Goal: Task Accomplishment & Management: Complete application form

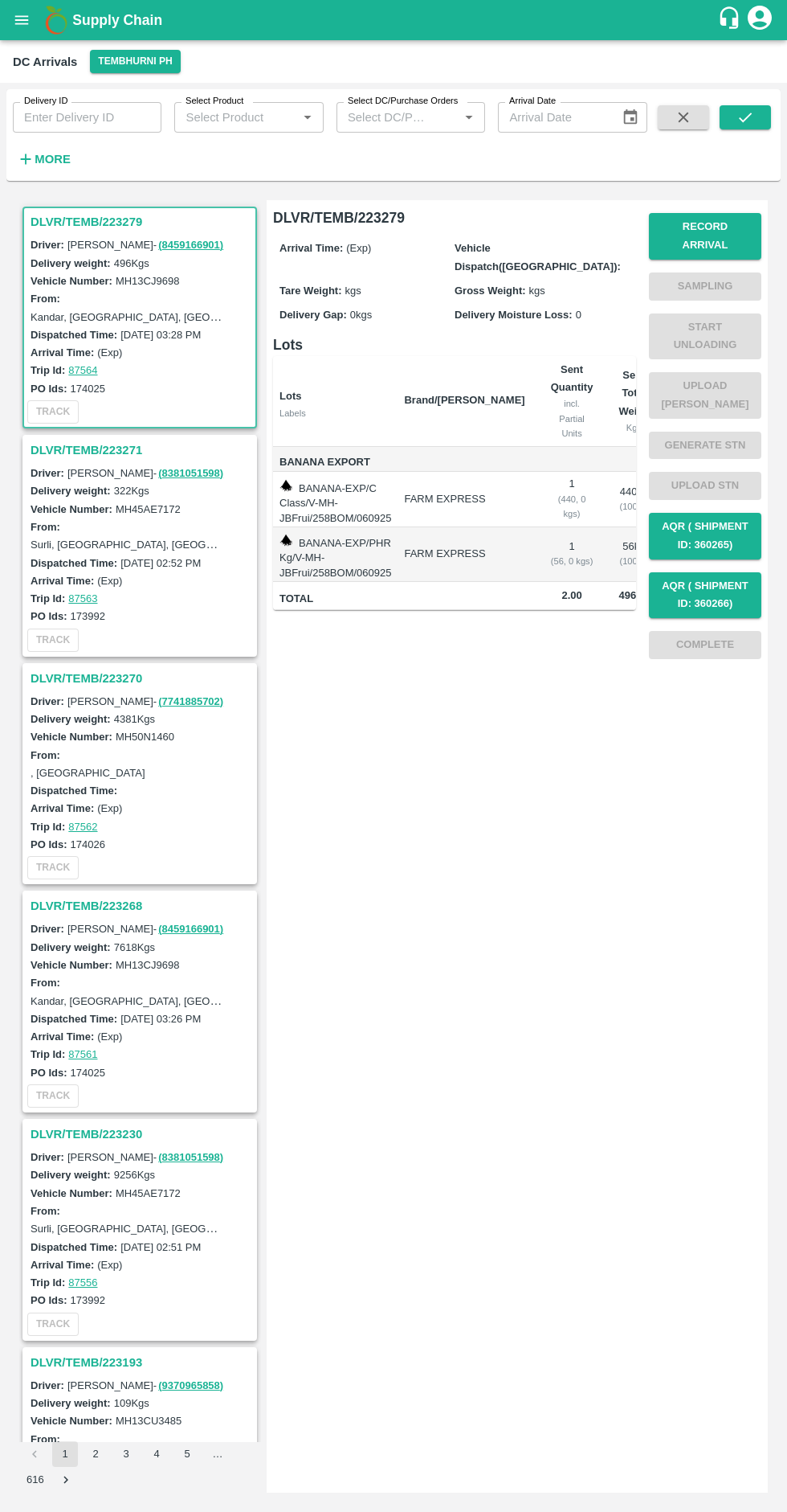
click at [715, 220] on button "Record Arrival" at bounding box center [705, 236] width 113 height 47
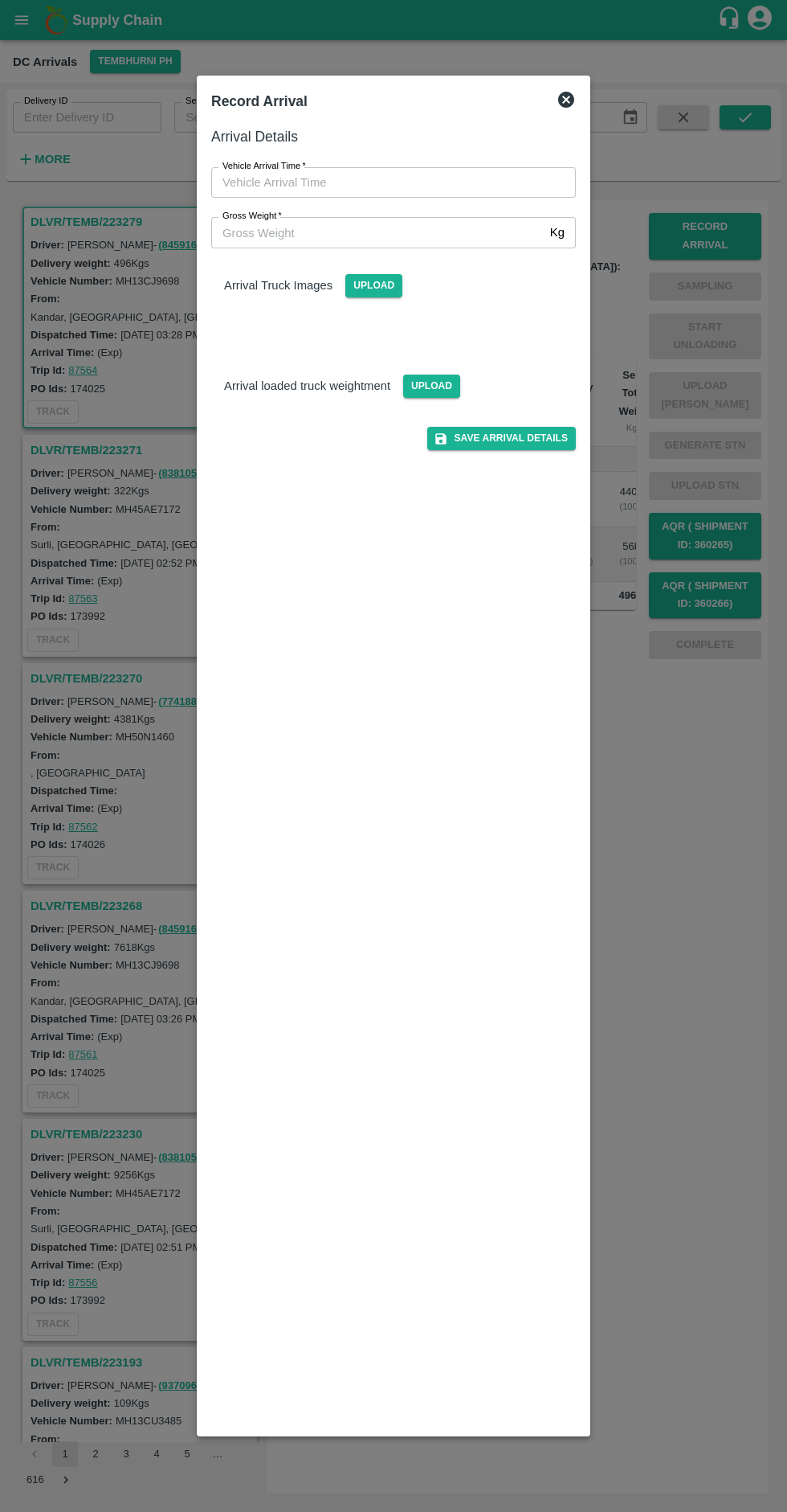
click at [569, 90] on icon at bounding box center [565, 99] width 19 height 19
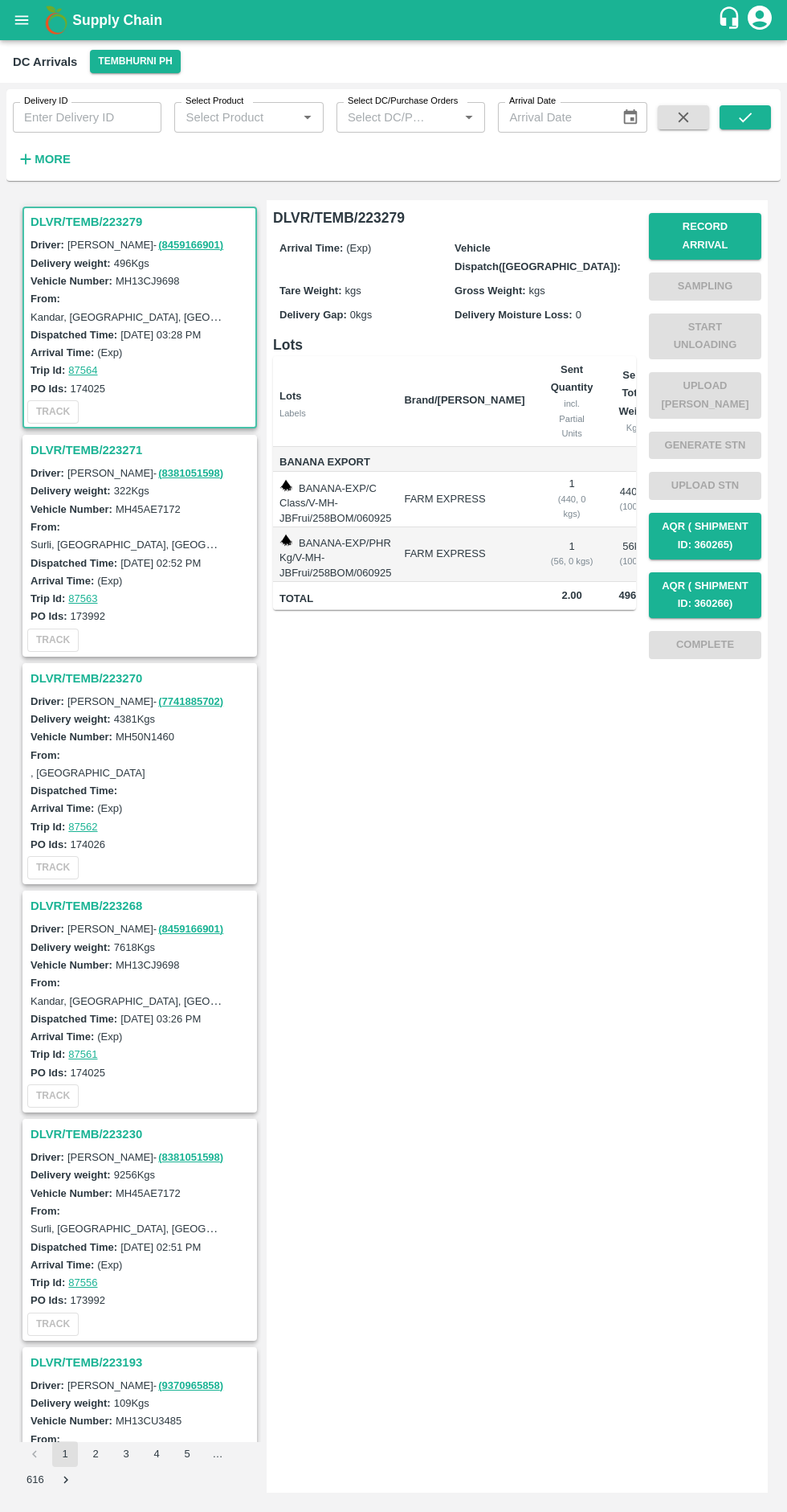
click at [93, 446] on h3 "DLVR/TEMB/223271" at bounding box center [143, 450] width 224 height 21
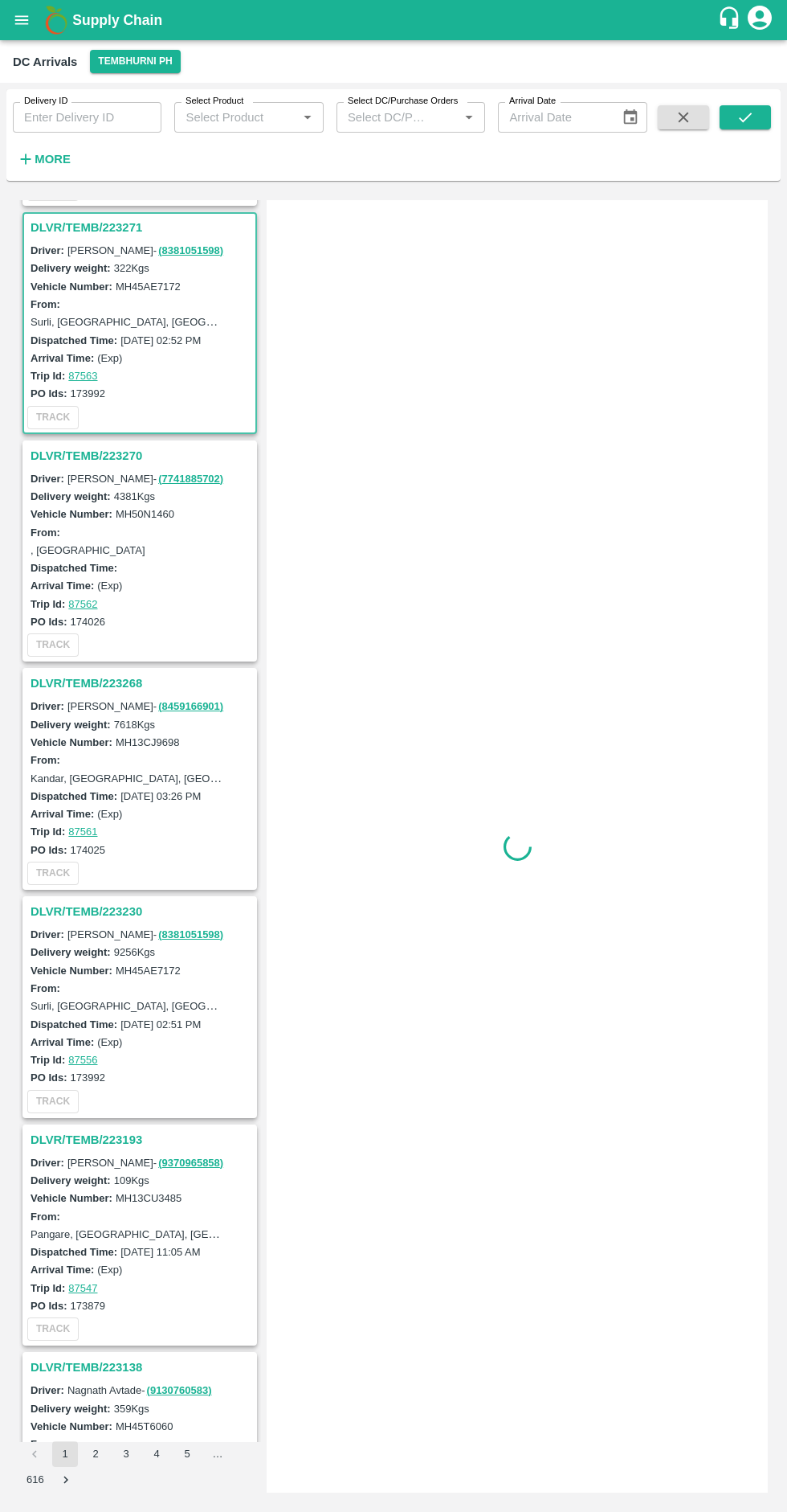
scroll to position [234, 0]
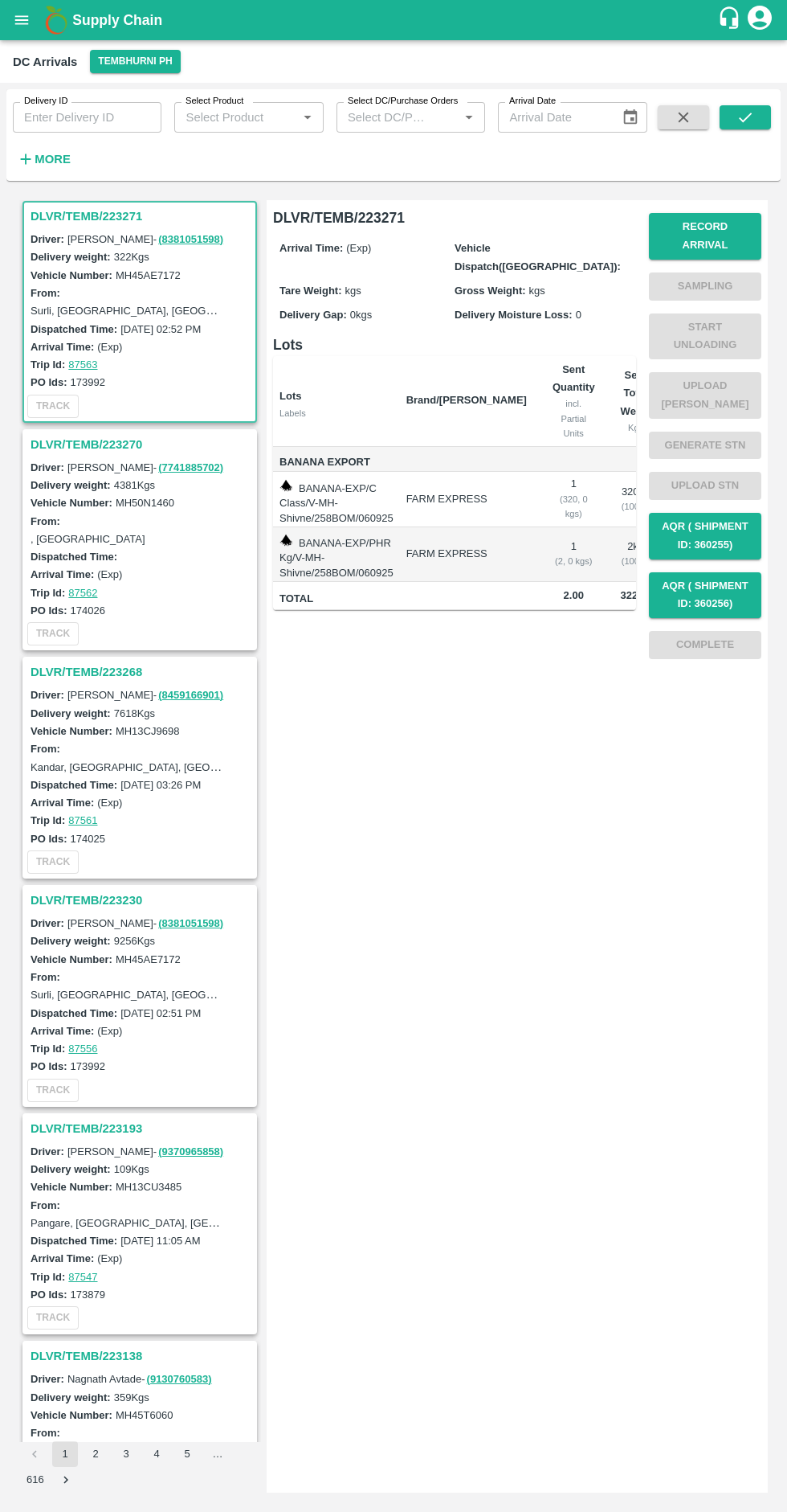
click at [124, 901] on h3 "DLVR/TEMB/223230" at bounding box center [143, 899] width 224 height 21
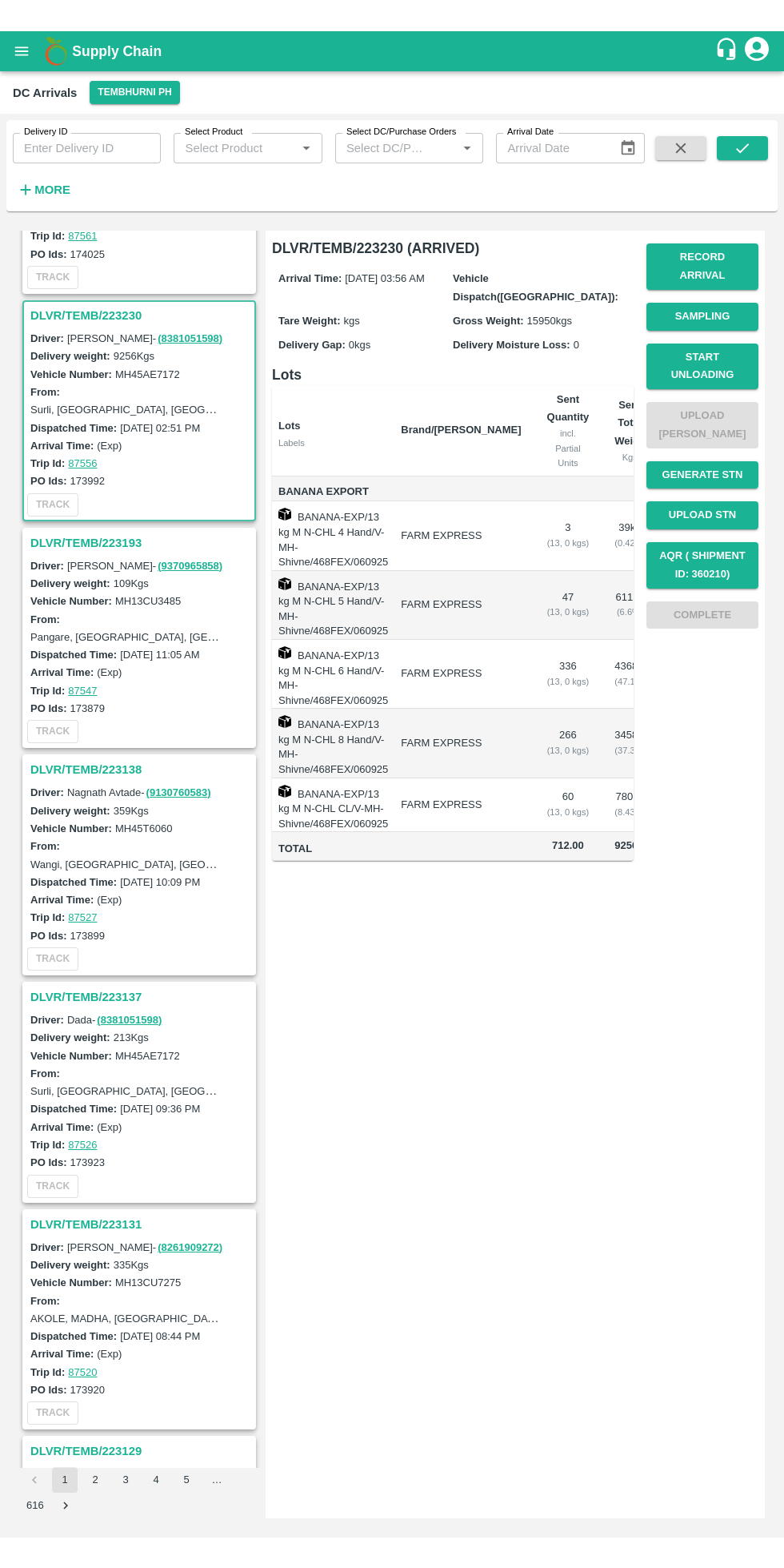
scroll to position [914, 0]
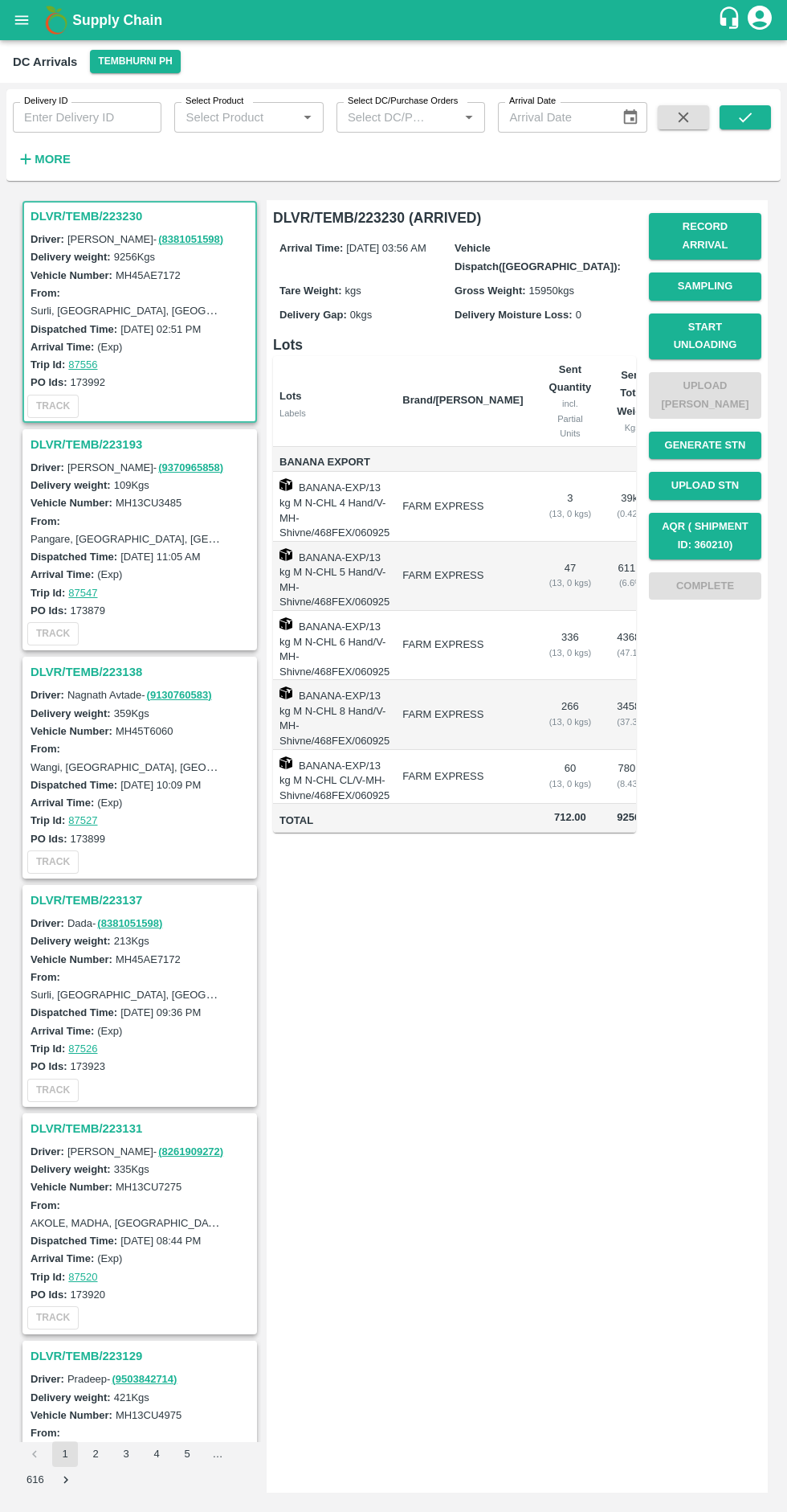
click at [727, 324] on button "Start Unloading" at bounding box center [705, 337] width 113 height 47
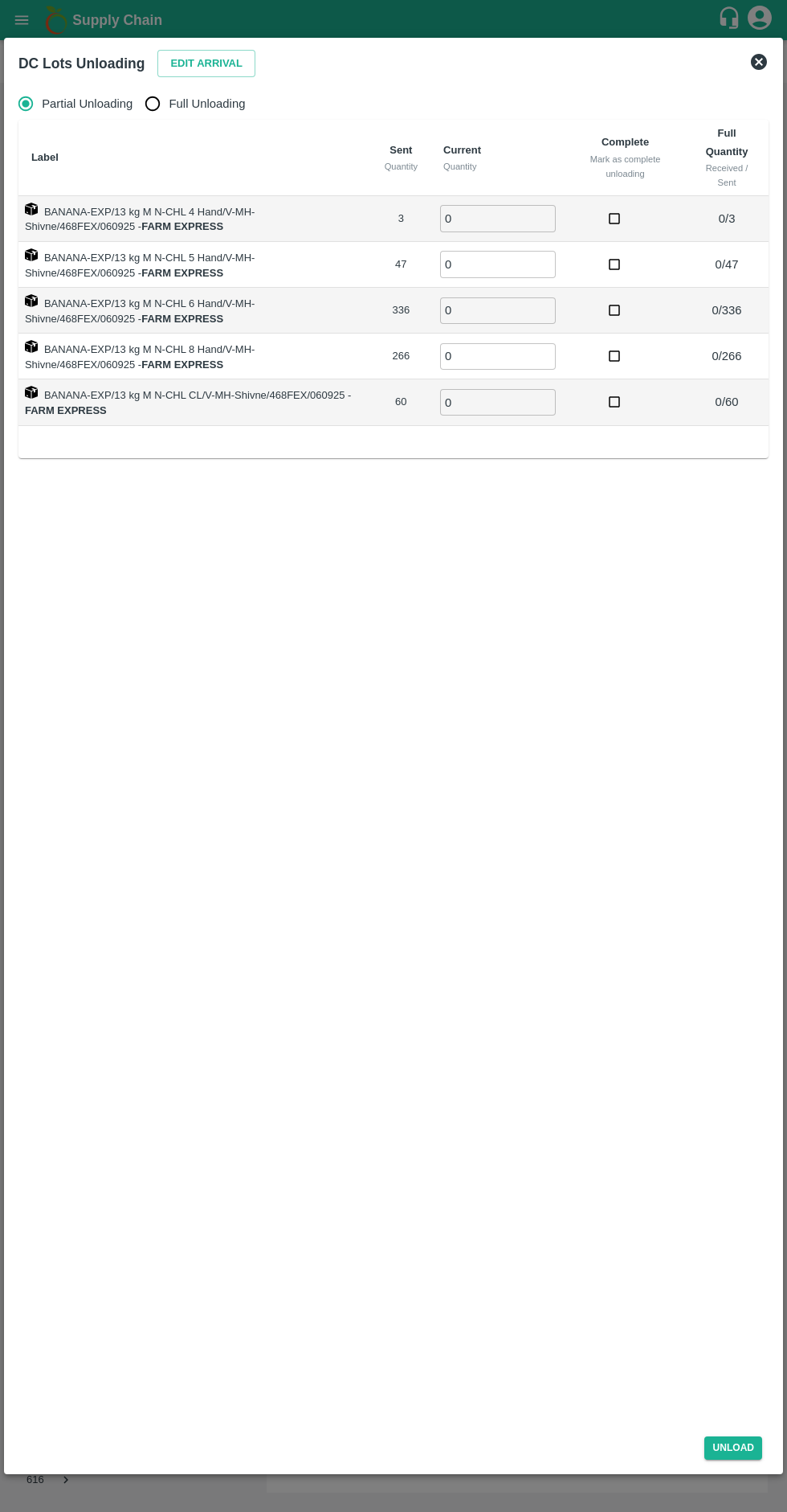
click at [200, 61] on button "Edit Arrival" at bounding box center [207, 64] width 98 height 28
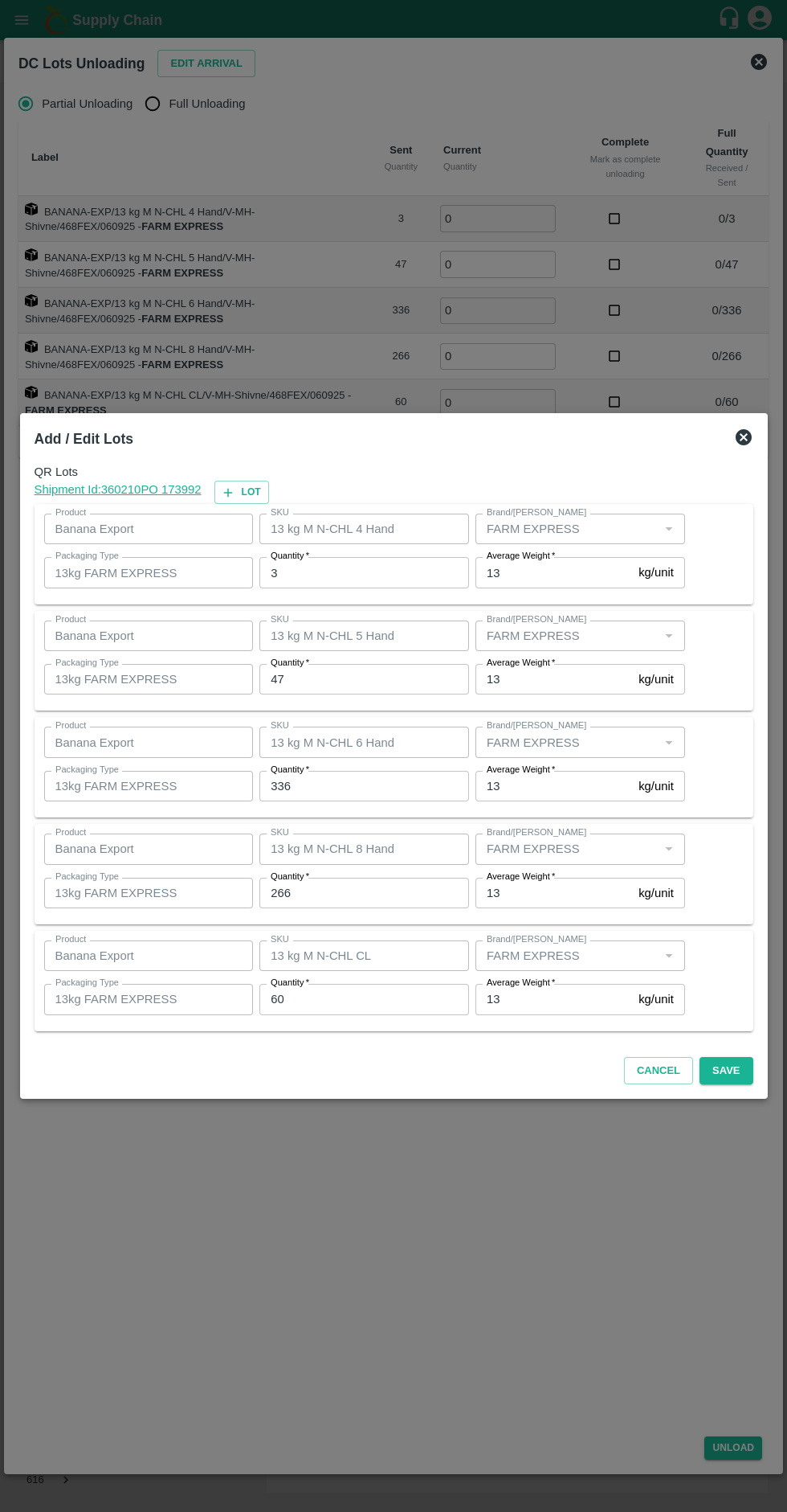
click at [351, 572] on input "3" at bounding box center [365, 572] width 210 height 31
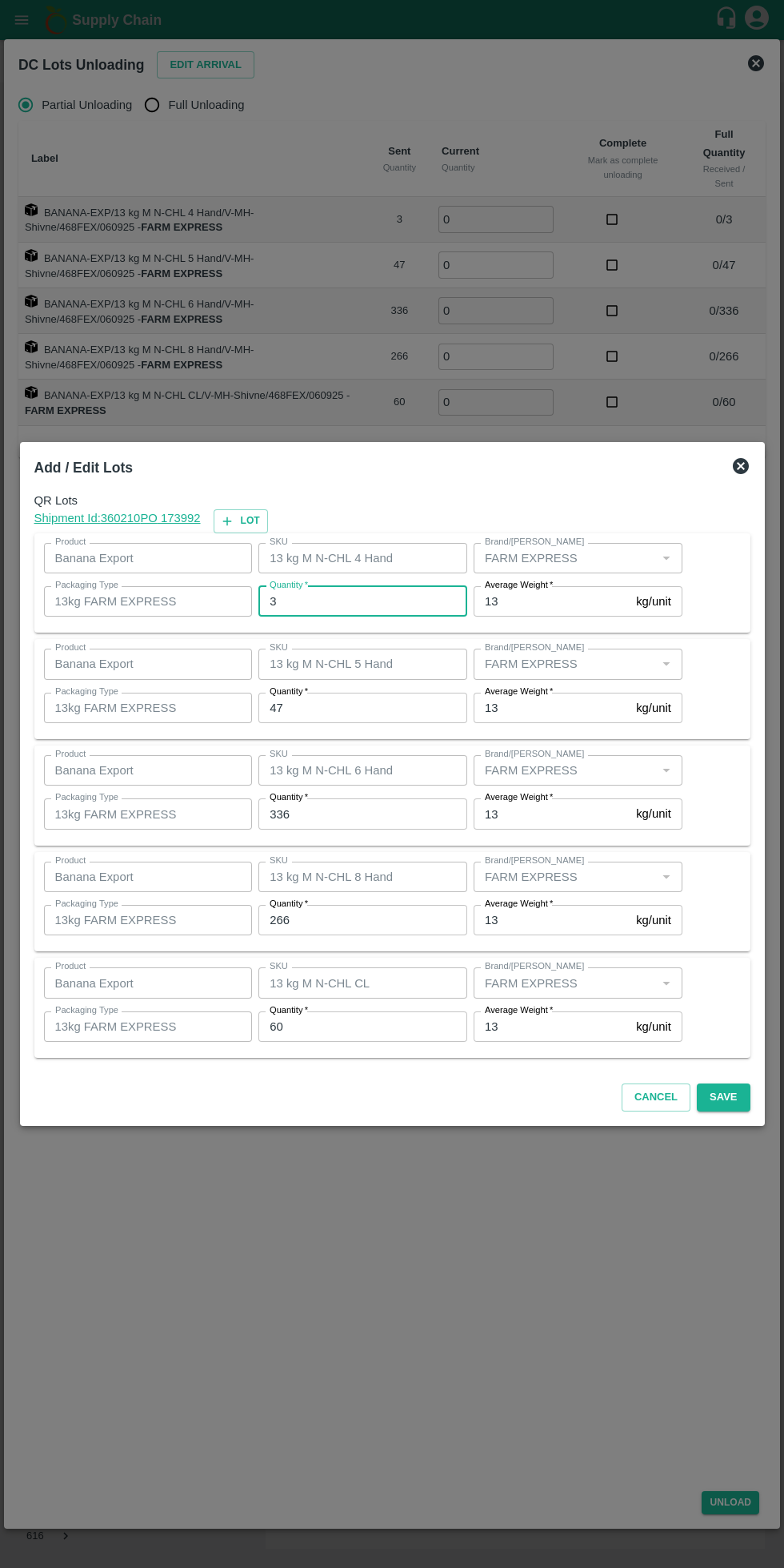
click at [360, 607] on input "3" at bounding box center [363, 601] width 209 height 31
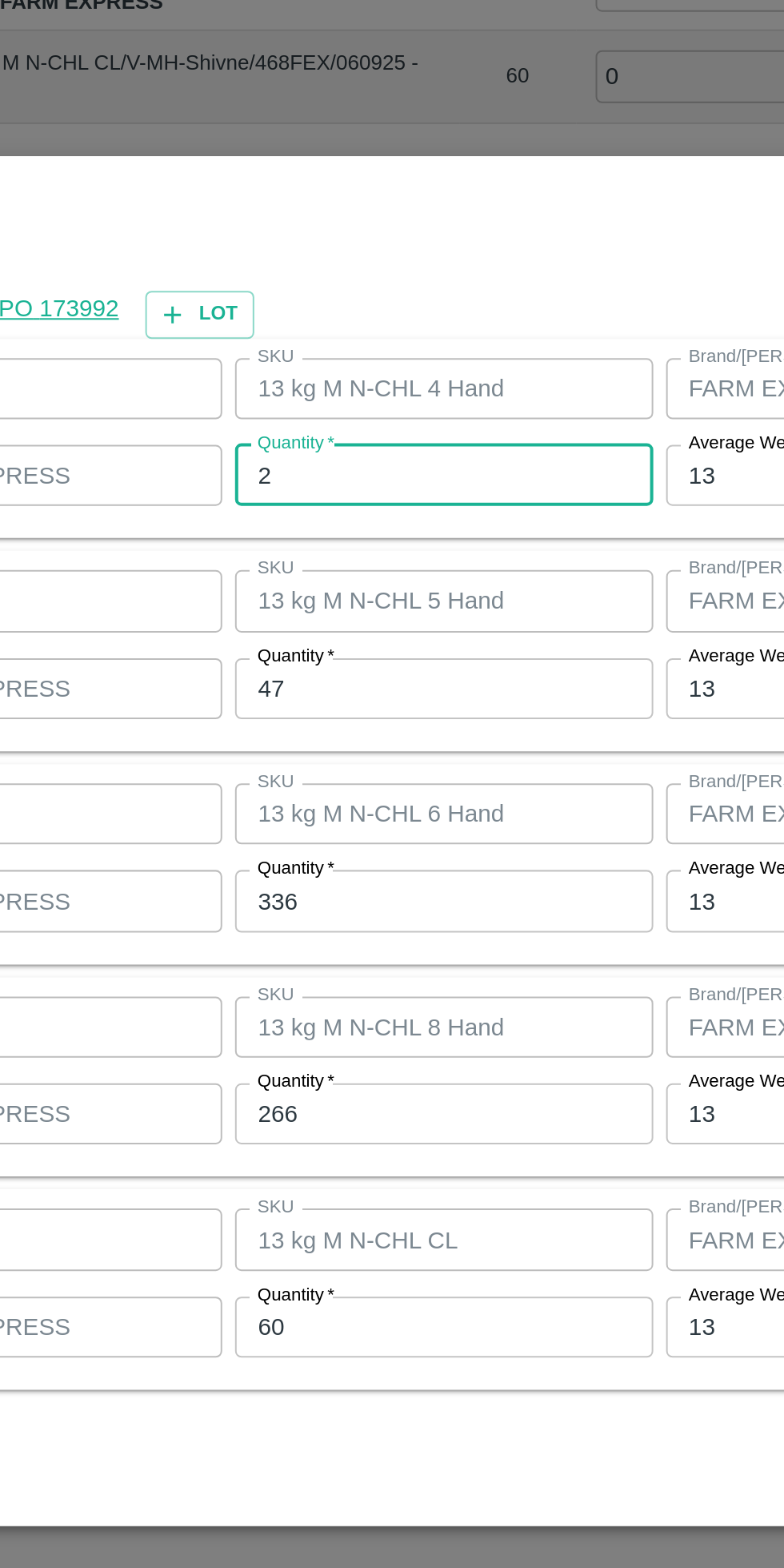
type input "2"
click at [309, 706] on input "47" at bounding box center [363, 708] width 209 height 31
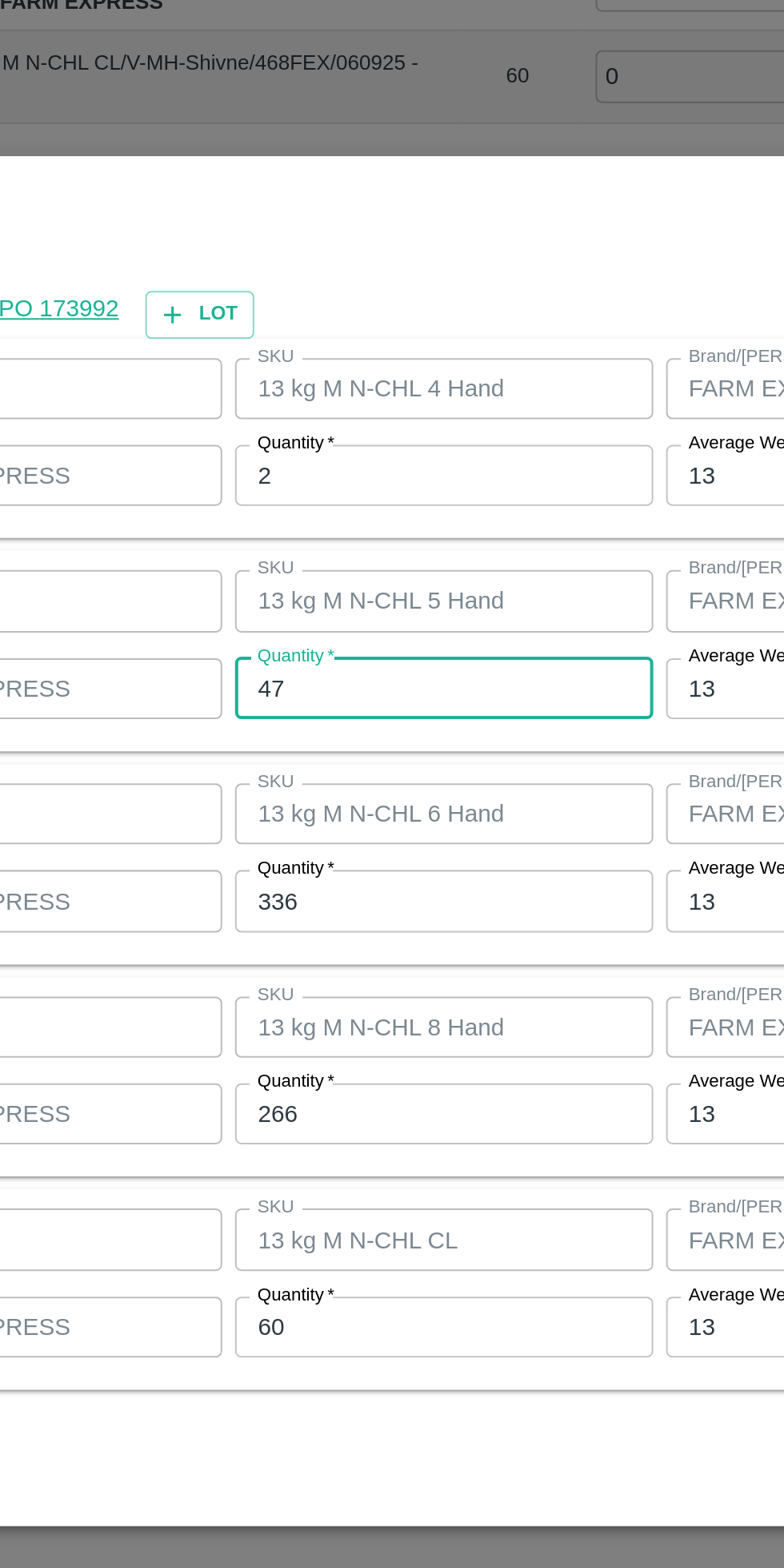
type input "4"
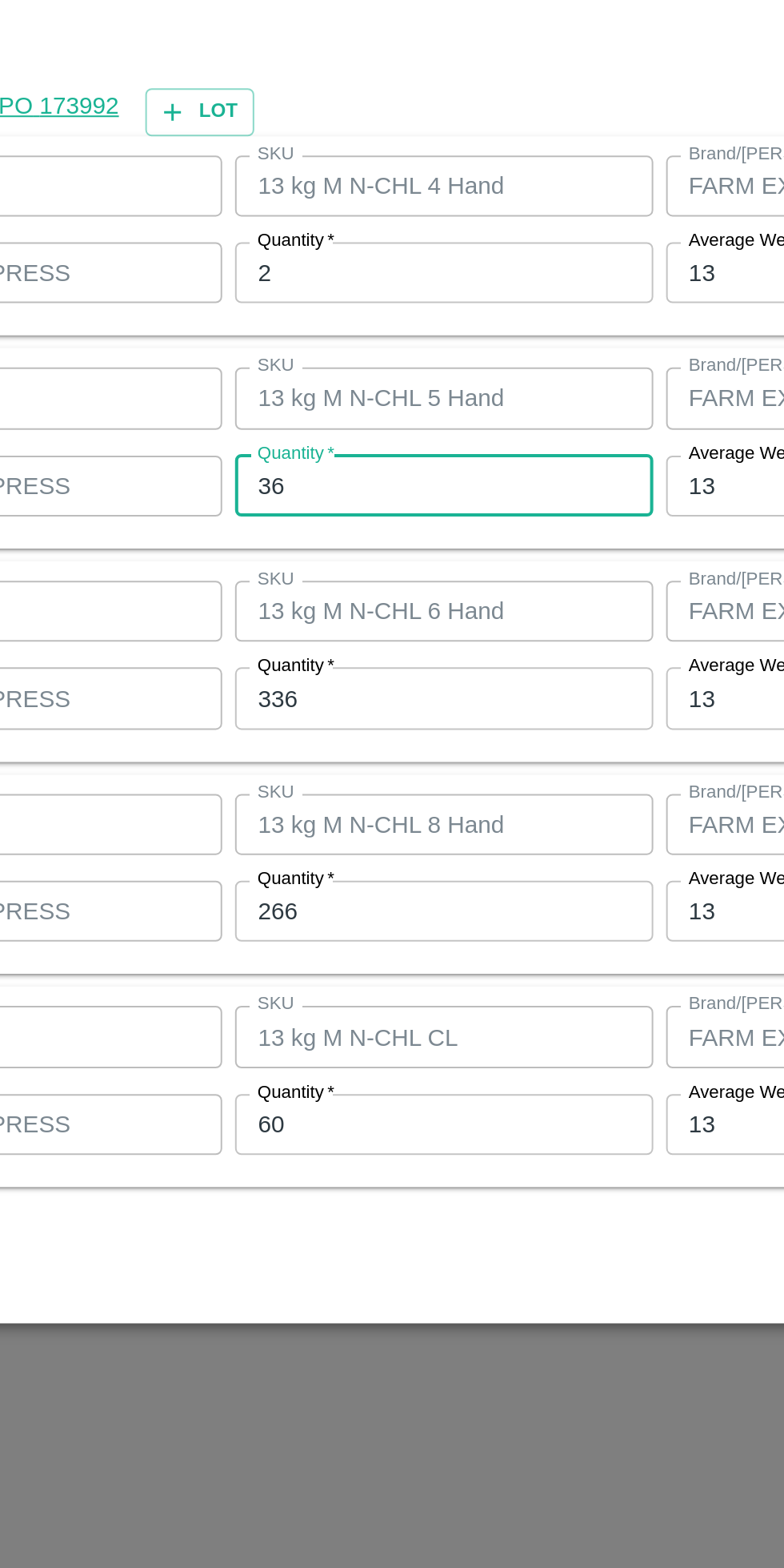
type input "36"
click at [338, 816] on input "336" at bounding box center [363, 813] width 209 height 31
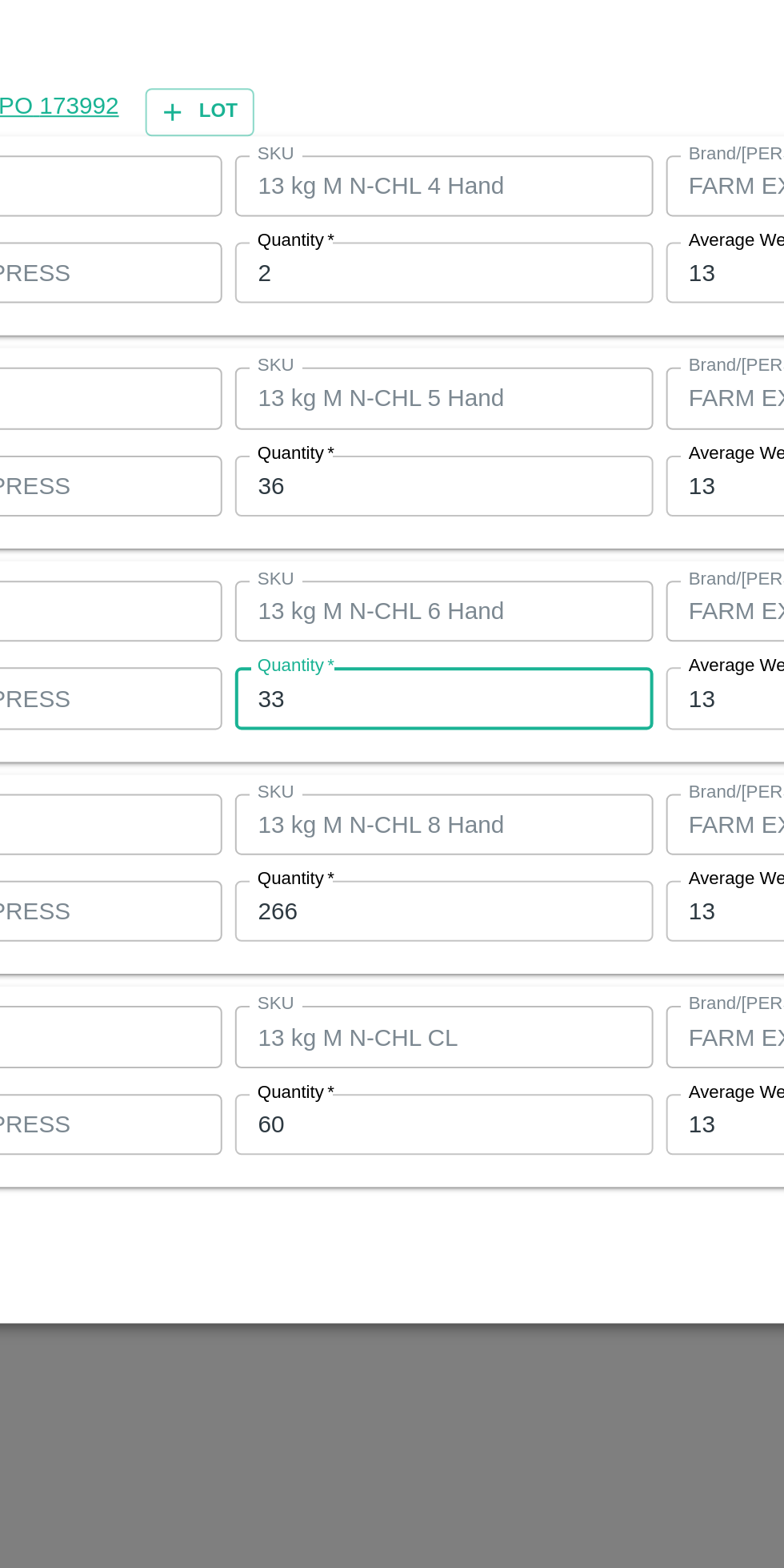
type input "3"
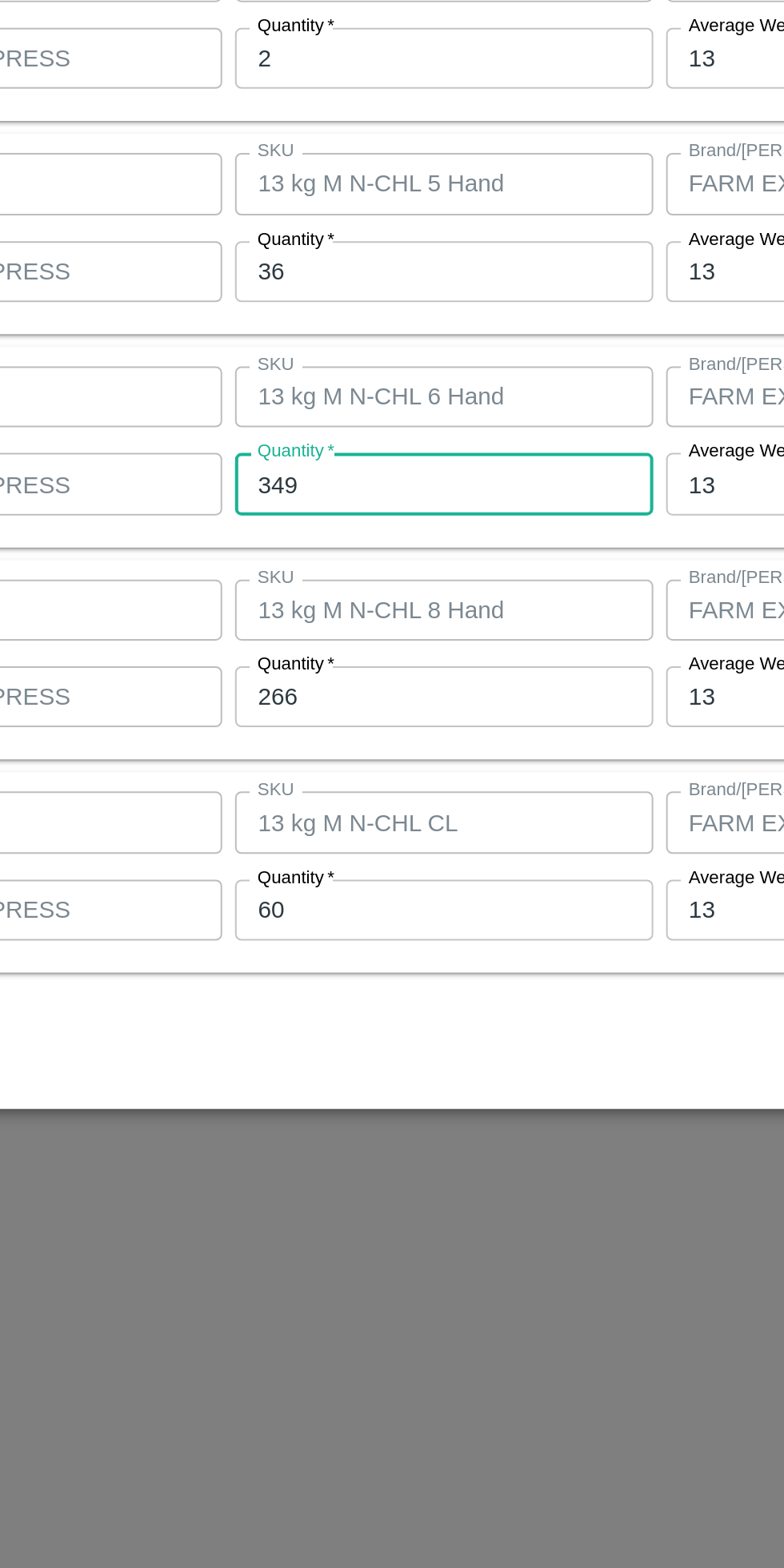
type input "349"
click at [341, 922] on input "266" at bounding box center [363, 920] width 209 height 31
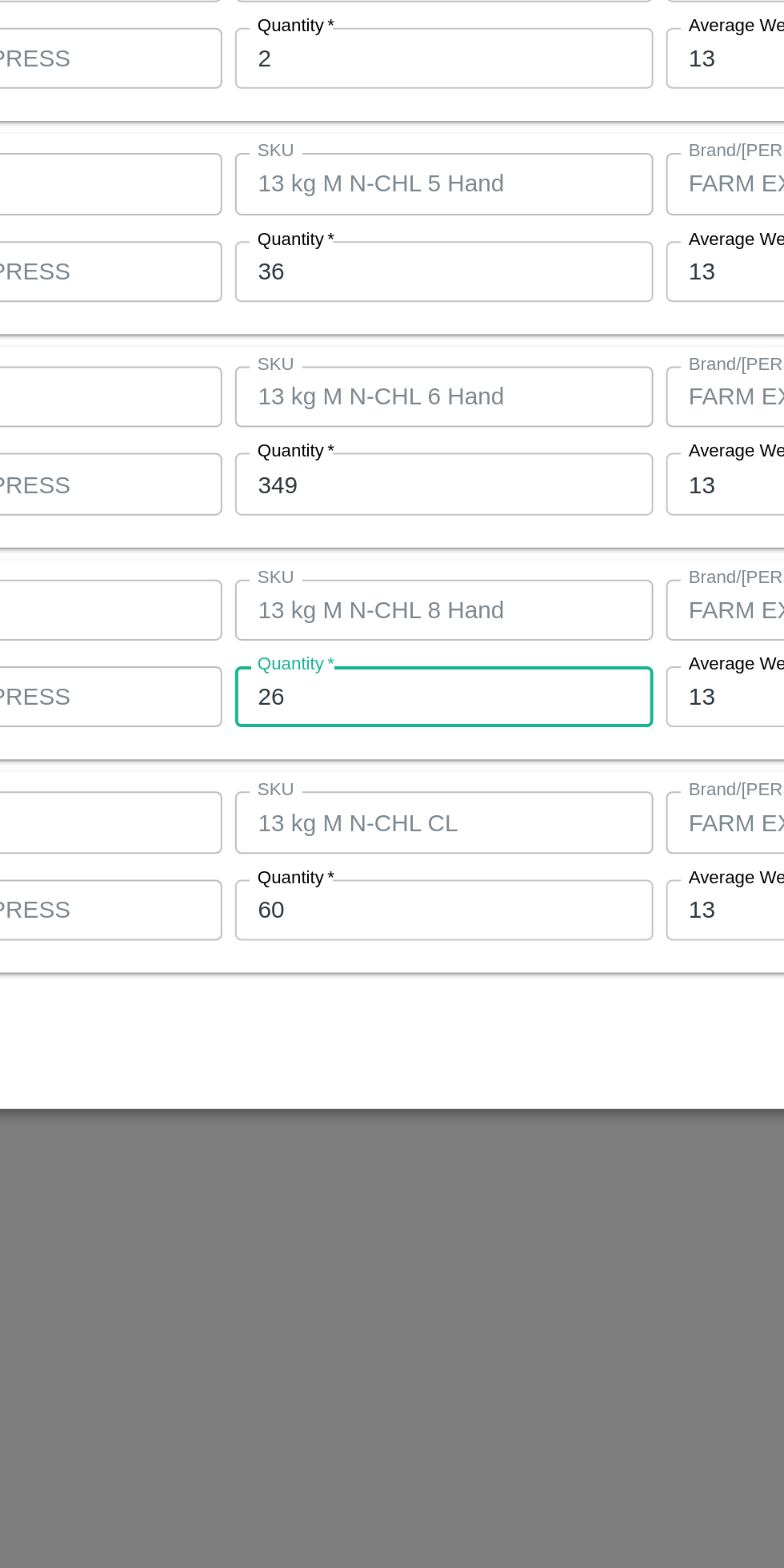
type input "2"
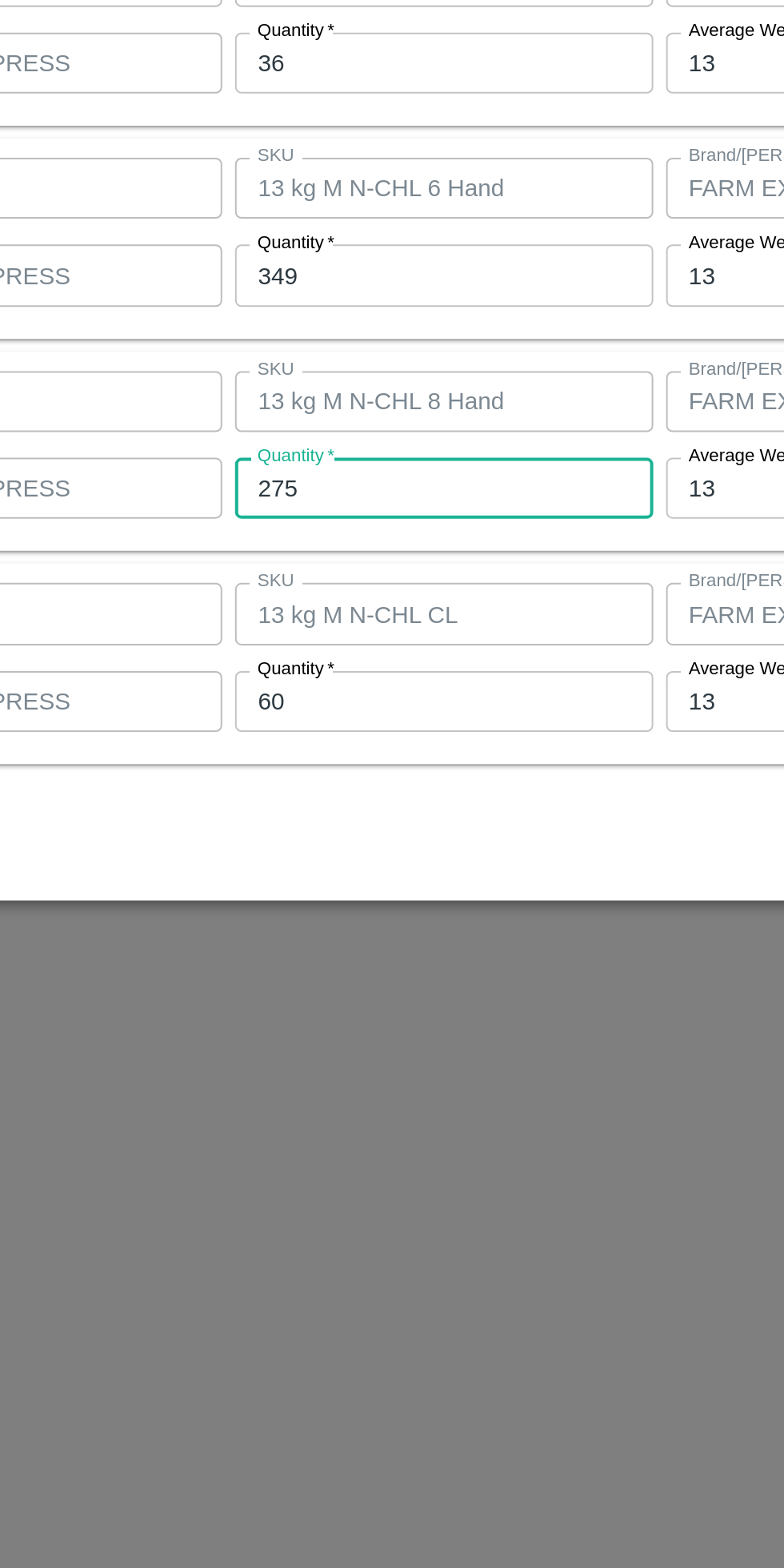
type input "275"
click at [335, 1028] on input "60" at bounding box center [363, 1026] width 209 height 31
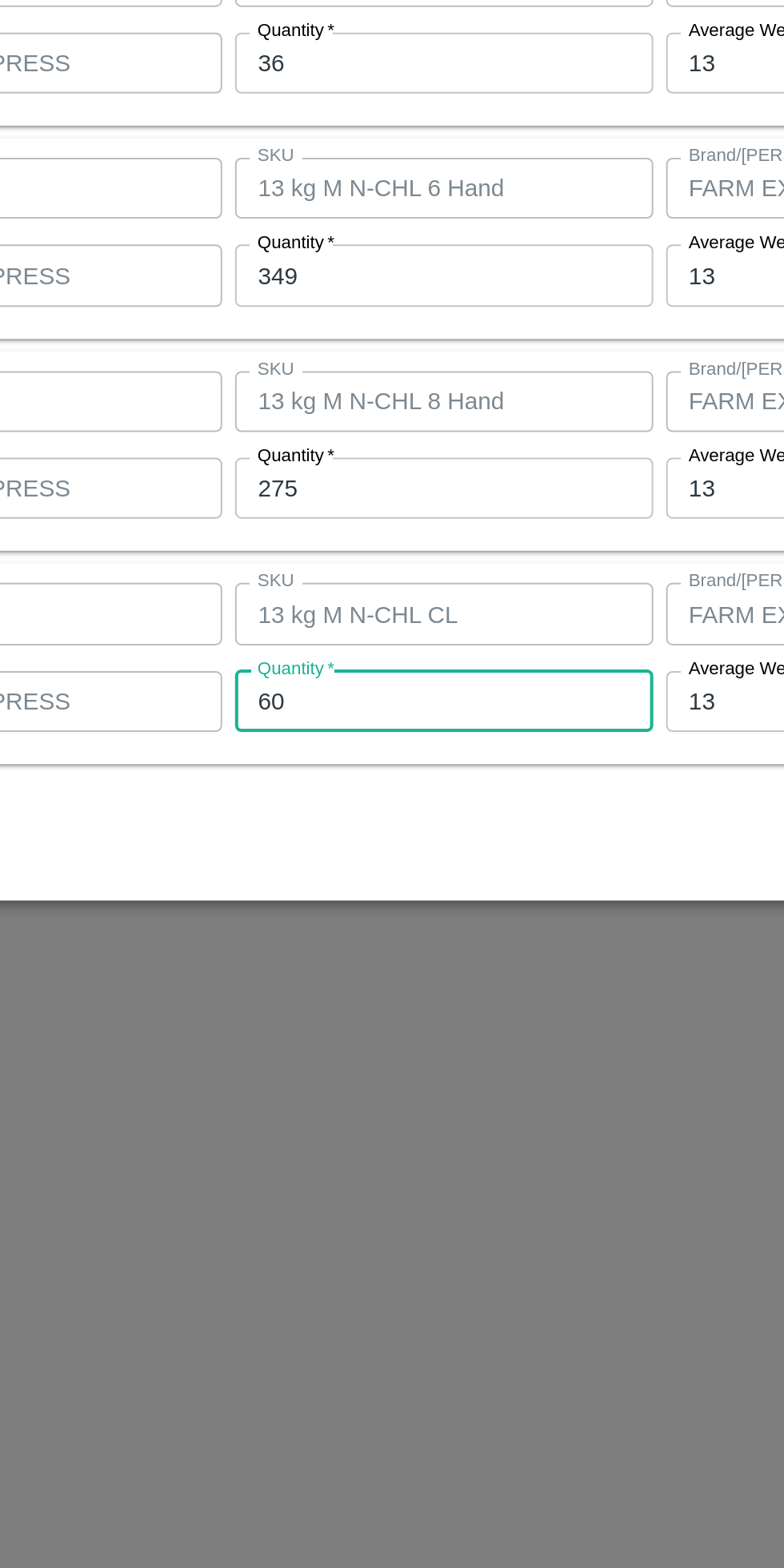
type input "6"
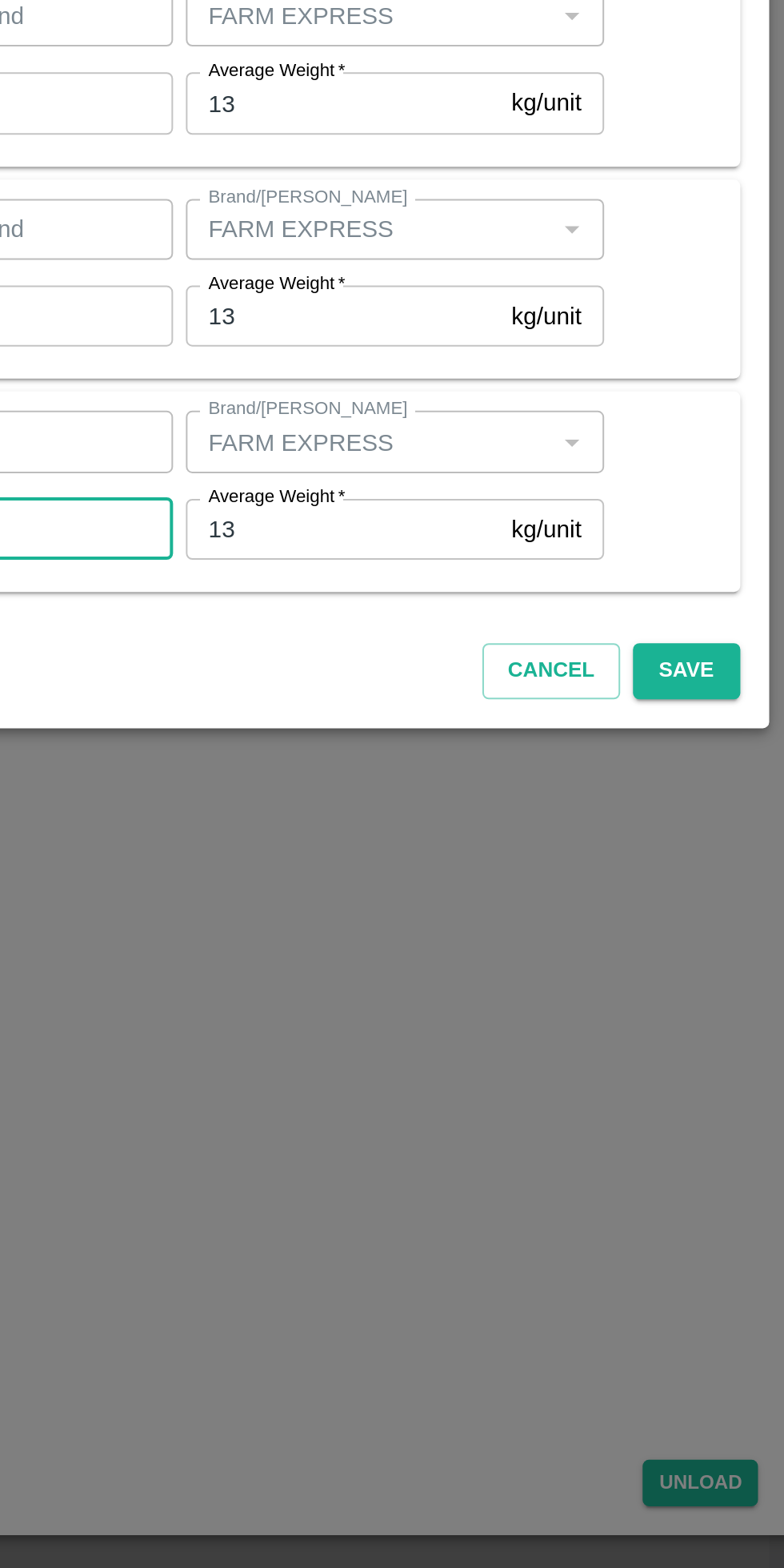
type input "50"
click at [733, 1091] on button "Save" at bounding box center [722, 1097] width 53 height 28
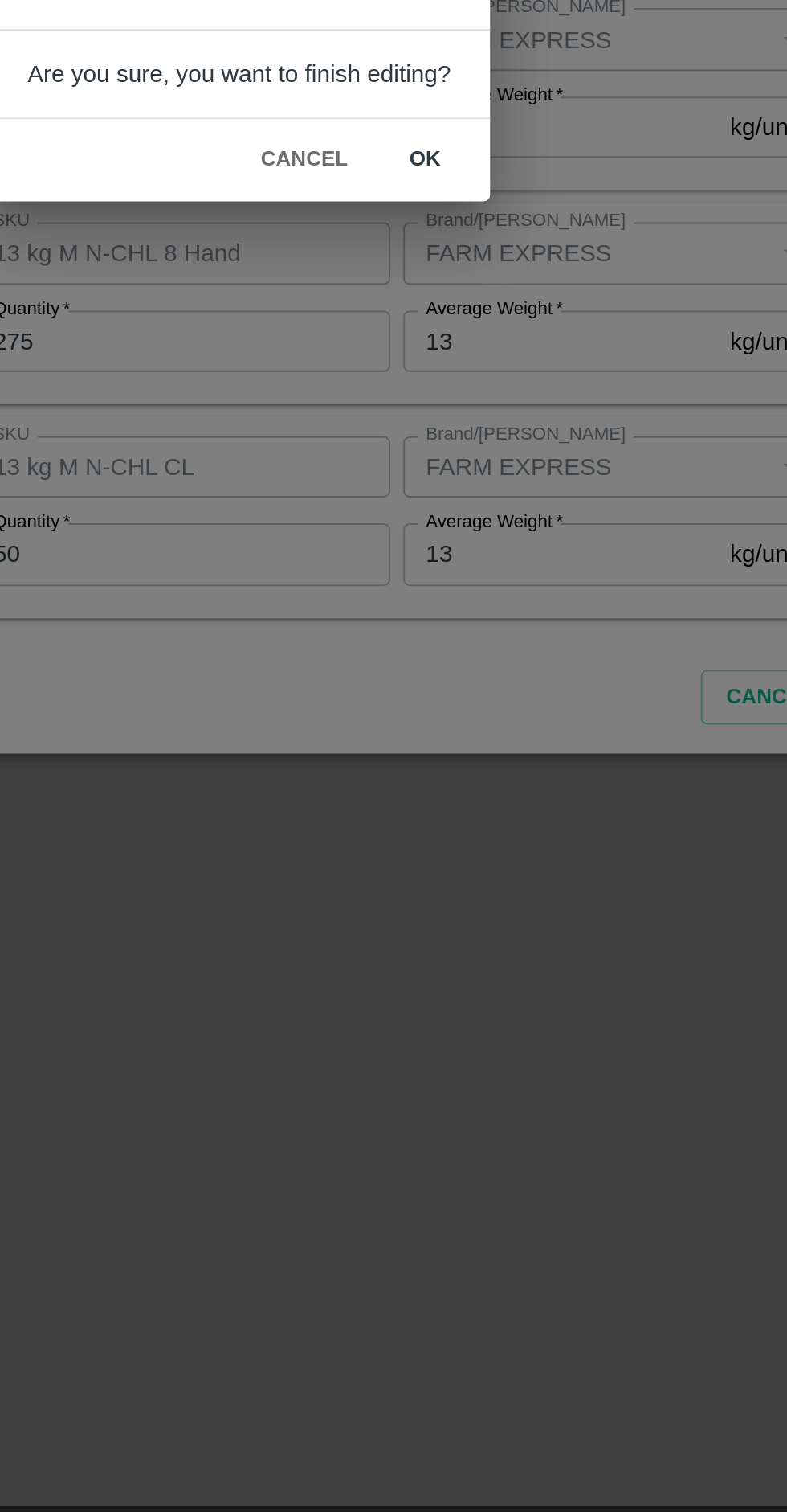
click at [497, 794] on button "ok" at bounding box center [486, 802] width 51 height 28
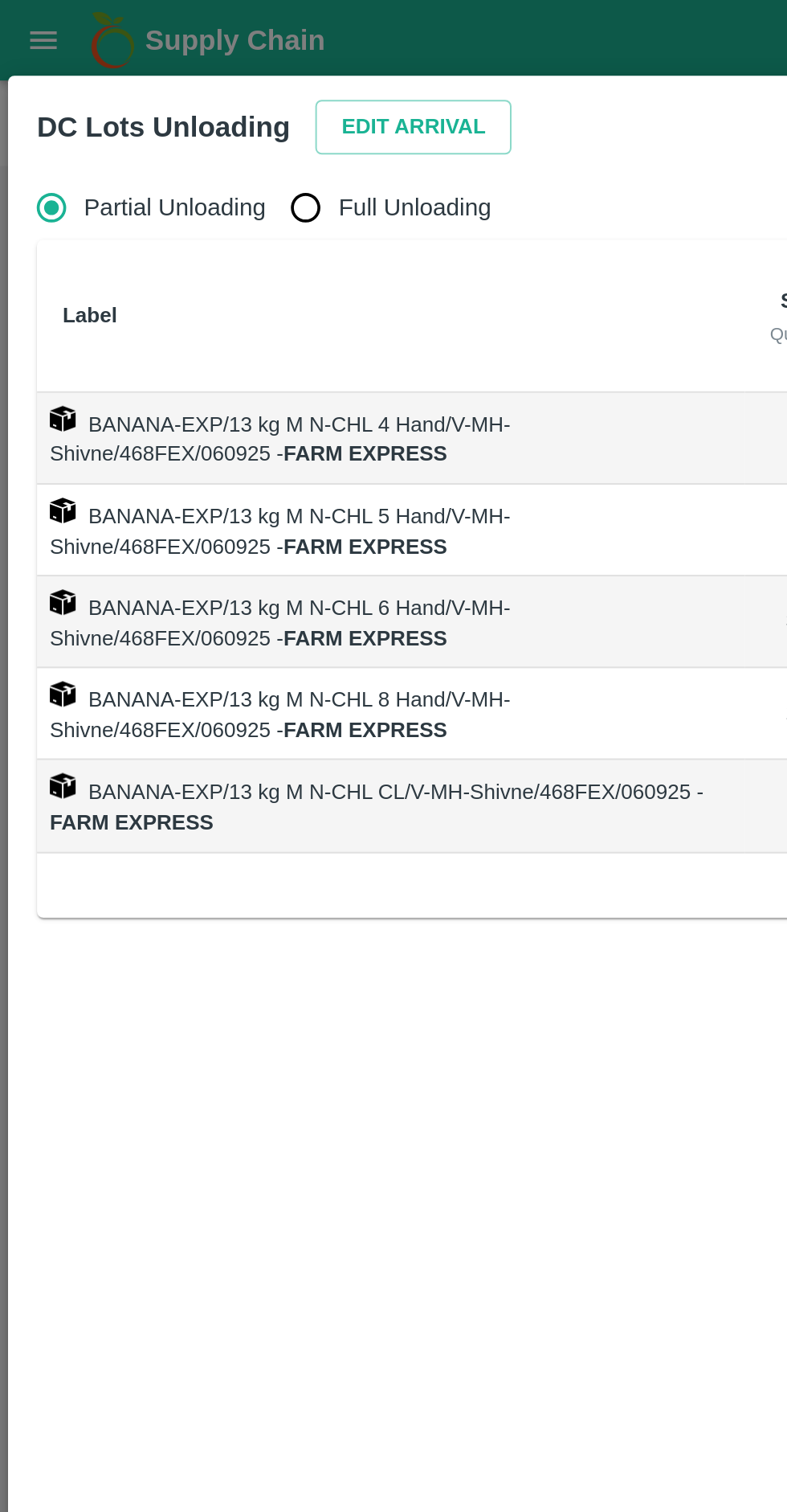
click at [189, 97] on span "Full Unloading" at bounding box center [208, 104] width 76 height 18
click at [169, 97] on input "Full Unloading" at bounding box center [153, 104] width 32 height 32
radio input "true"
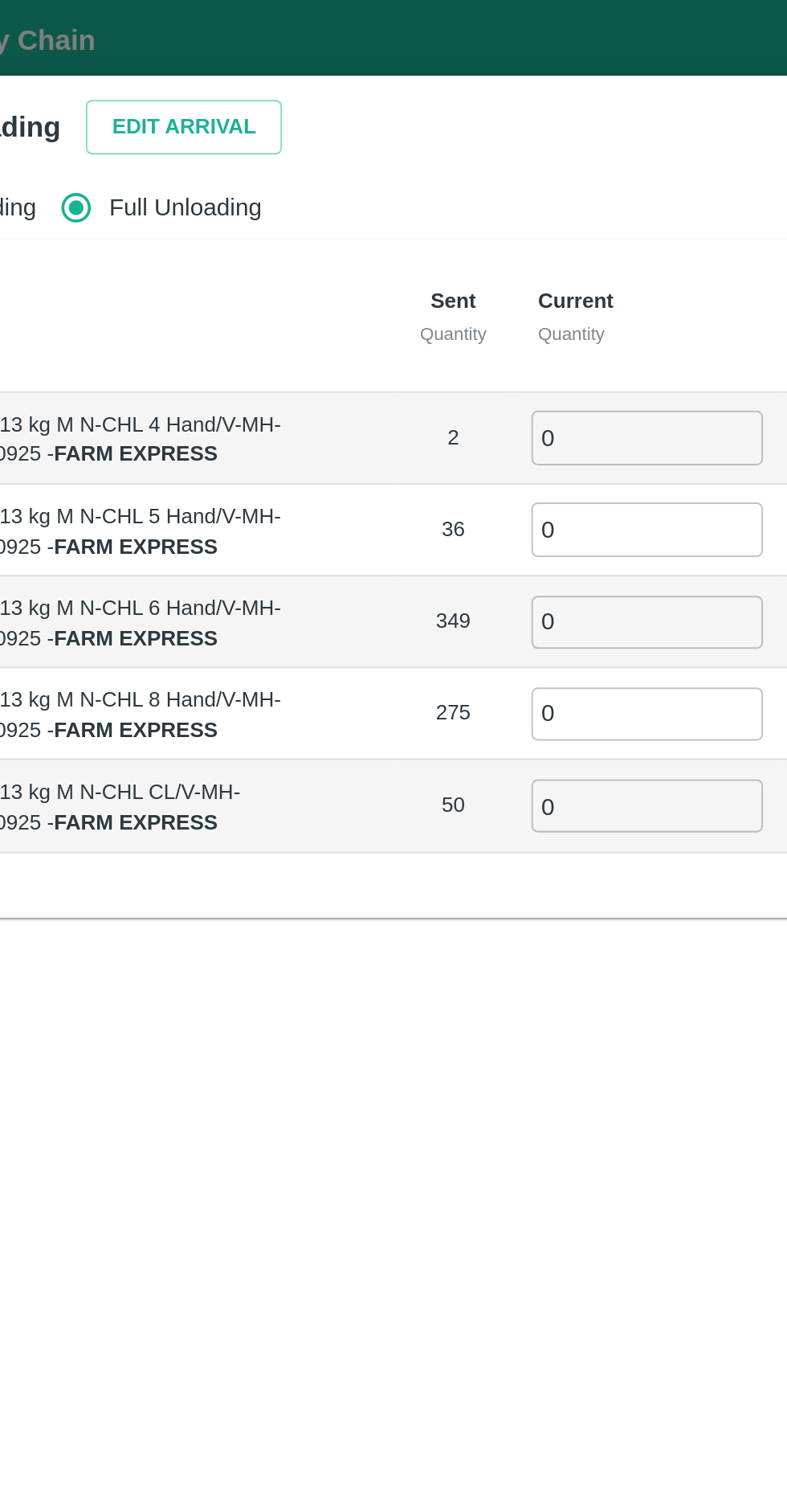
click at [415, 214] on input "0" at bounding box center [437, 218] width 116 height 27
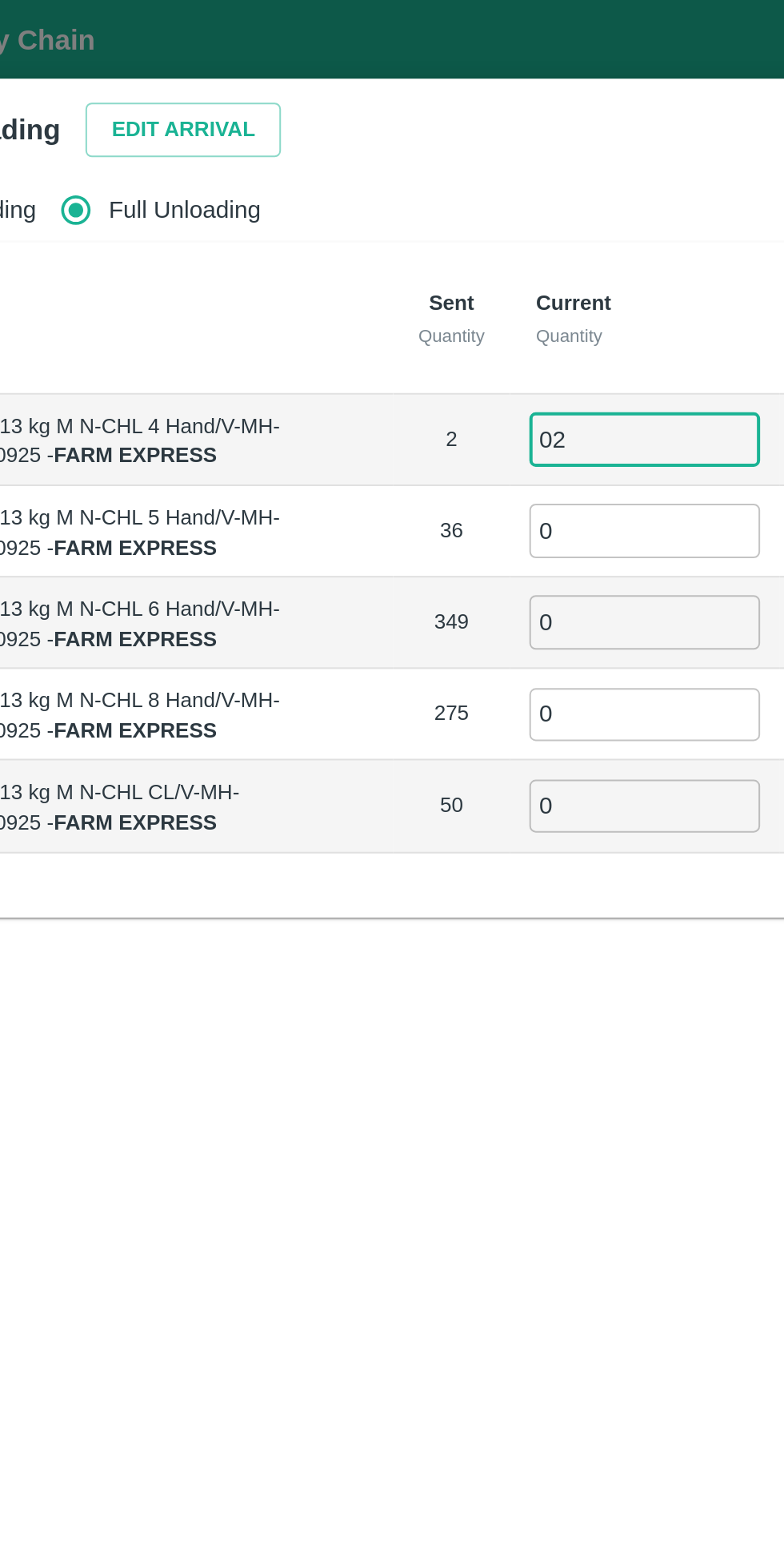
type input "0"
type input "2"
click at [391, 264] on input "0" at bounding box center [436, 265] width 115 height 27
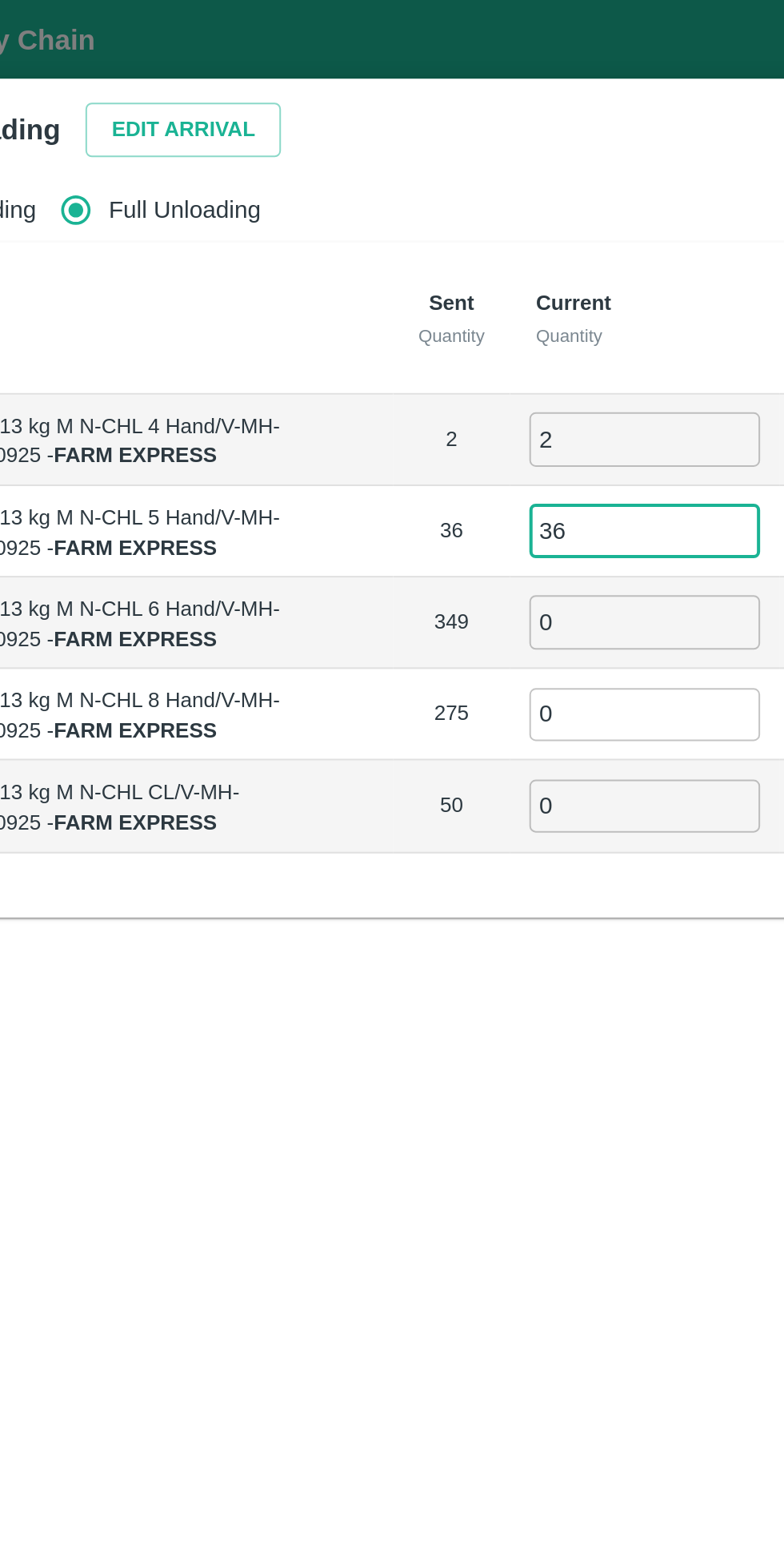
type input "36"
click at [427, 315] on input "0" at bounding box center [436, 310] width 115 height 27
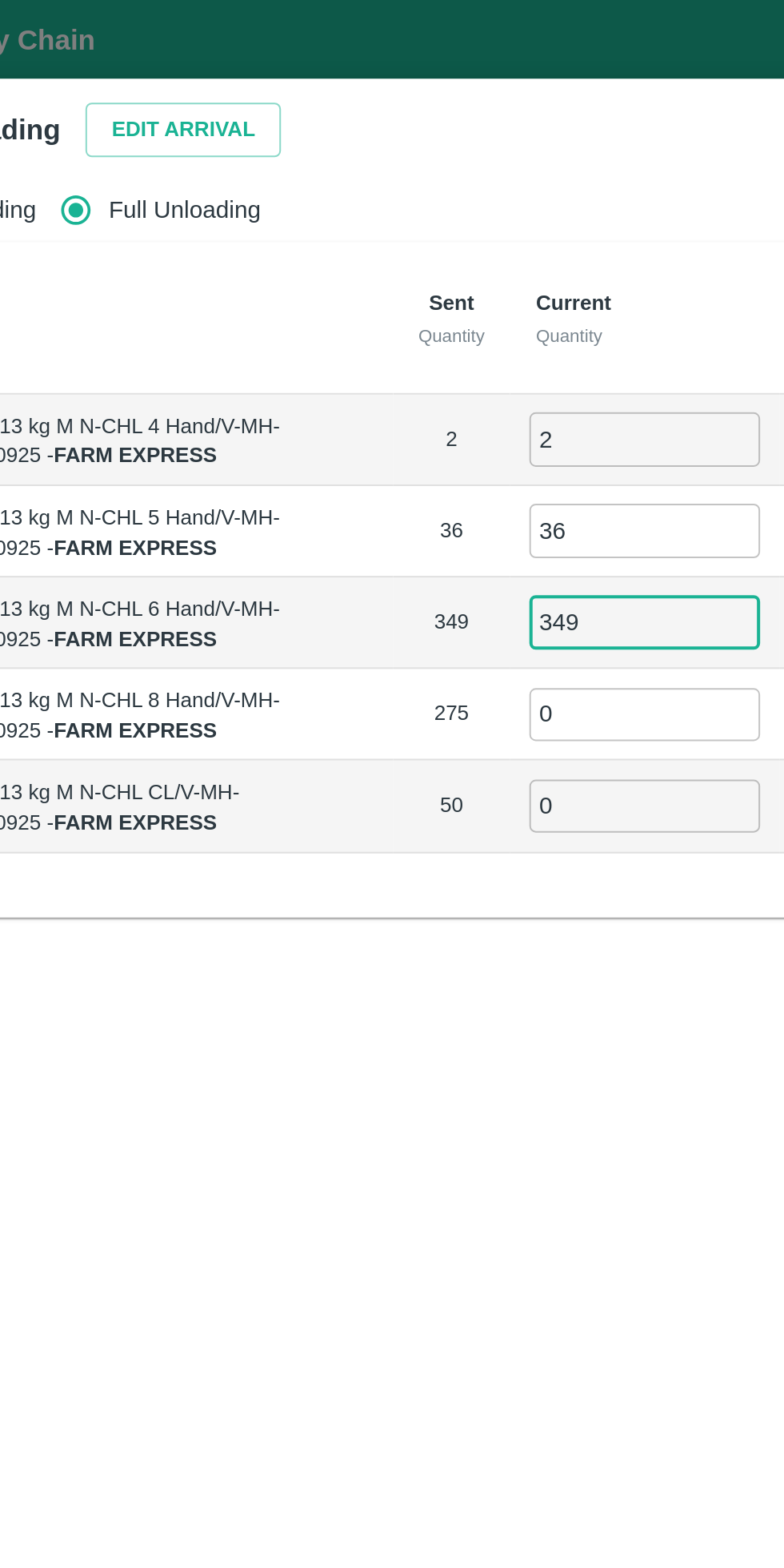
type input "349"
click at [420, 349] on input "0" at bounding box center [436, 356] width 115 height 27
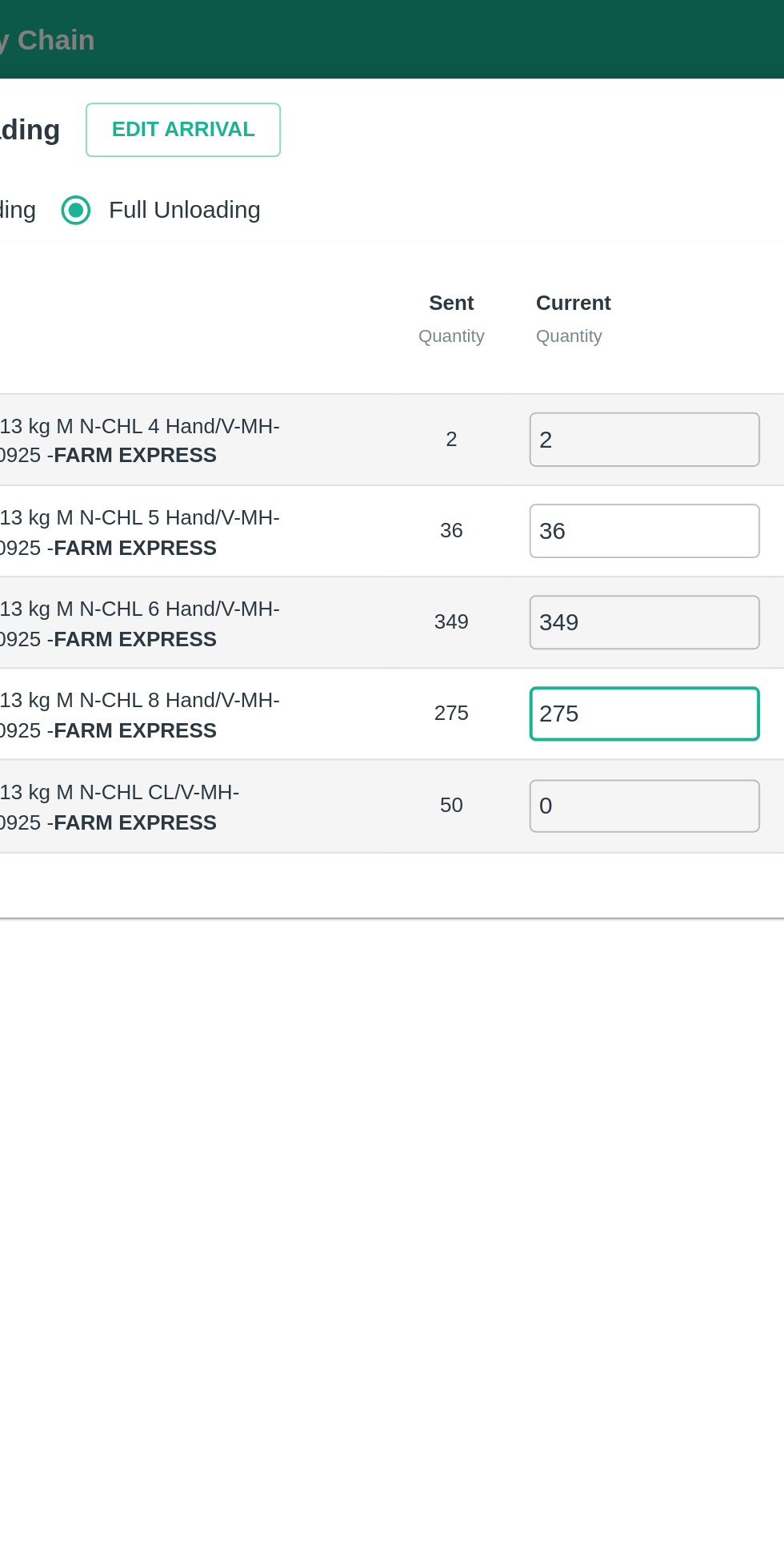
type input "275"
click at [411, 395] on input "0" at bounding box center [436, 402] width 115 height 27
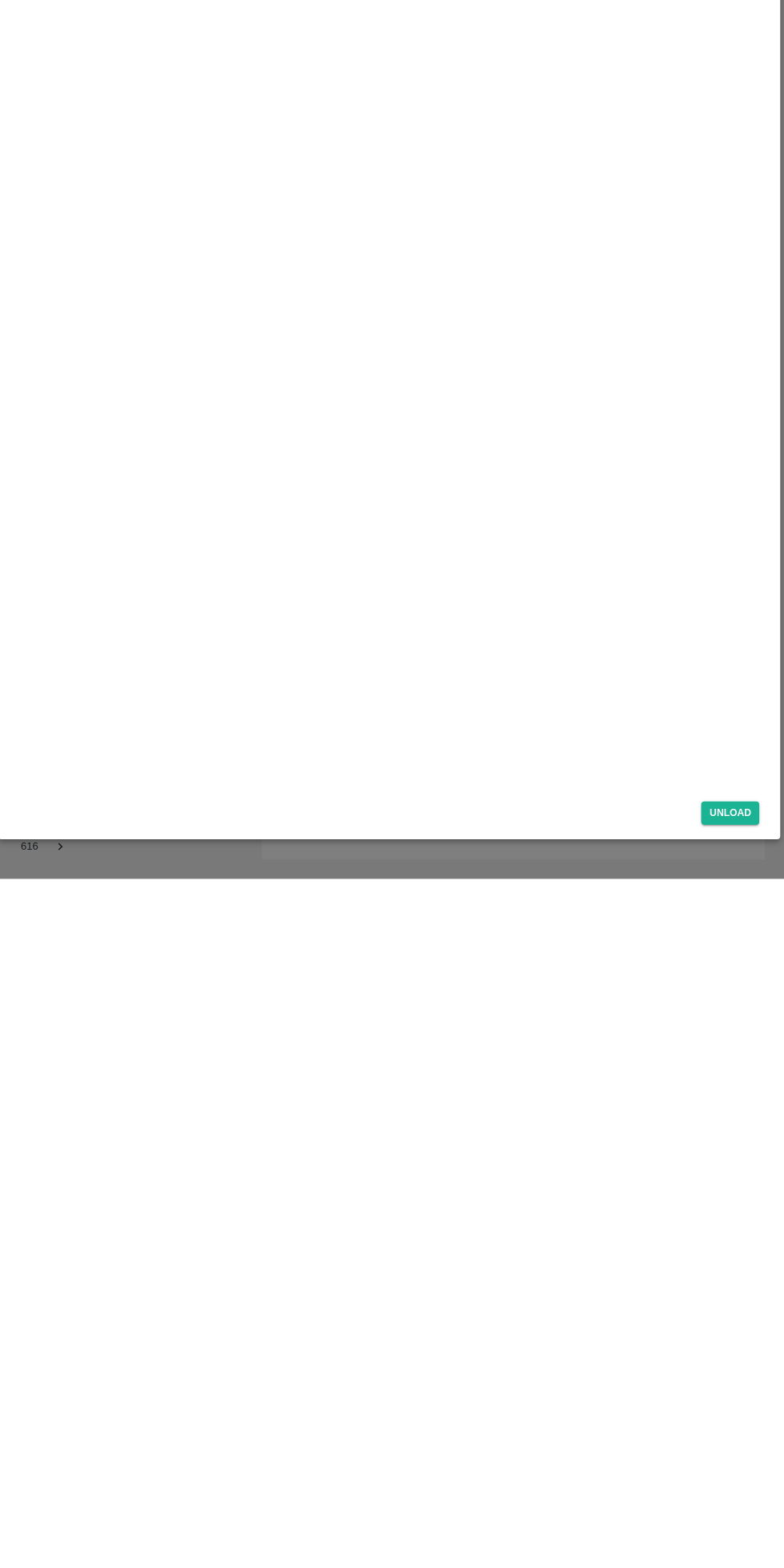
scroll to position [0, 0]
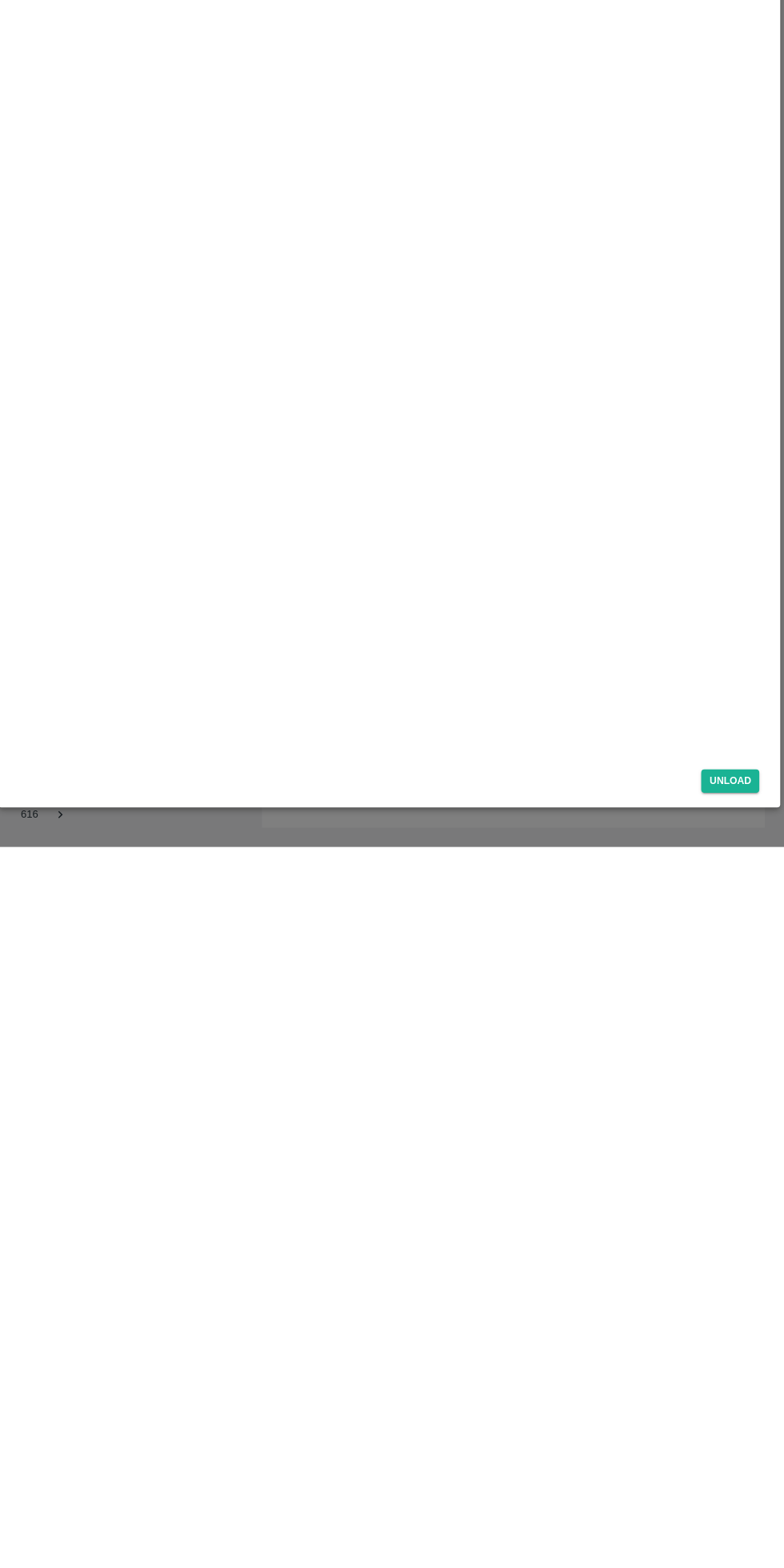
type input "50"
click at [732, 1502] on button "Unload" at bounding box center [730, 1501] width 58 height 23
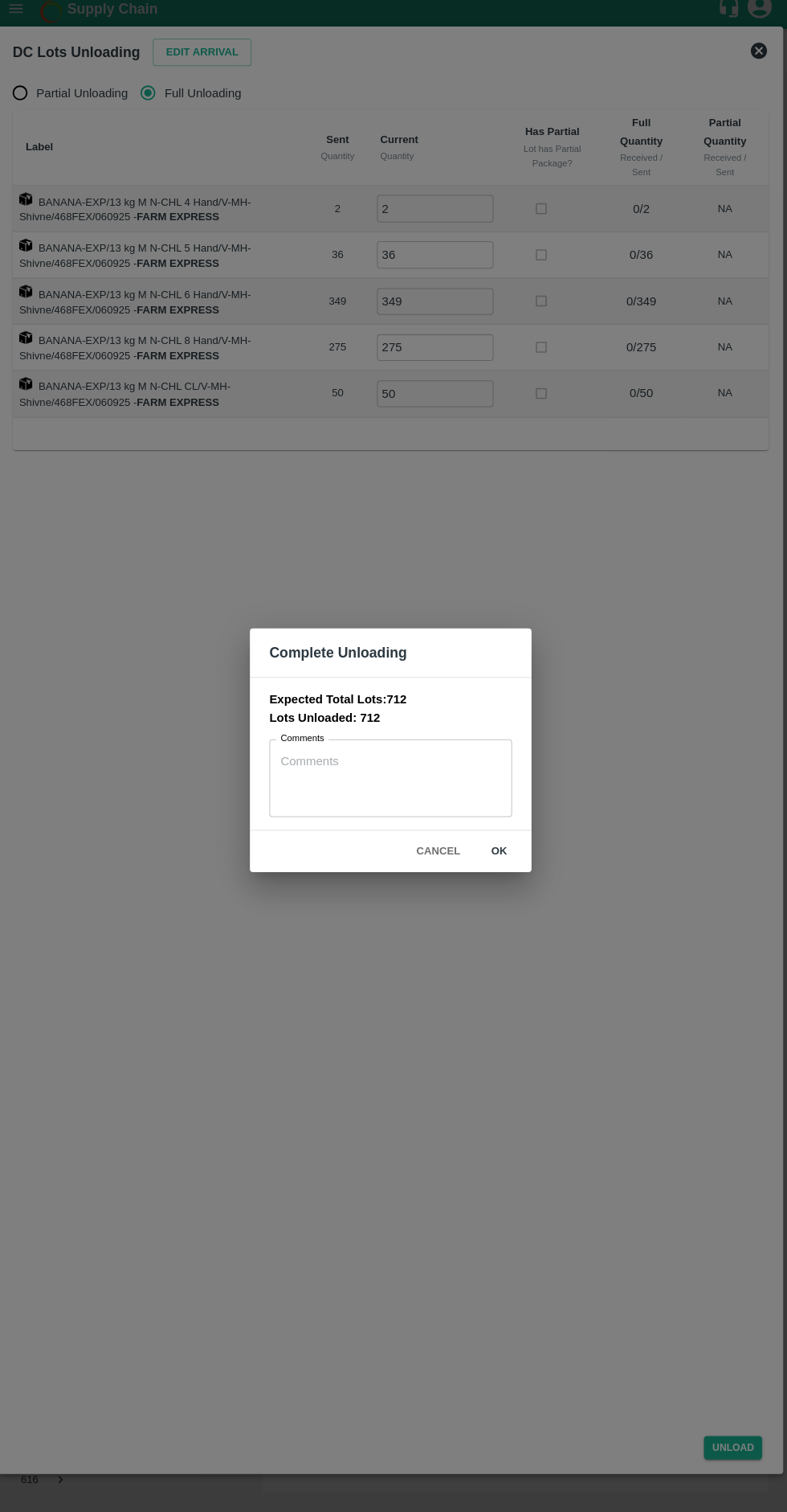
click at [501, 856] on button "ok" at bounding box center [500, 856] width 51 height 28
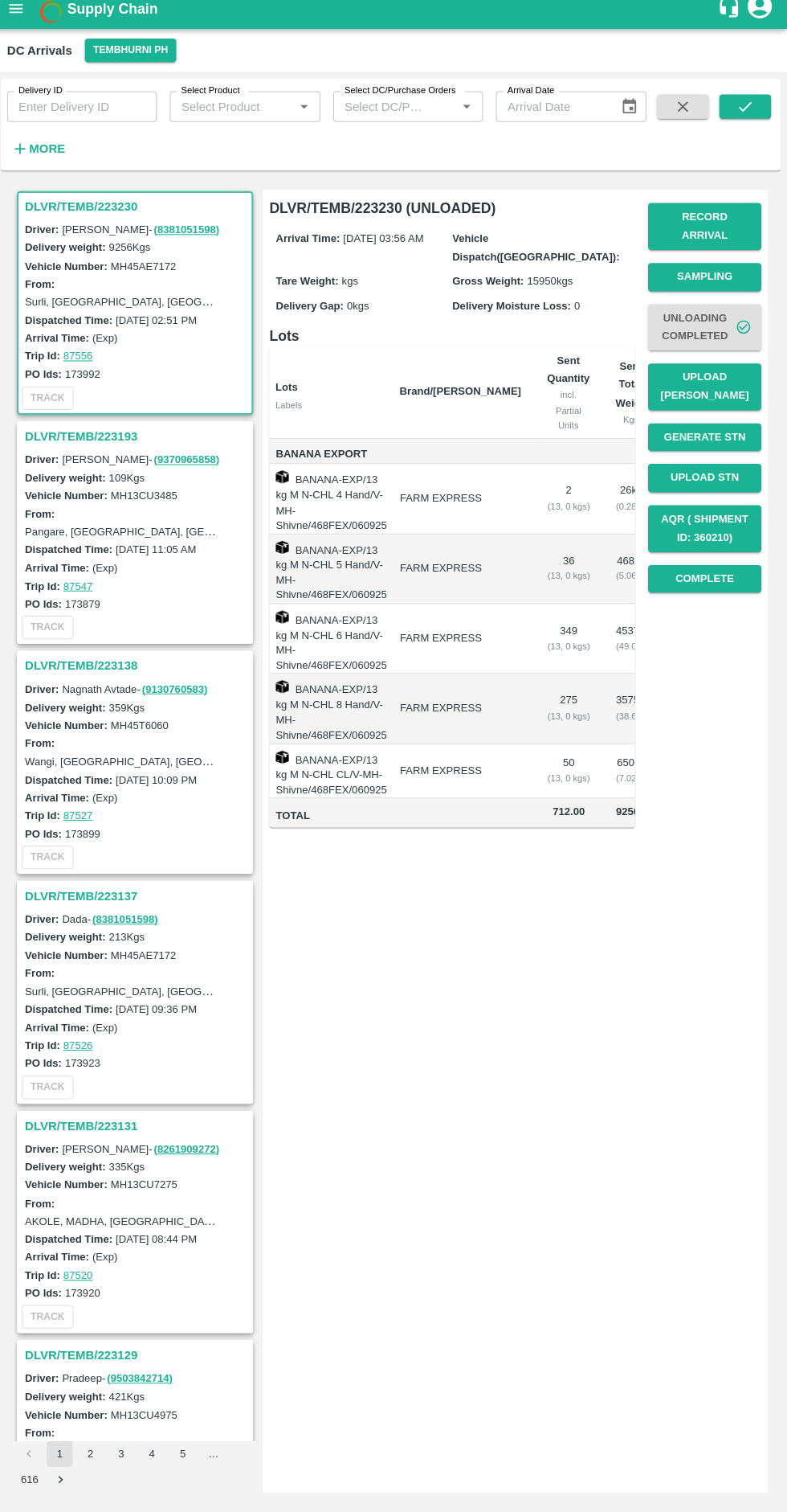
scroll to position [0, 87]
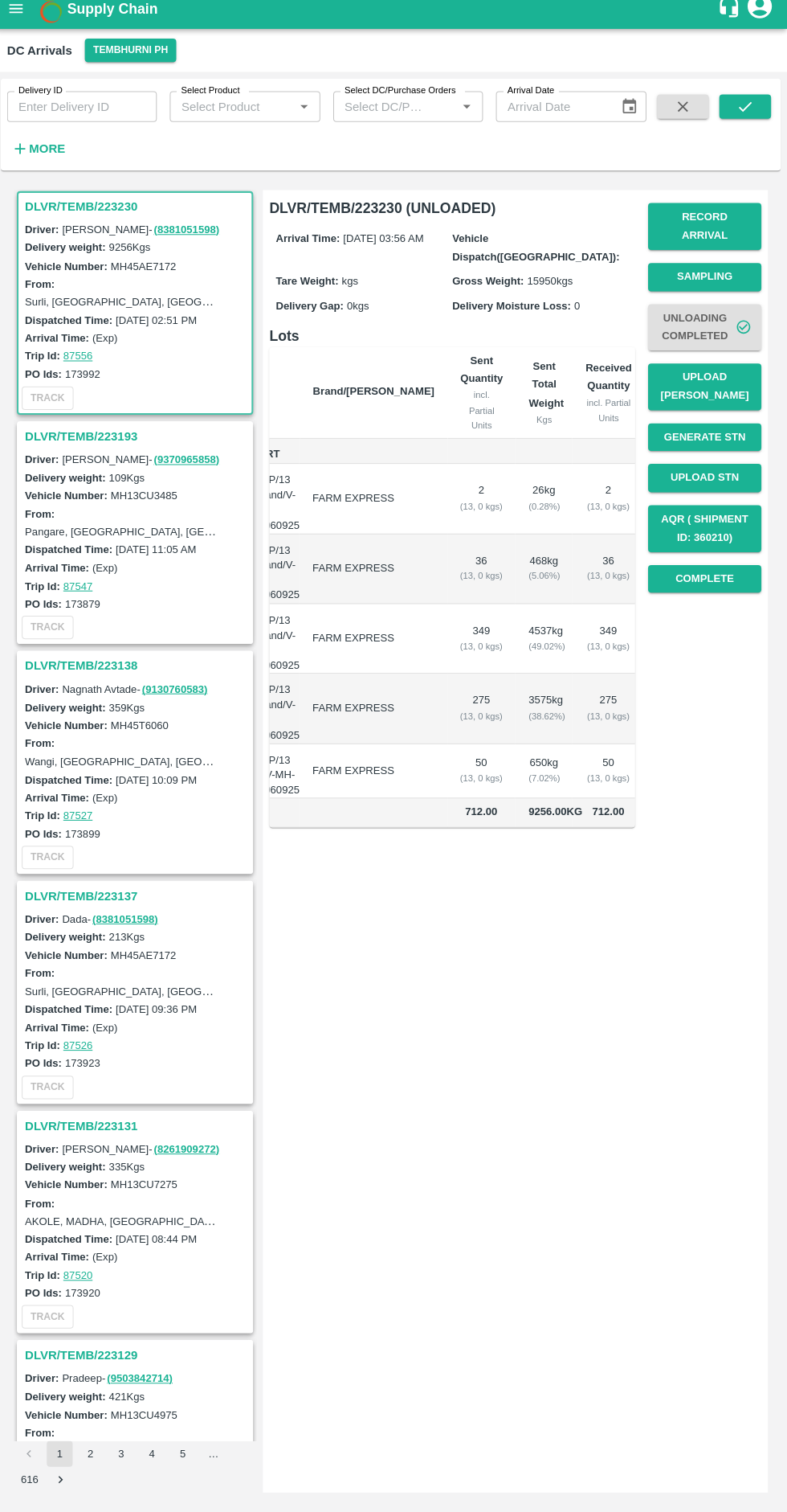
click at [728, 380] on button "Upload [PERSON_NAME]" at bounding box center [705, 395] width 113 height 47
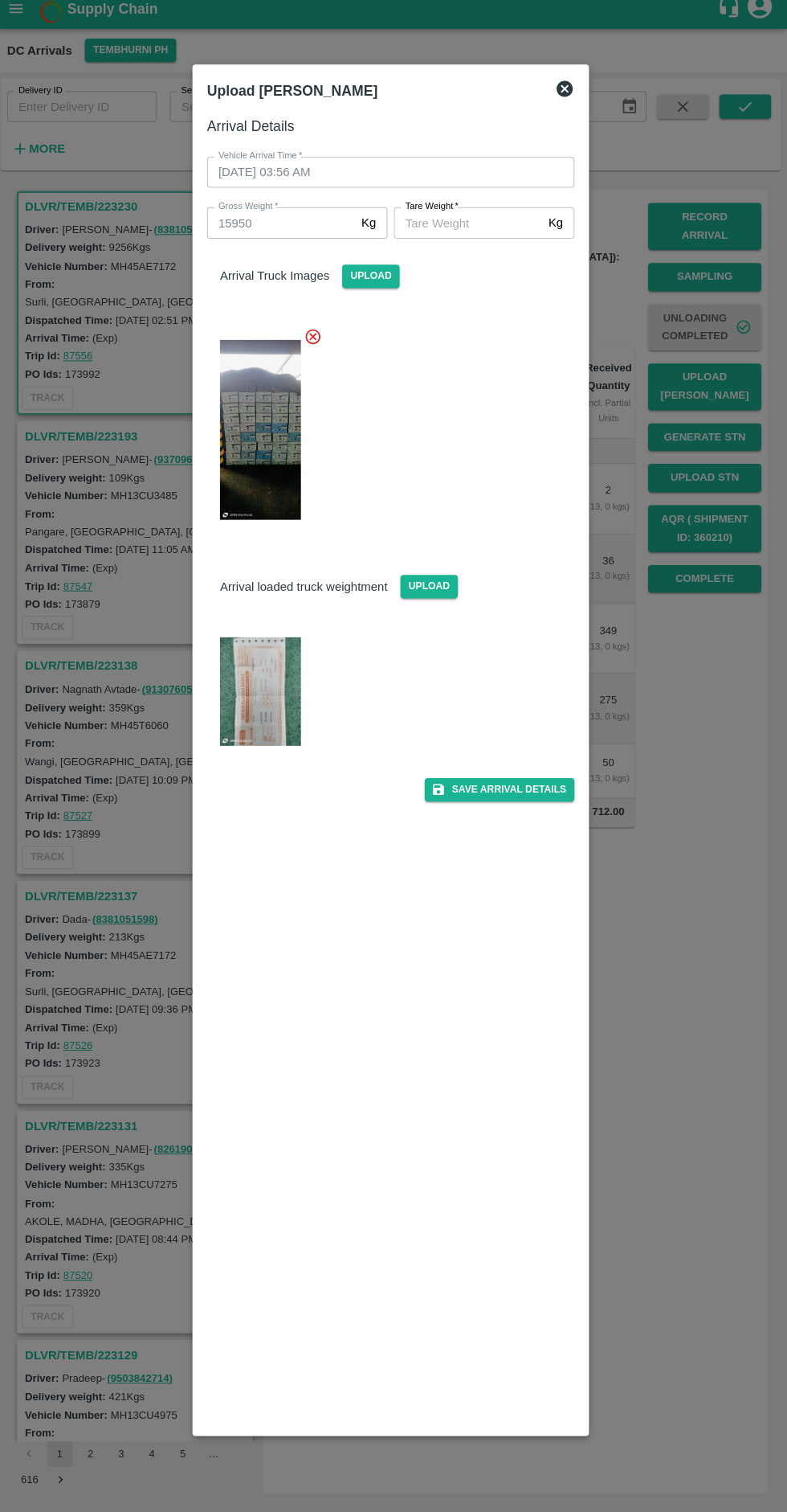
click at [267, 373] on img at bounding box center [264, 438] width 80 height 179
click at [281, 668] on img at bounding box center [264, 697] width 80 height 107
click at [476, 237] on input "[PERSON_NAME]   *" at bounding box center [469, 232] width 147 height 31
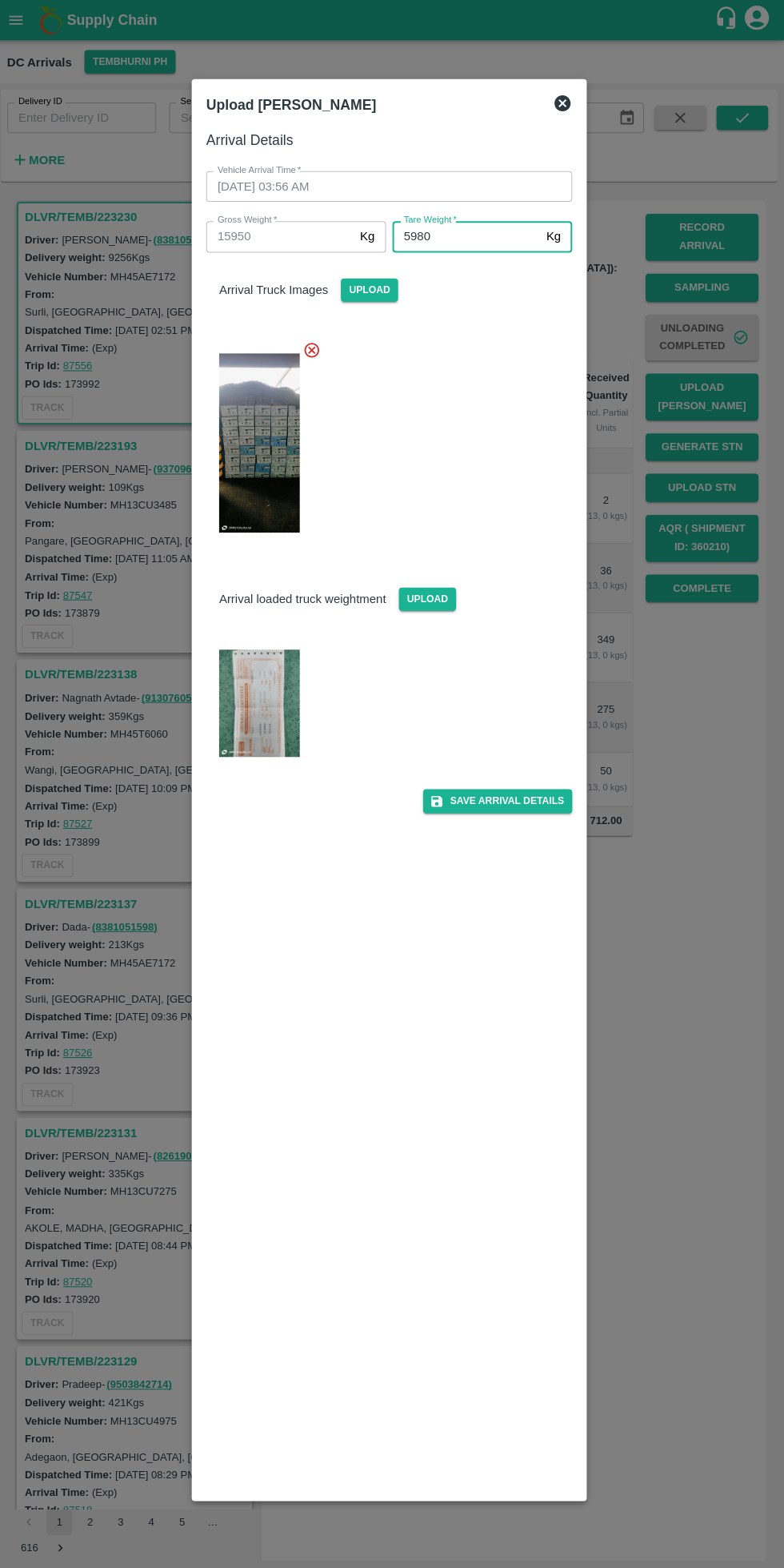
type input "5980"
click at [515, 793] on button "Save Arrival Details" at bounding box center [499, 794] width 148 height 23
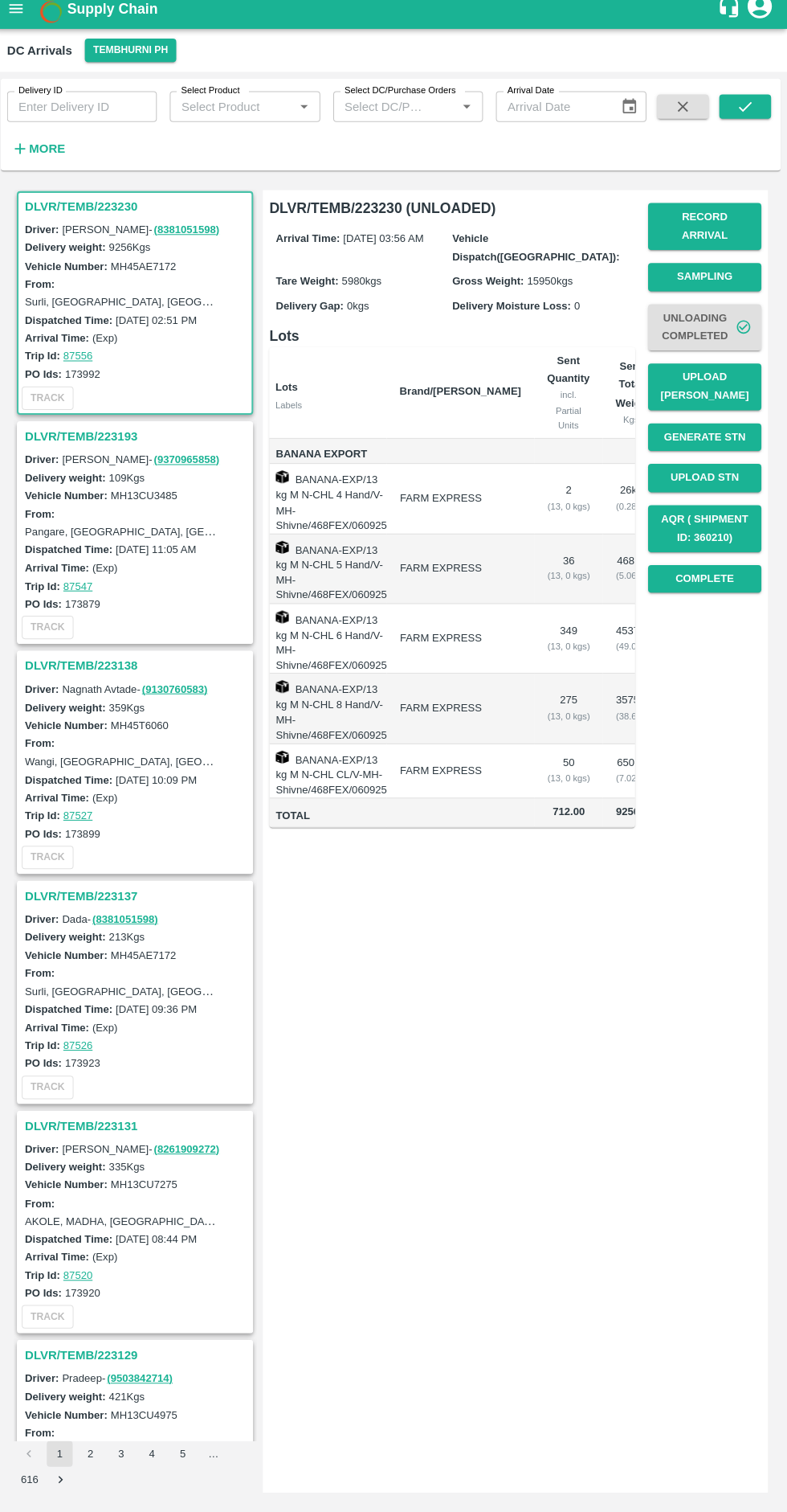
click at [730, 579] on button "Complete" at bounding box center [705, 587] width 113 height 28
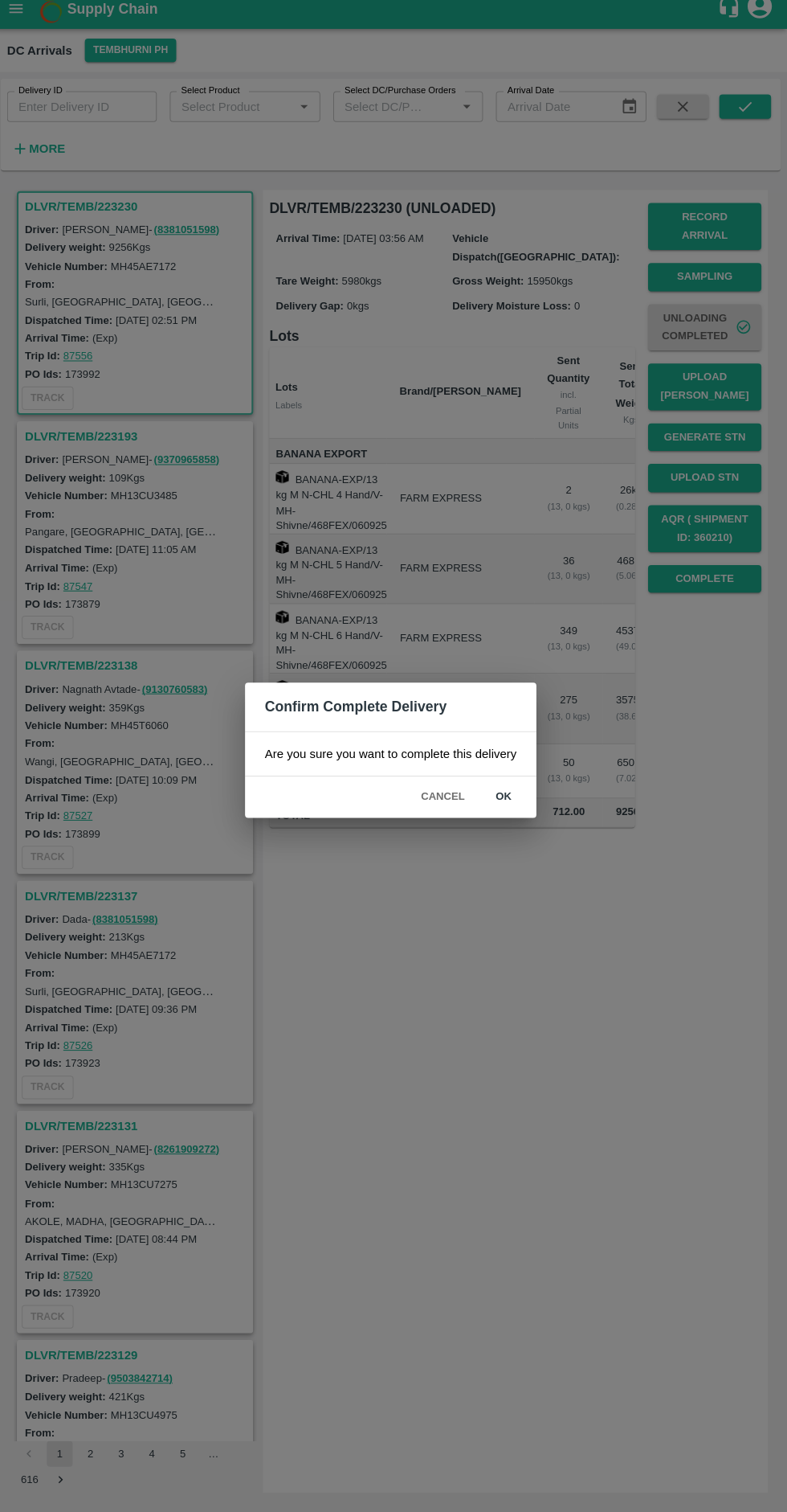
click at [523, 798] on button "ok" at bounding box center [505, 802] width 51 height 28
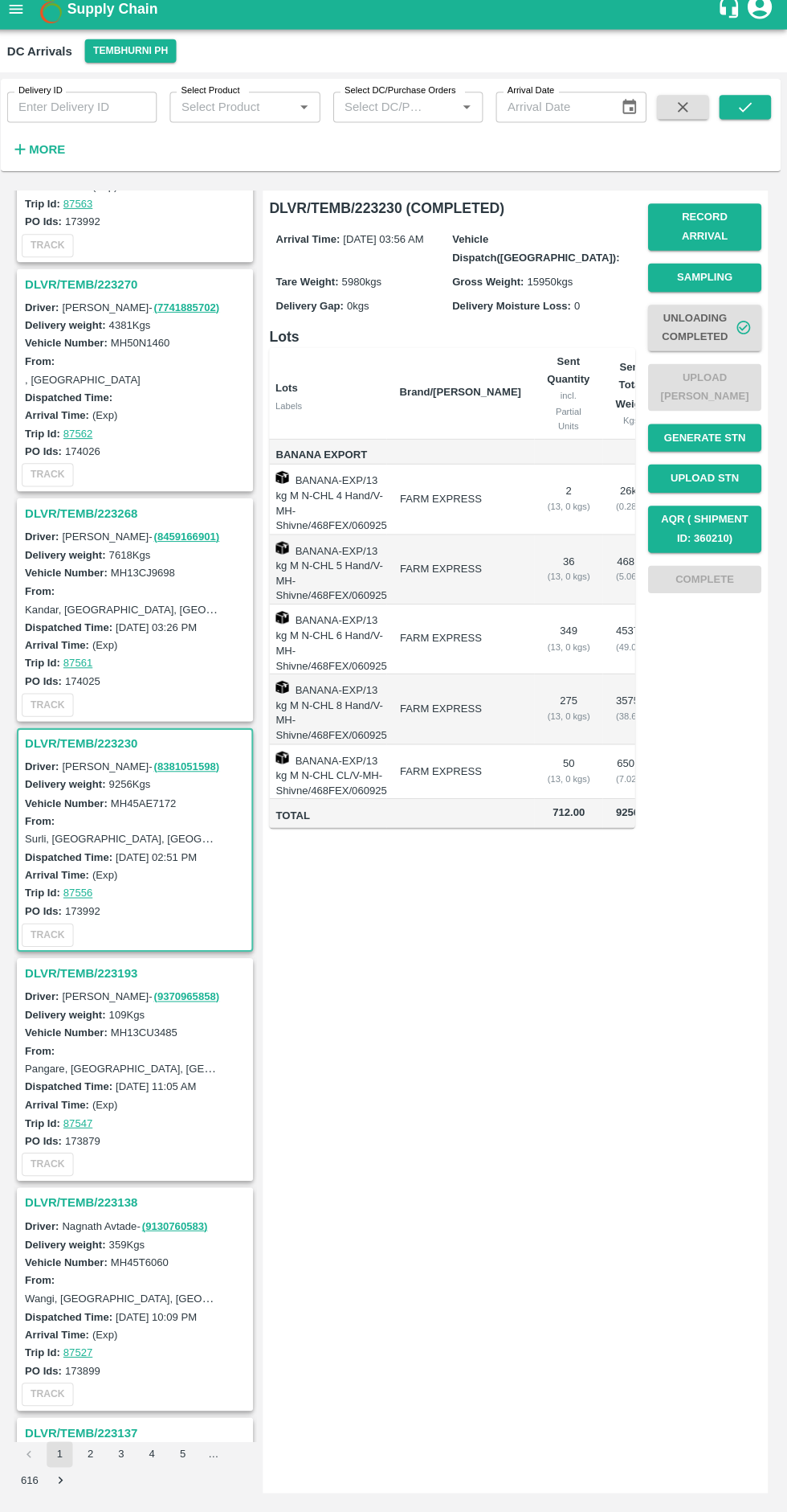
scroll to position [0, 0]
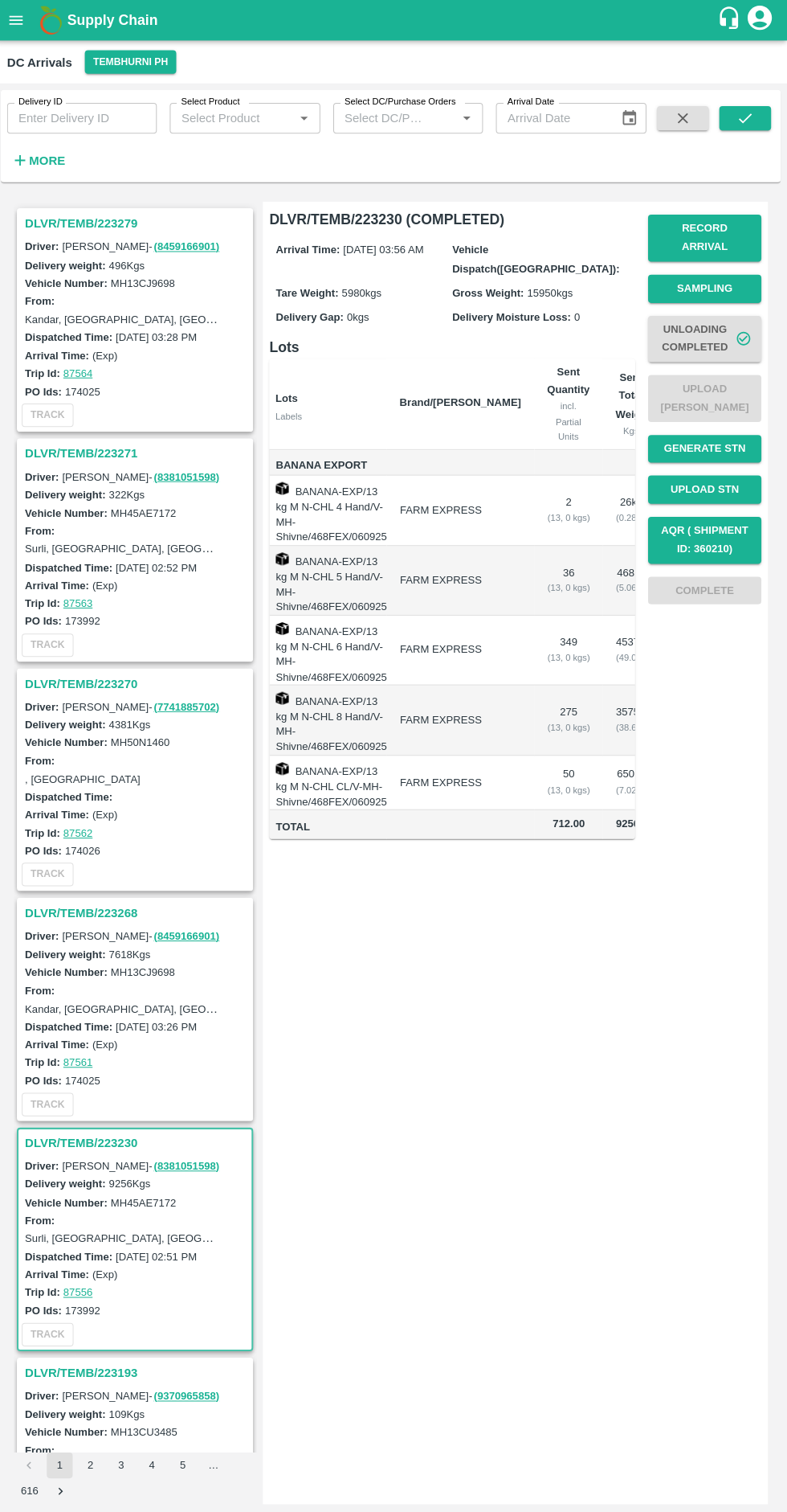
click at [93, 677] on h3 "DLVR/TEMB/223270" at bounding box center [143, 678] width 224 height 21
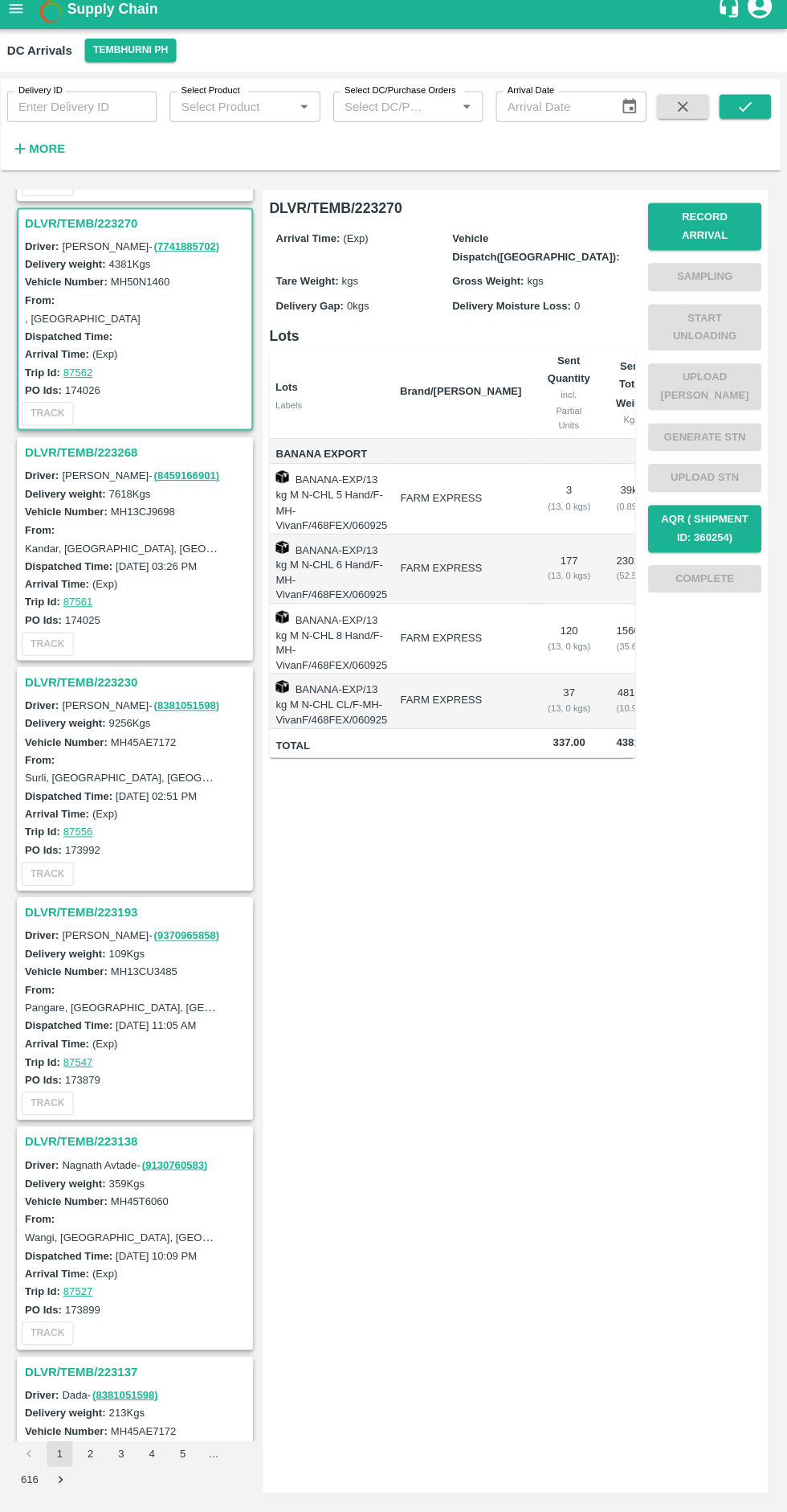
scroll to position [462, 0]
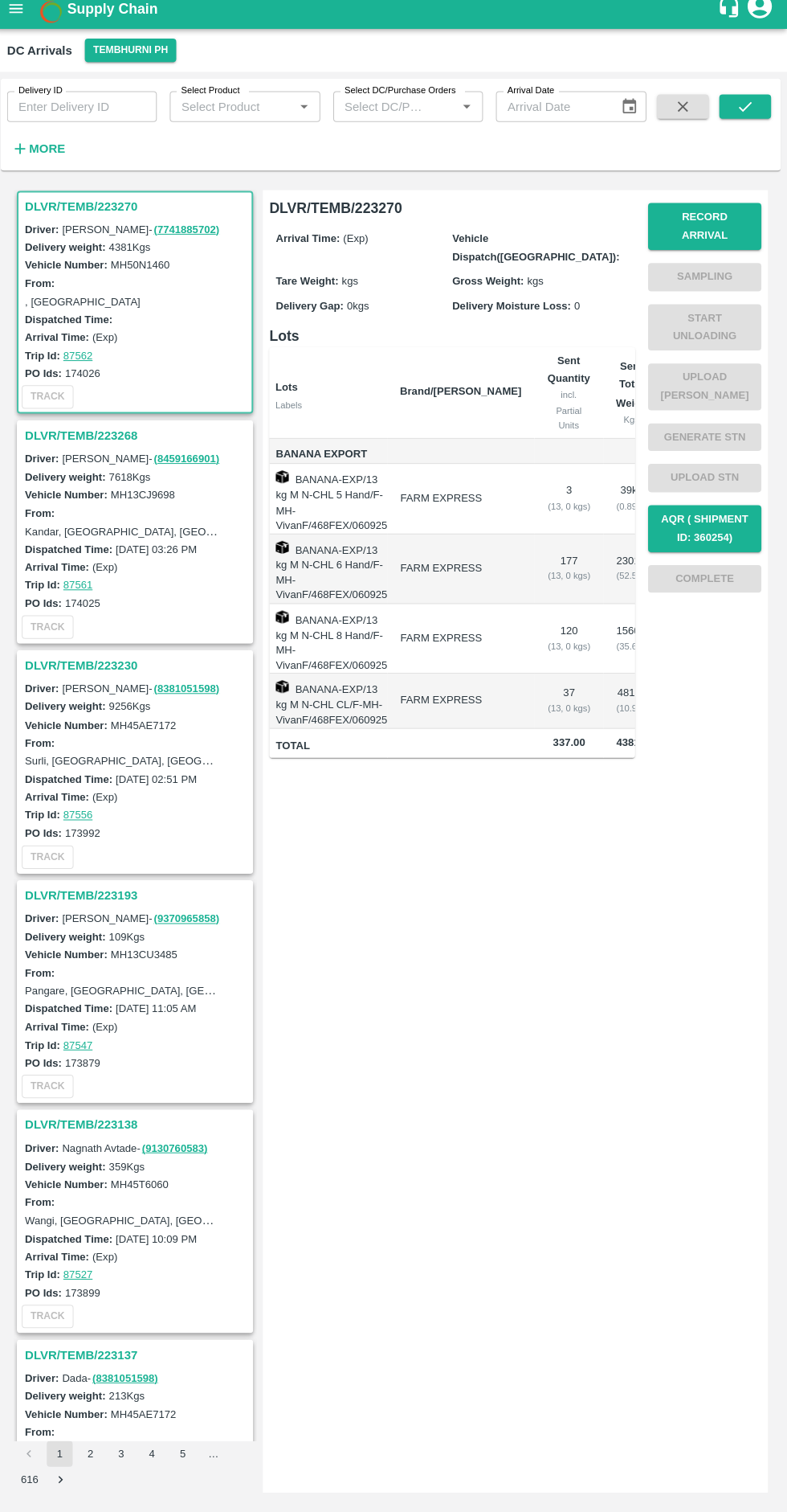
click at [712, 227] on button "Record Arrival" at bounding box center [705, 236] width 113 height 47
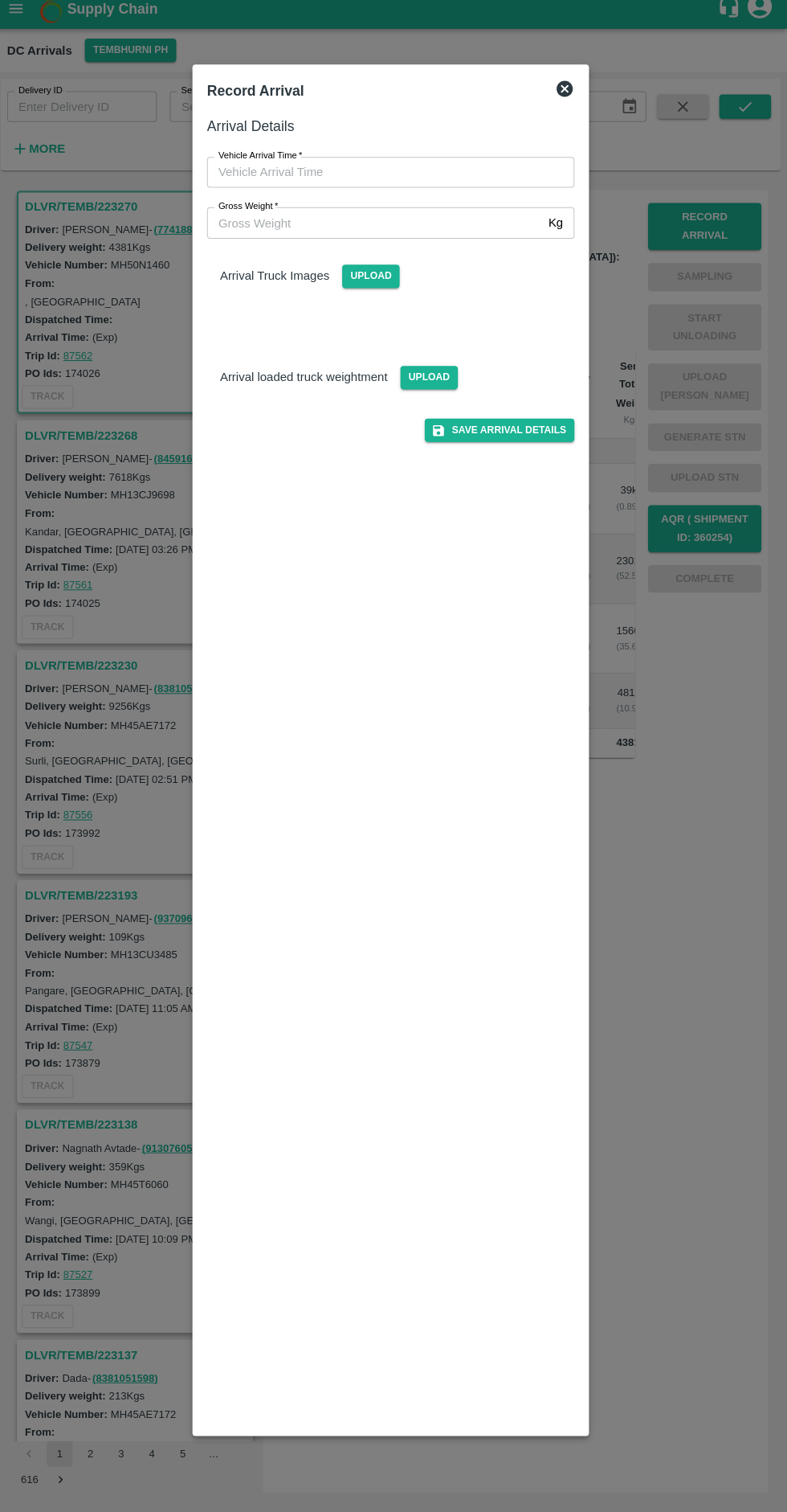
click at [341, 176] on input "Vehicle Arrival Time   *" at bounding box center [389, 182] width 354 height 31
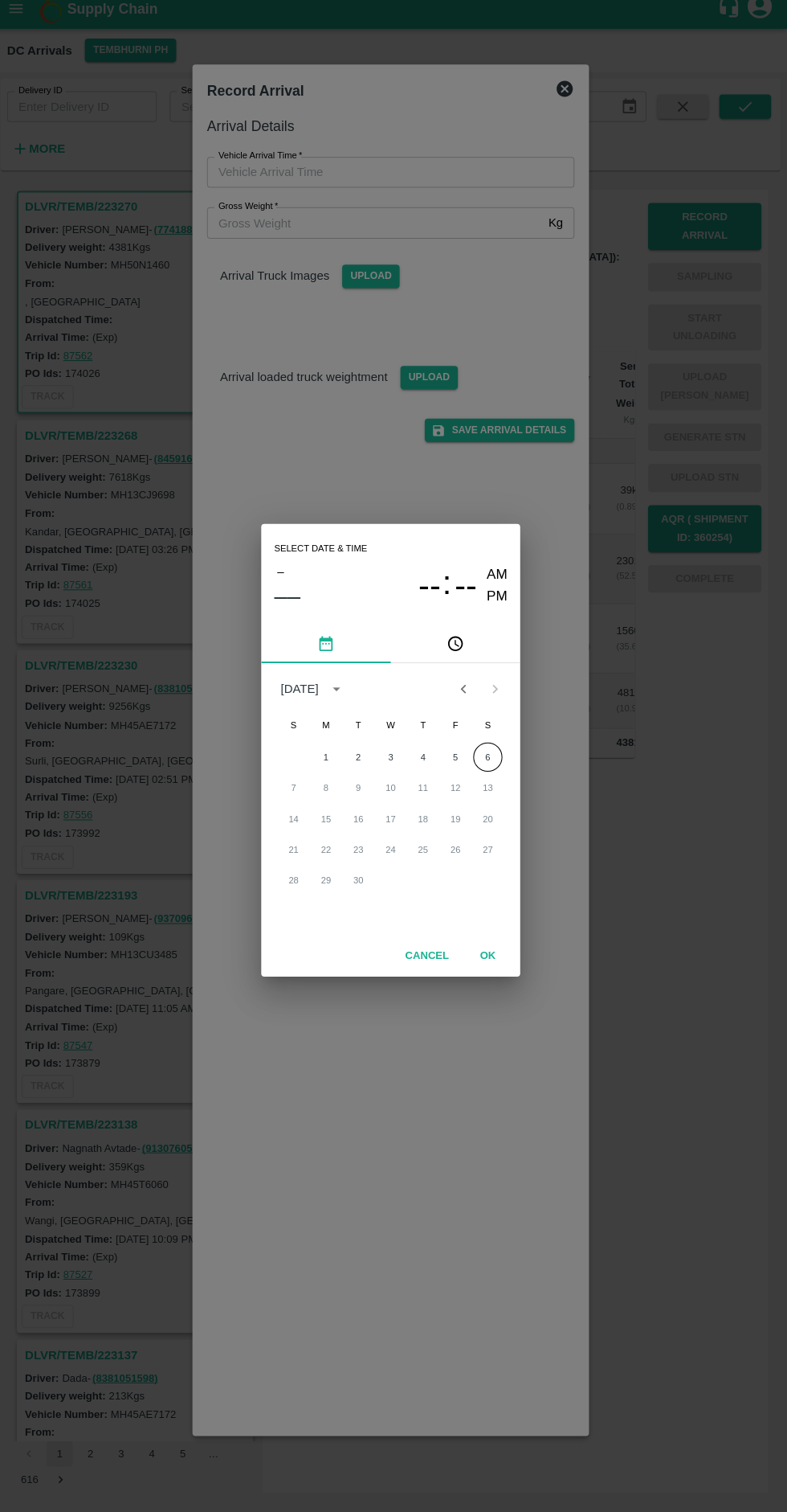
click at [514, 760] on div "1 2 3 4 5 6" at bounding box center [393, 762] width 257 height 29
click at [490, 762] on button "6" at bounding box center [489, 762] width 29 height 29
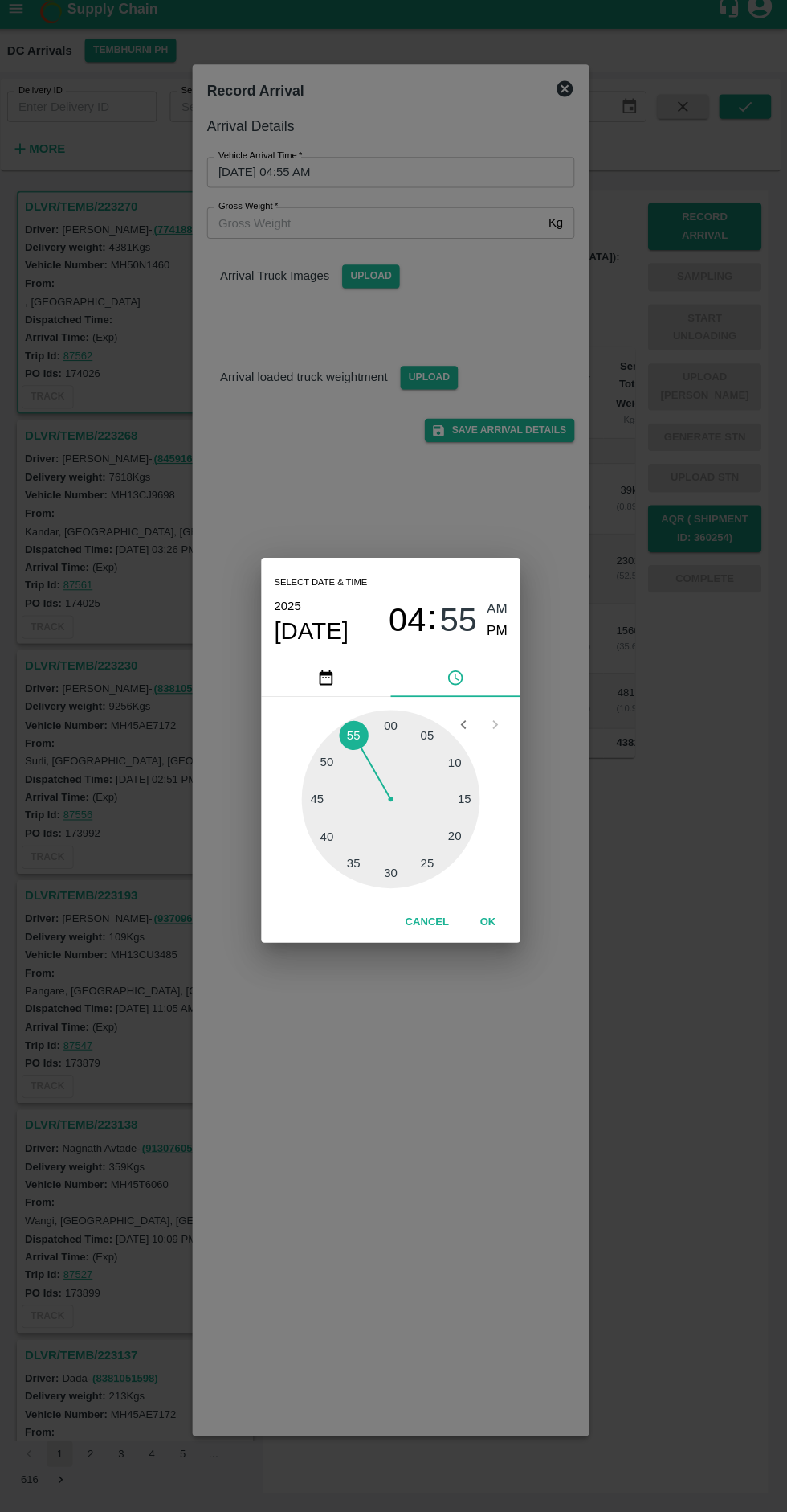
click at [486, 920] on button "OK" at bounding box center [489, 926] width 51 height 28
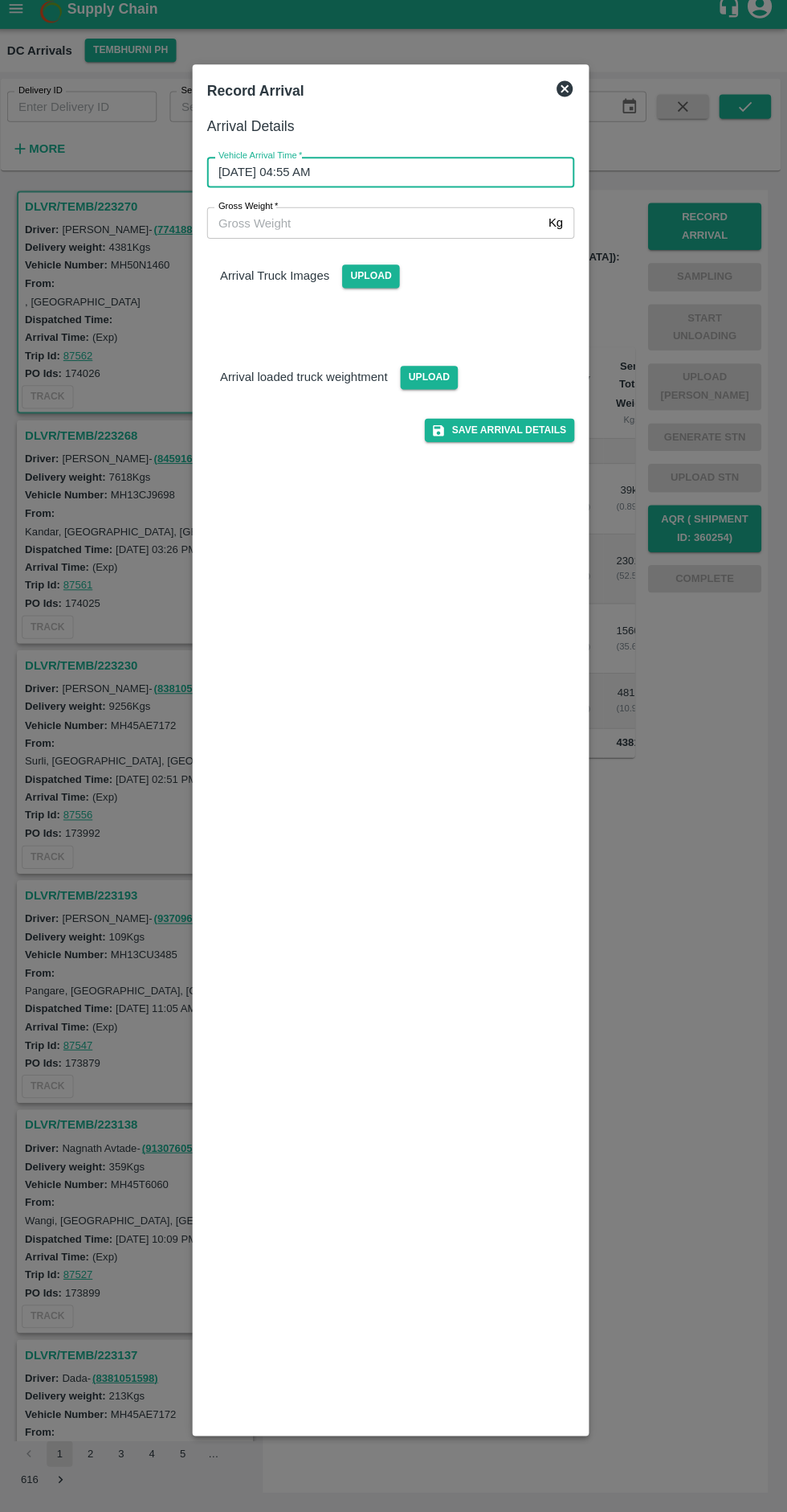
click at [358, 183] on input "[DATE] 04:55 AM" at bounding box center [389, 182] width 354 height 31
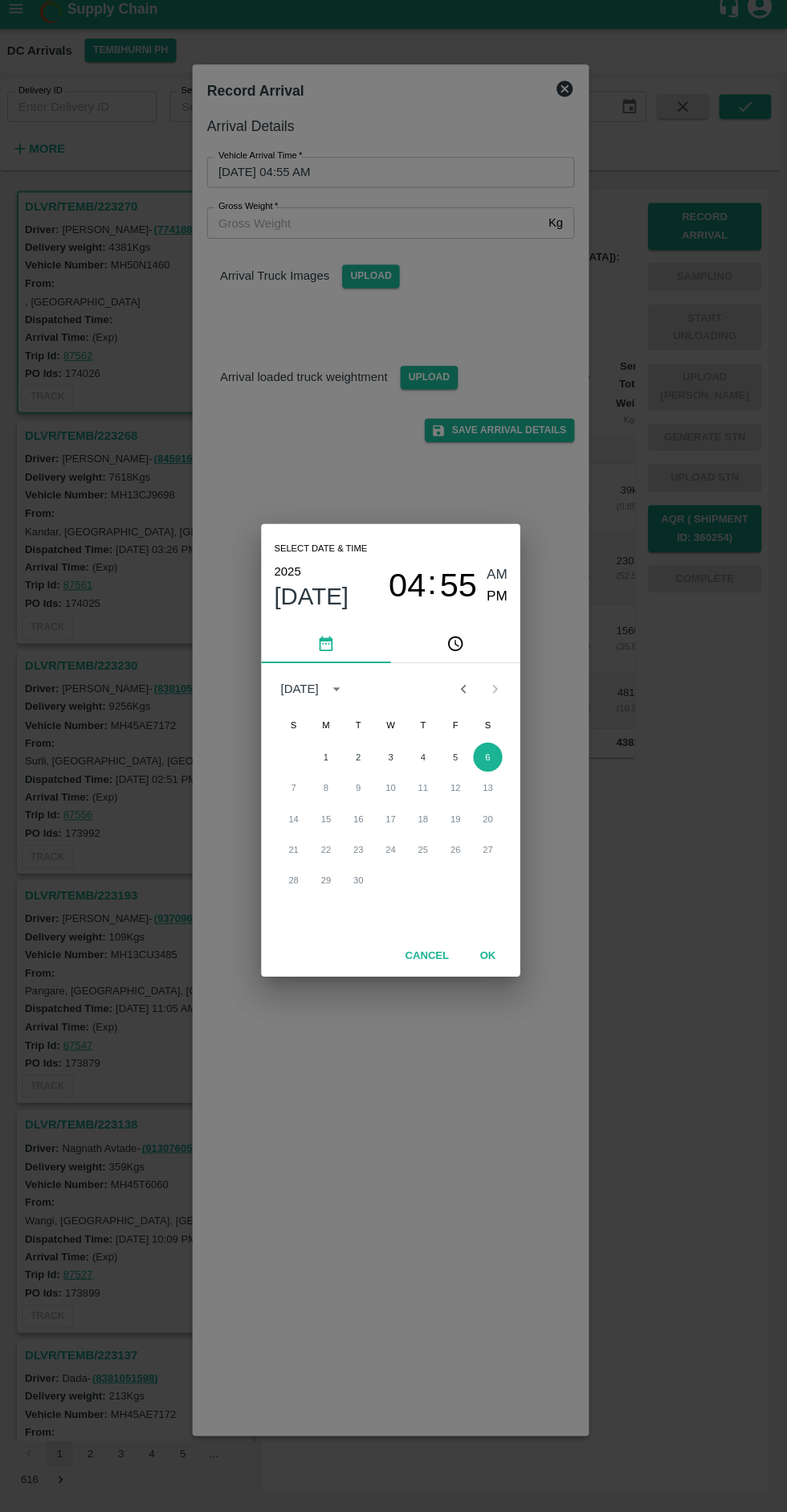
click at [500, 604] on span "PM" at bounding box center [499, 605] width 21 height 22
type input "[DATE] 04:55 PM"
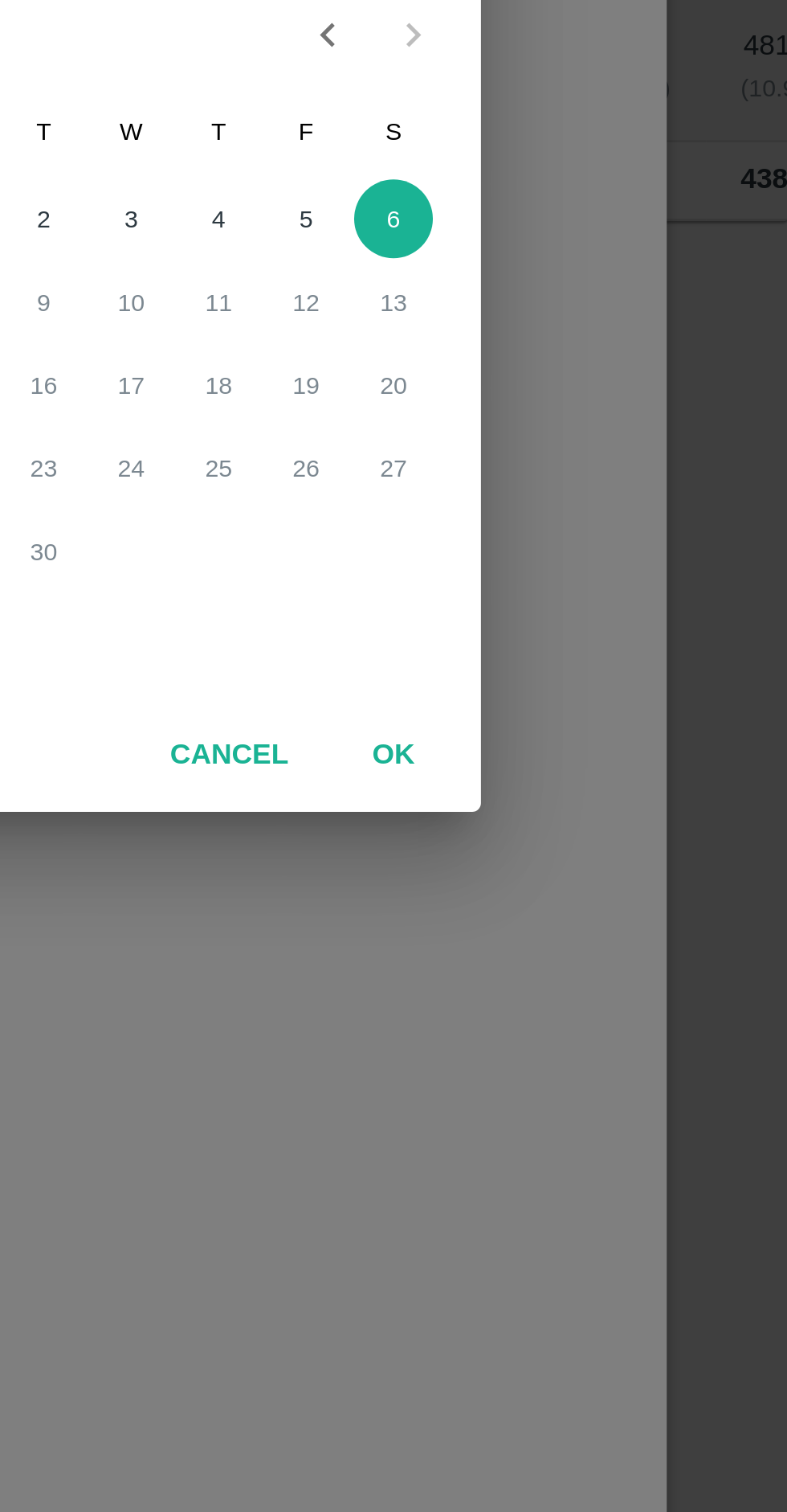
click at [495, 959] on button "OK" at bounding box center [489, 960] width 51 height 28
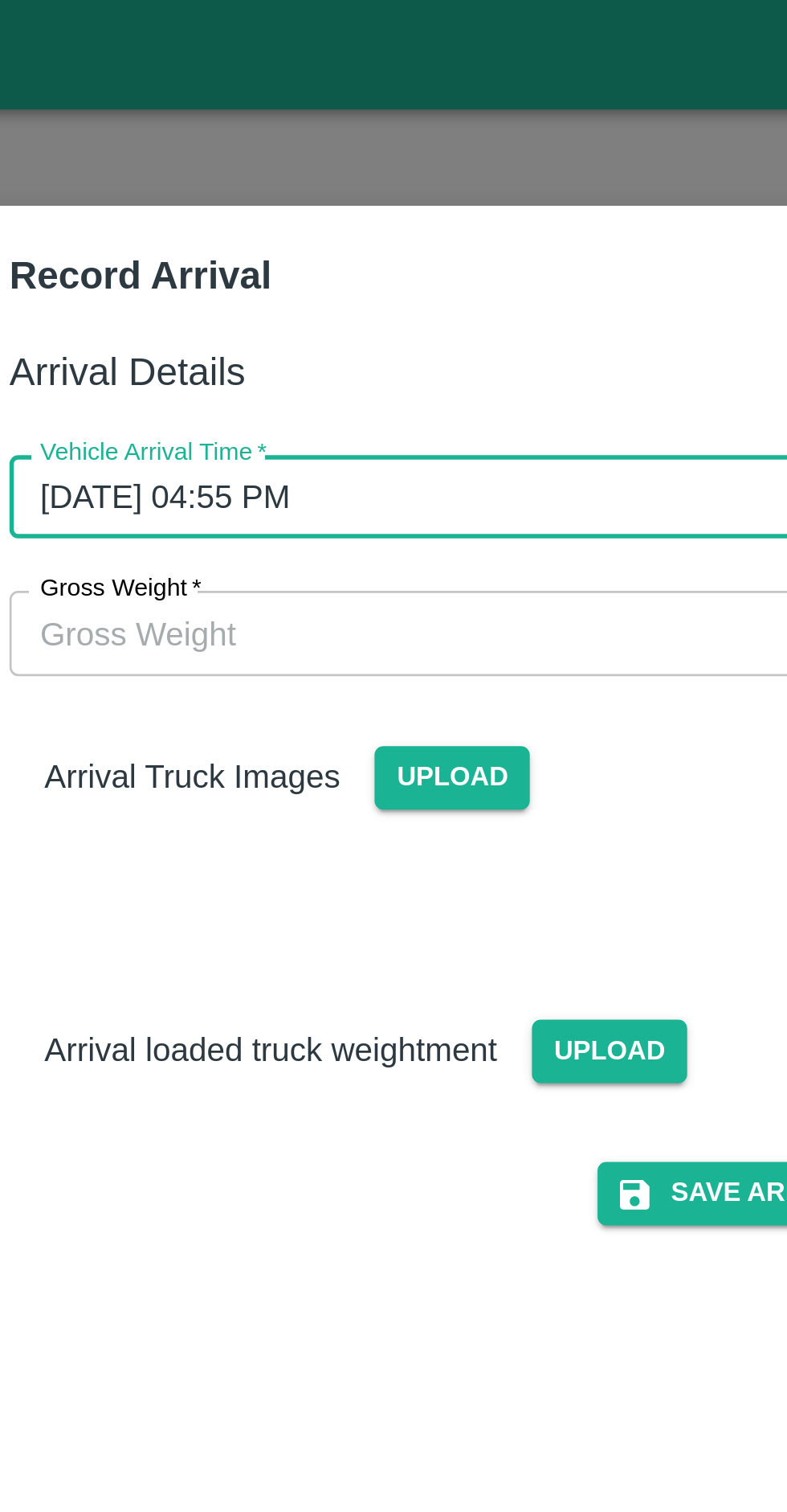
click at [320, 231] on input "Gross Weight   *" at bounding box center [378, 232] width 333 height 31
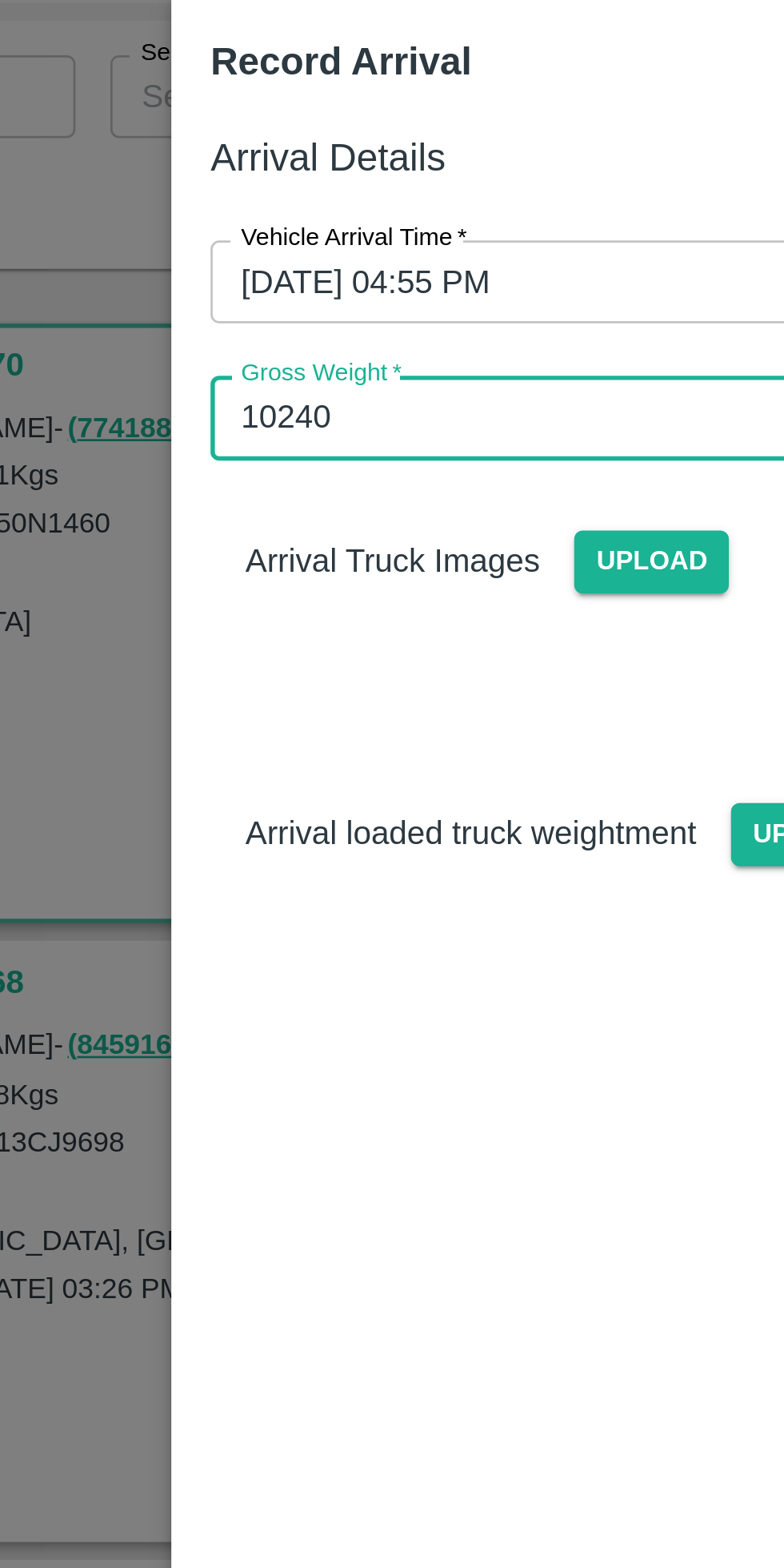
type input "10240"
click at [358, 293] on span "Upload" at bounding box center [372, 287] width 57 height 23
click at [0, 0] on input "Upload" at bounding box center [0, 0] width 0 height 0
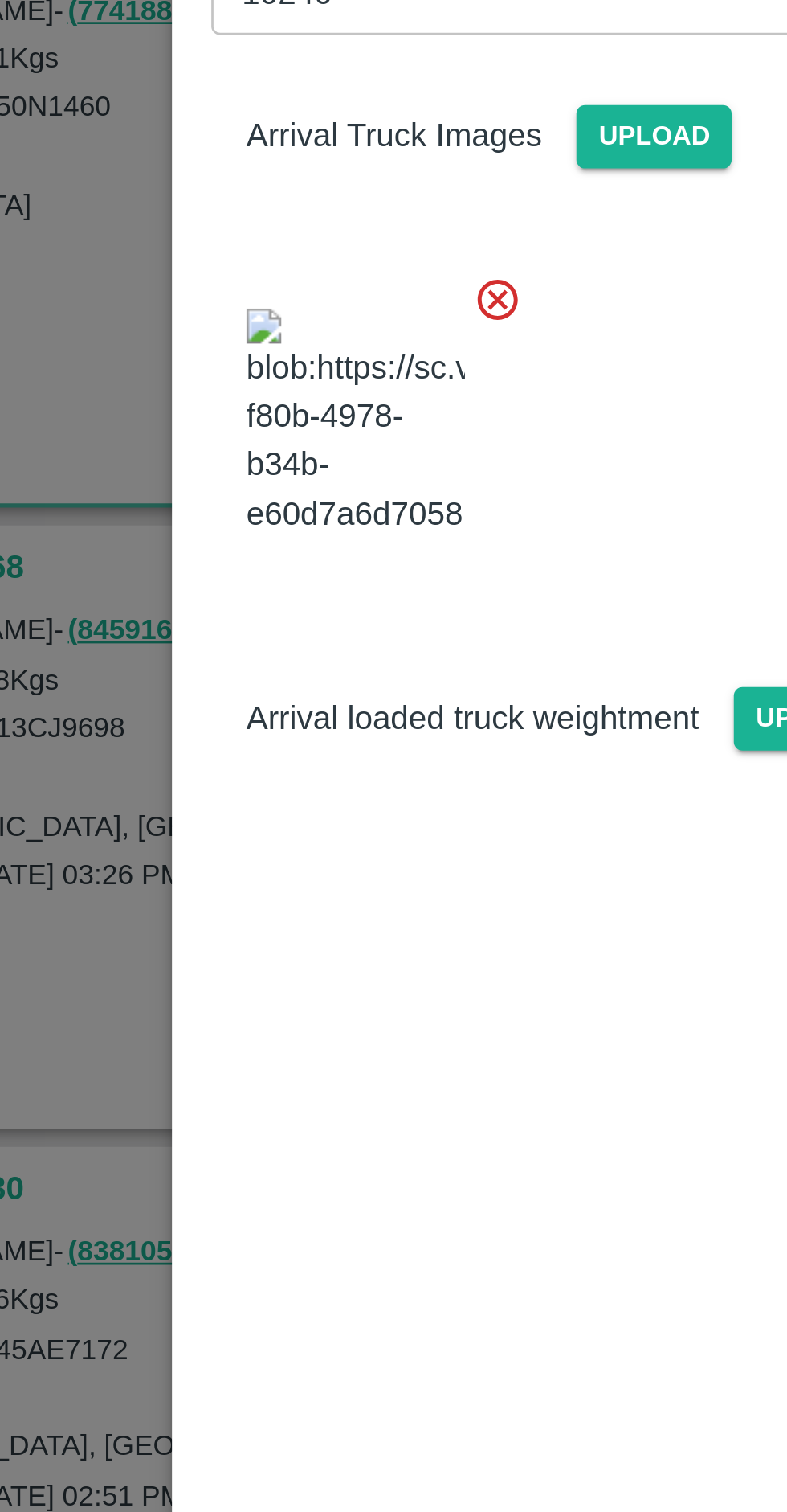
click at [407, 511] on span "Upload" at bounding box center [431, 499] width 57 height 23
click at [0, 0] on input "Upload" at bounding box center [0, 0] width 0 height 0
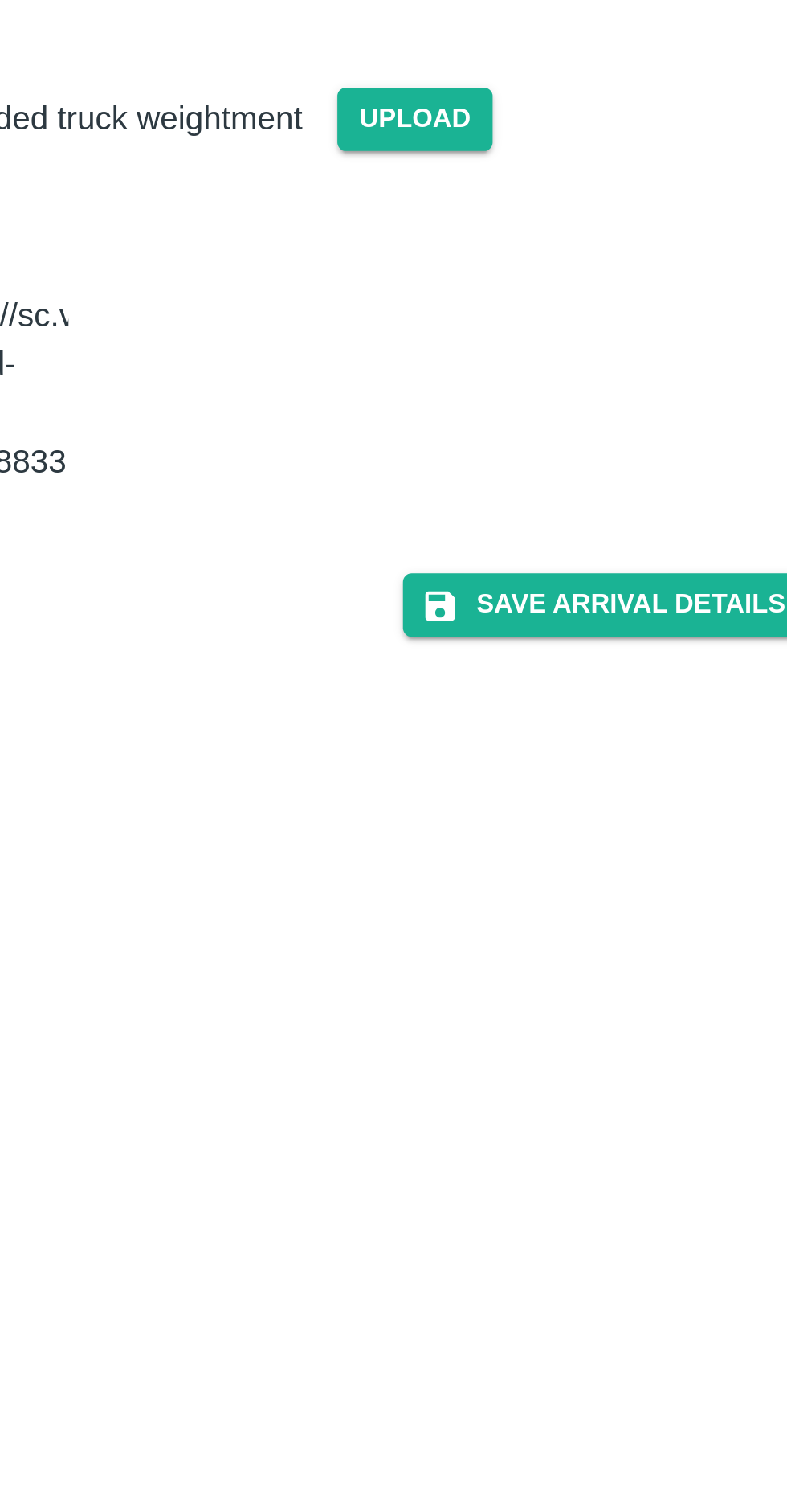
click at [516, 690] on button "Save Arrival Details" at bounding box center [501, 678] width 149 height 23
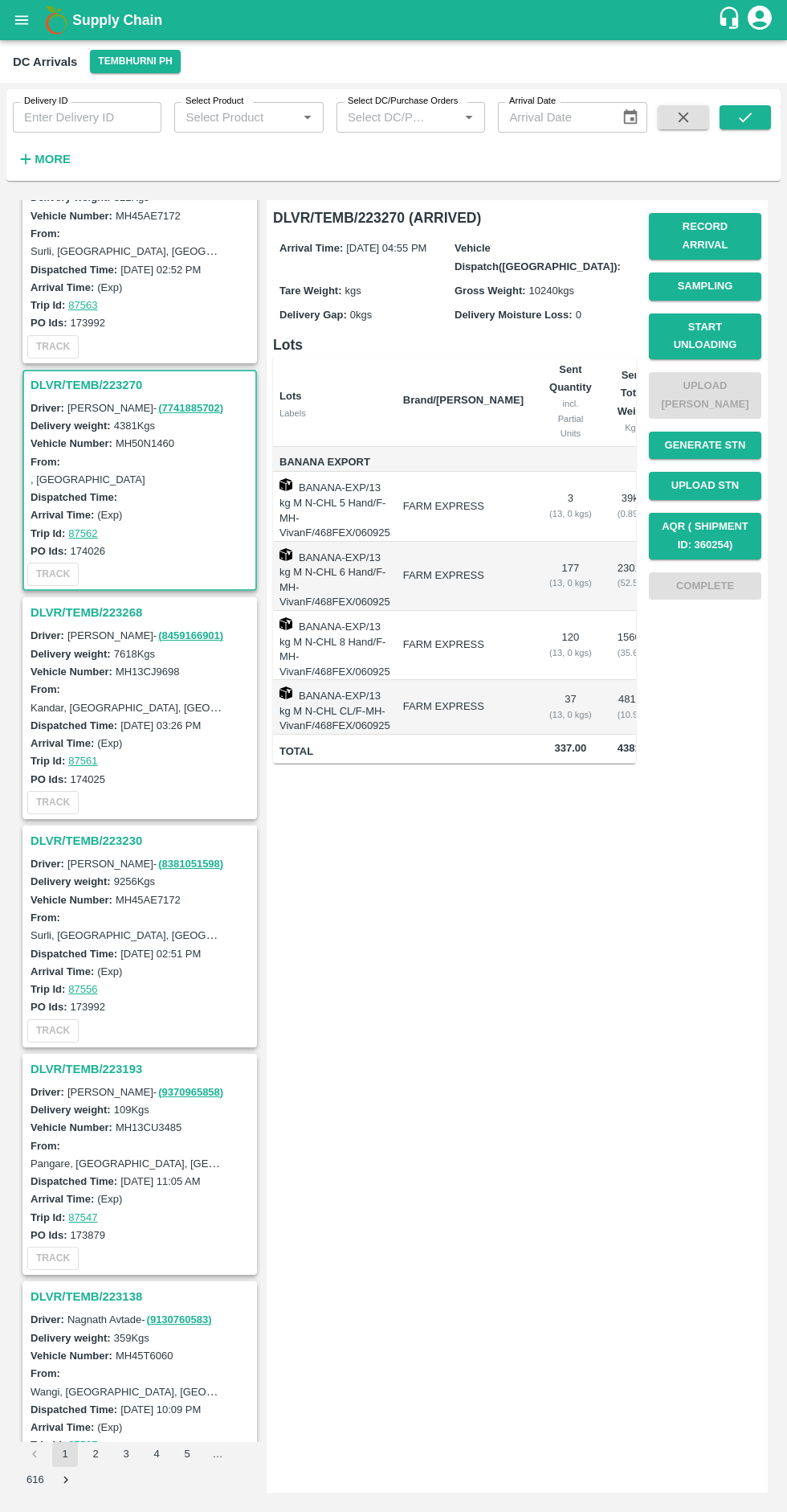
click at [712, 316] on button "Start Unloading" at bounding box center [705, 337] width 113 height 47
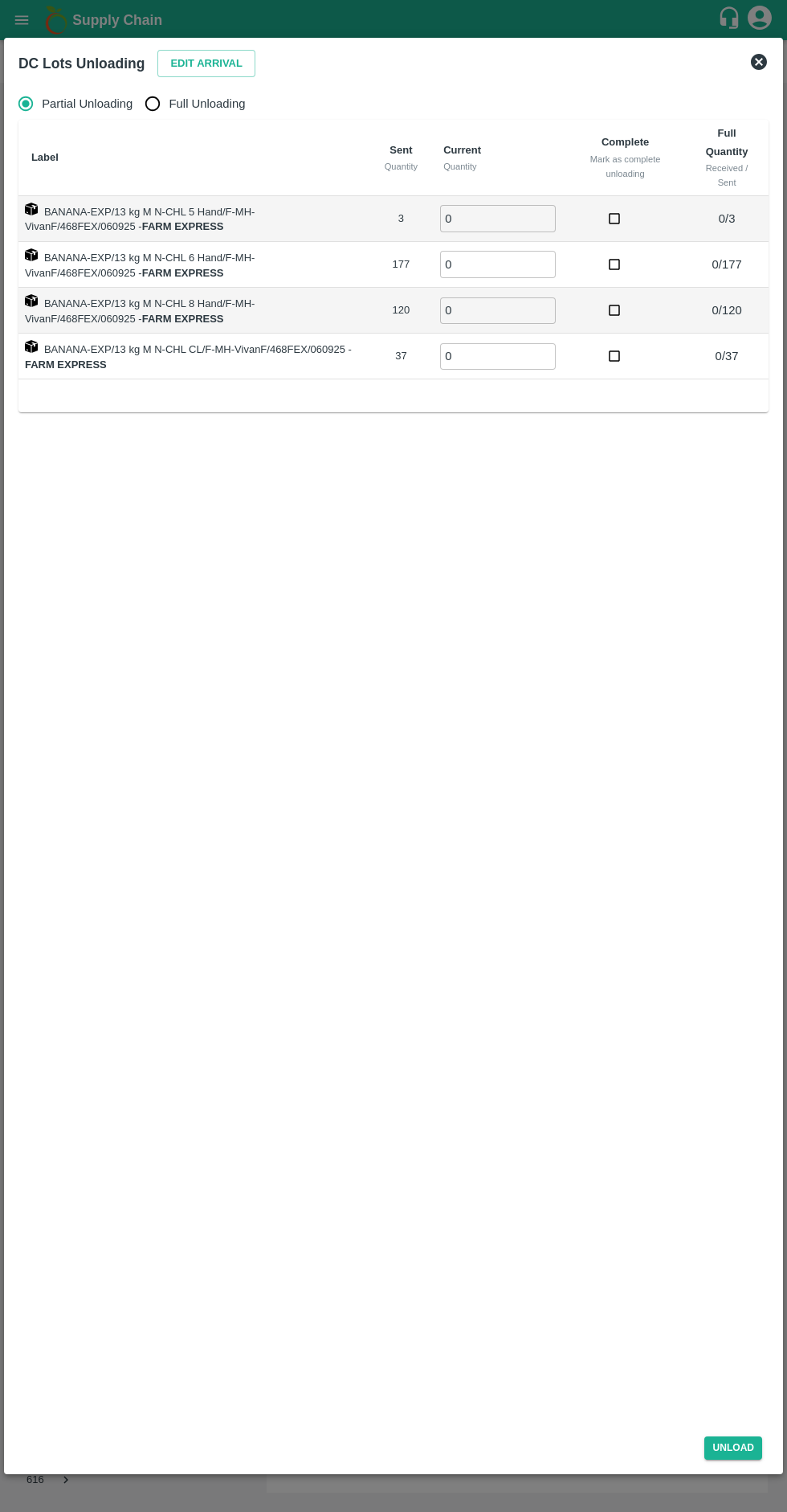
click at [195, 55] on button "Edit Arrival" at bounding box center [207, 64] width 98 height 28
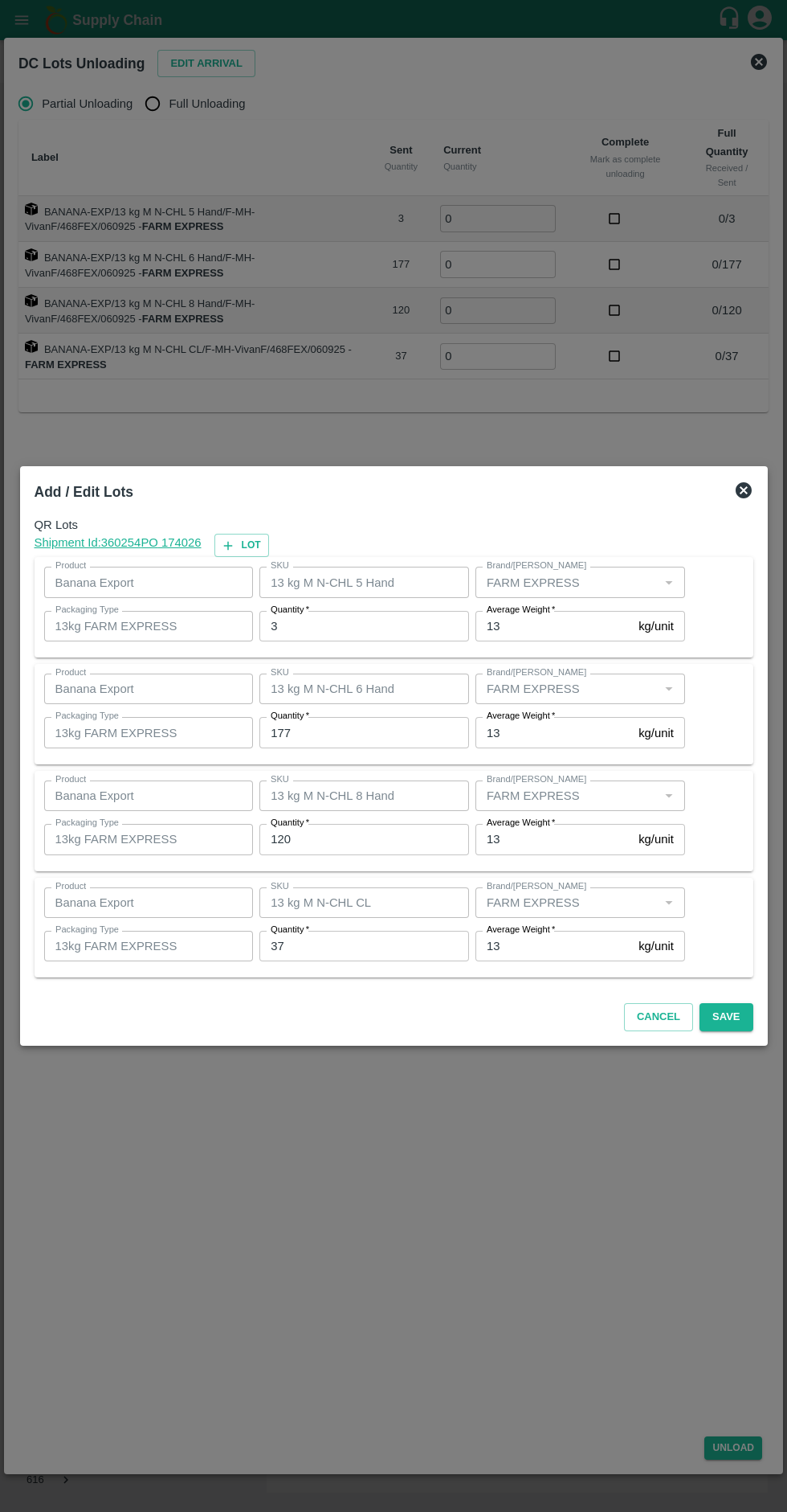
click at [314, 629] on input "3" at bounding box center [365, 626] width 210 height 31
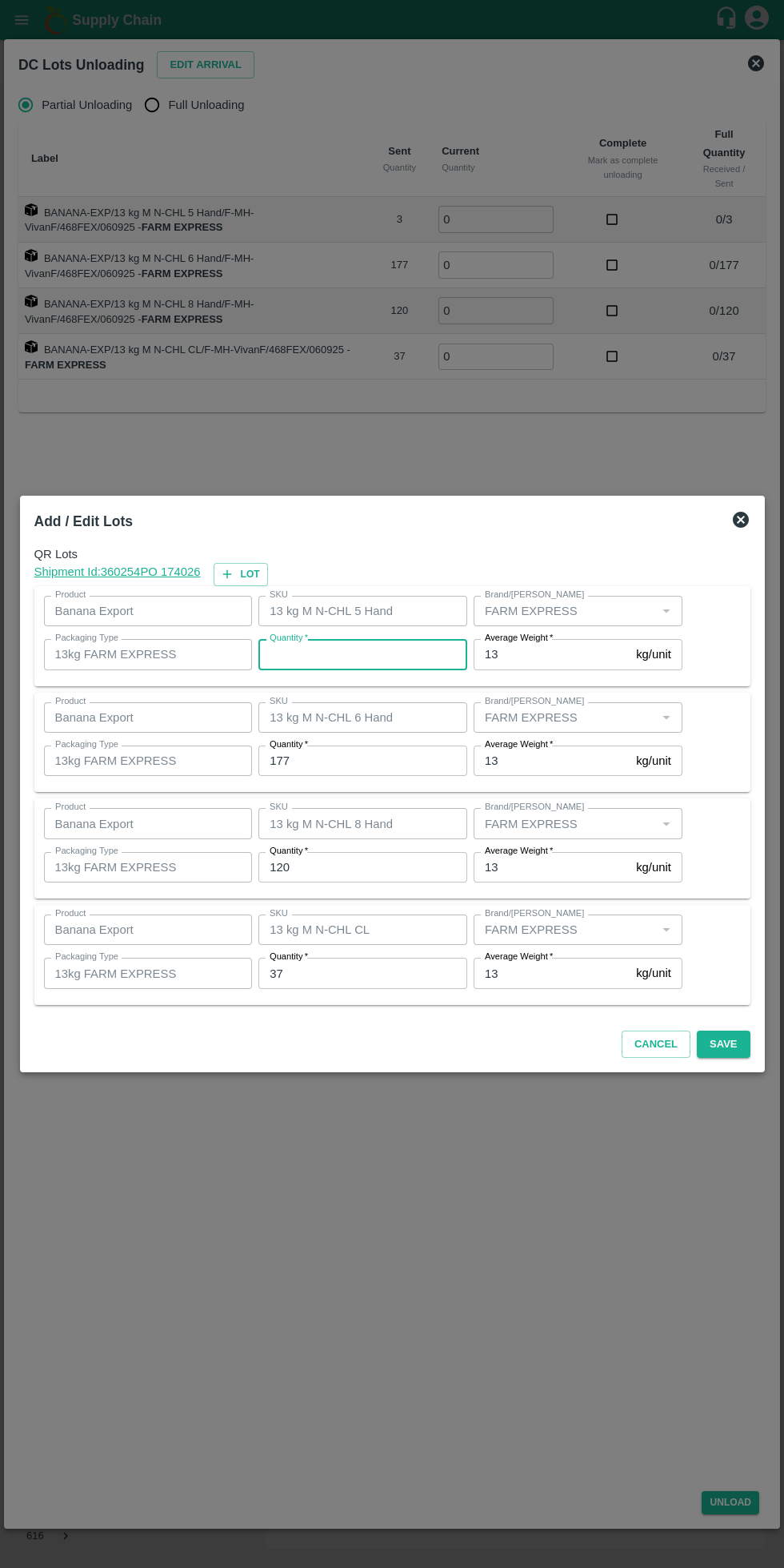
type input "3"
click at [368, 761] on input "177" at bounding box center [363, 761] width 209 height 31
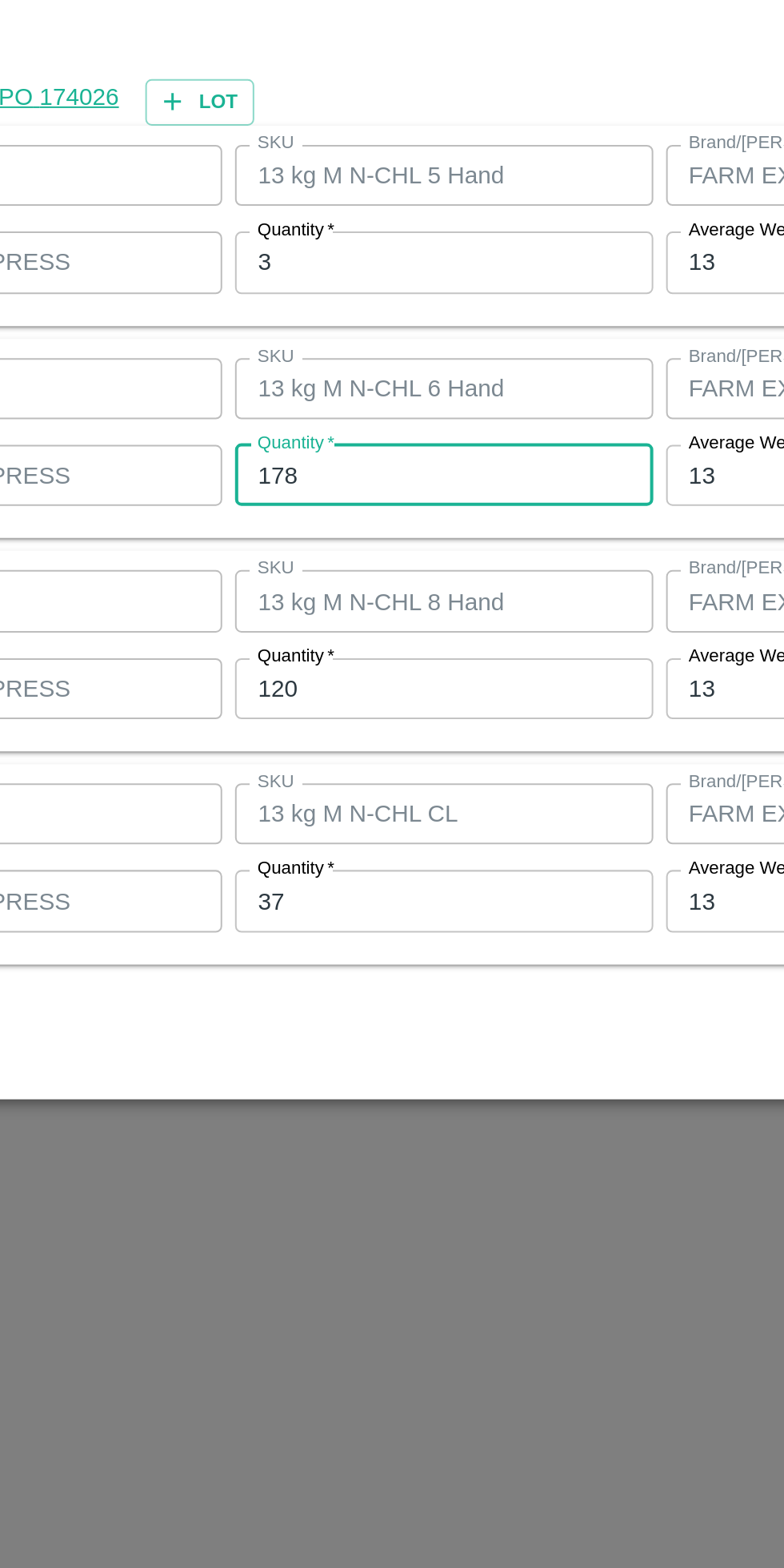
type input "178"
click at [335, 869] on input "120" at bounding box center [363, 867] width 209 height 31
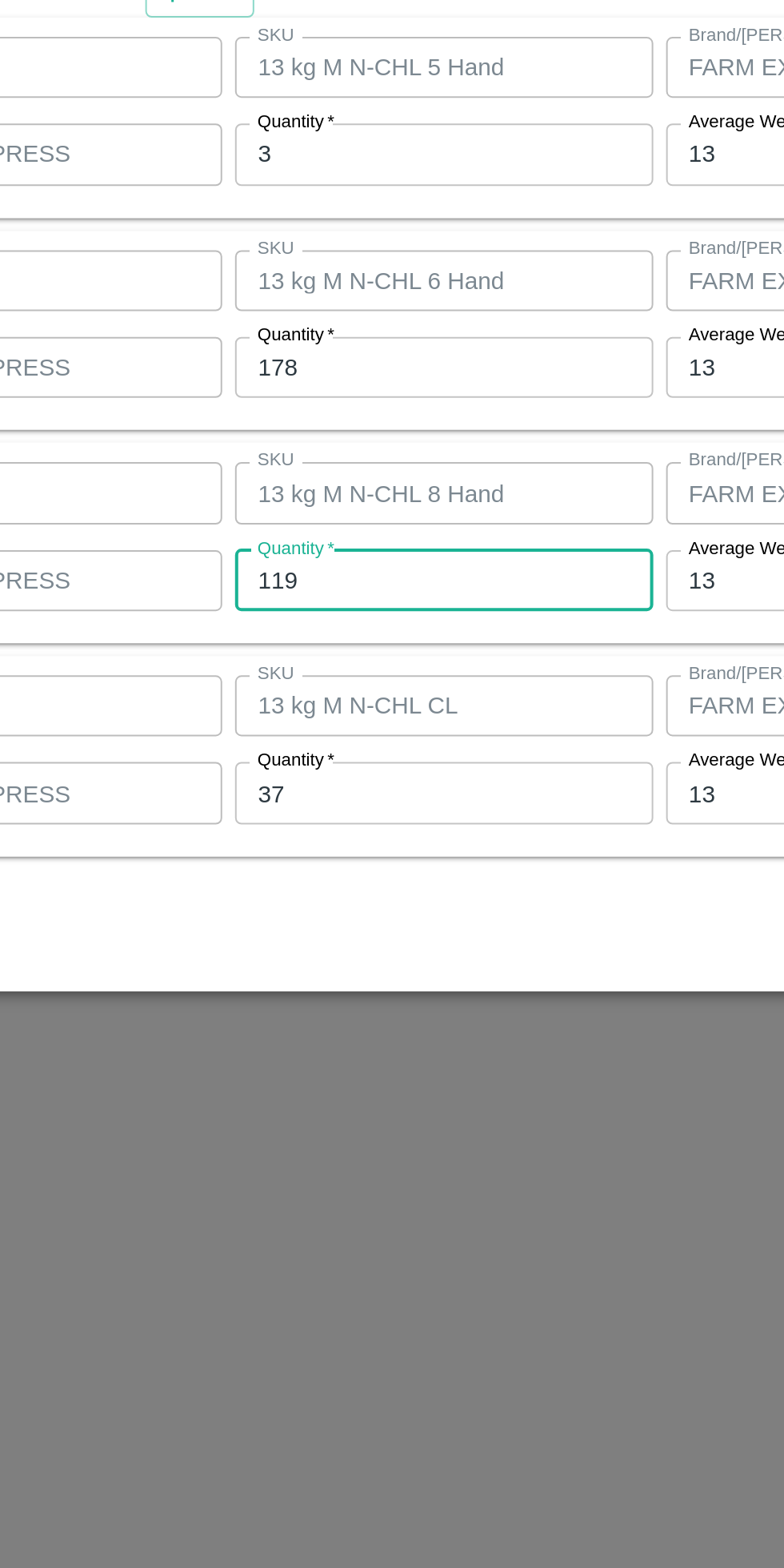
type input "119"
click at [370, 976] on input "37" at bounding box center [363, 973] width 209 height 31
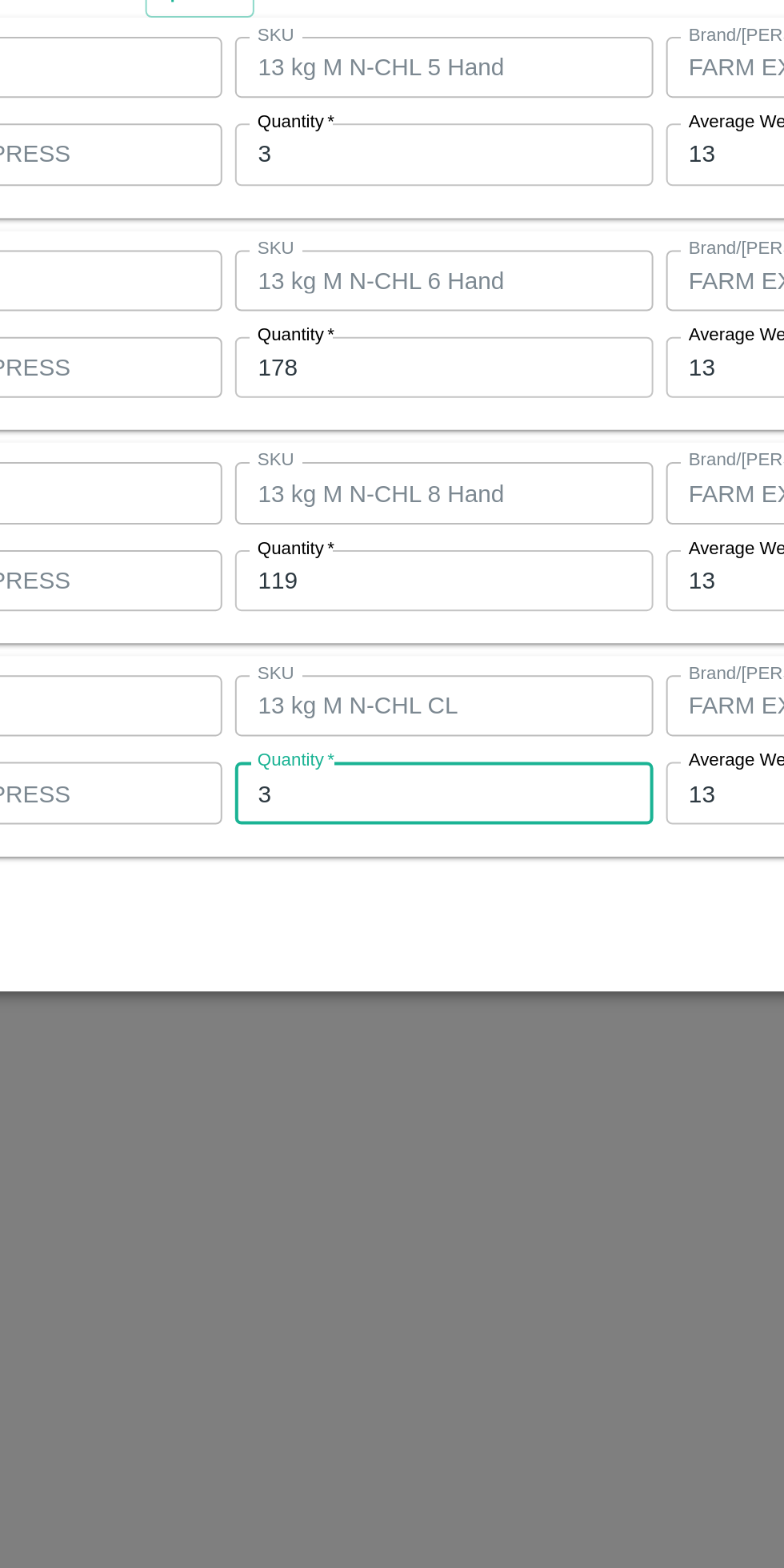
type input "37"
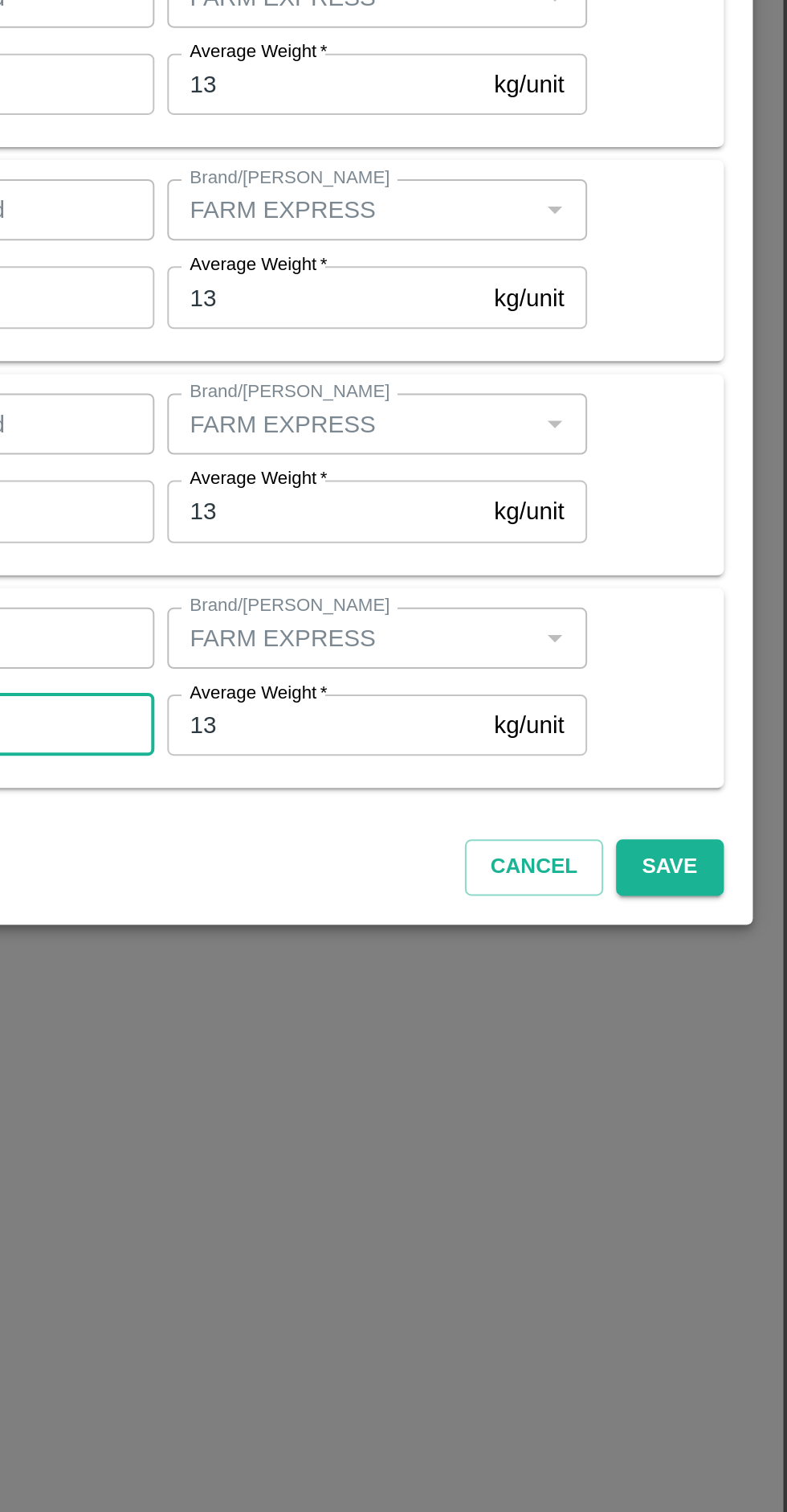
click at [745, 1009] on button "Save" at bounding box center [725, 1017] width 53 height 28
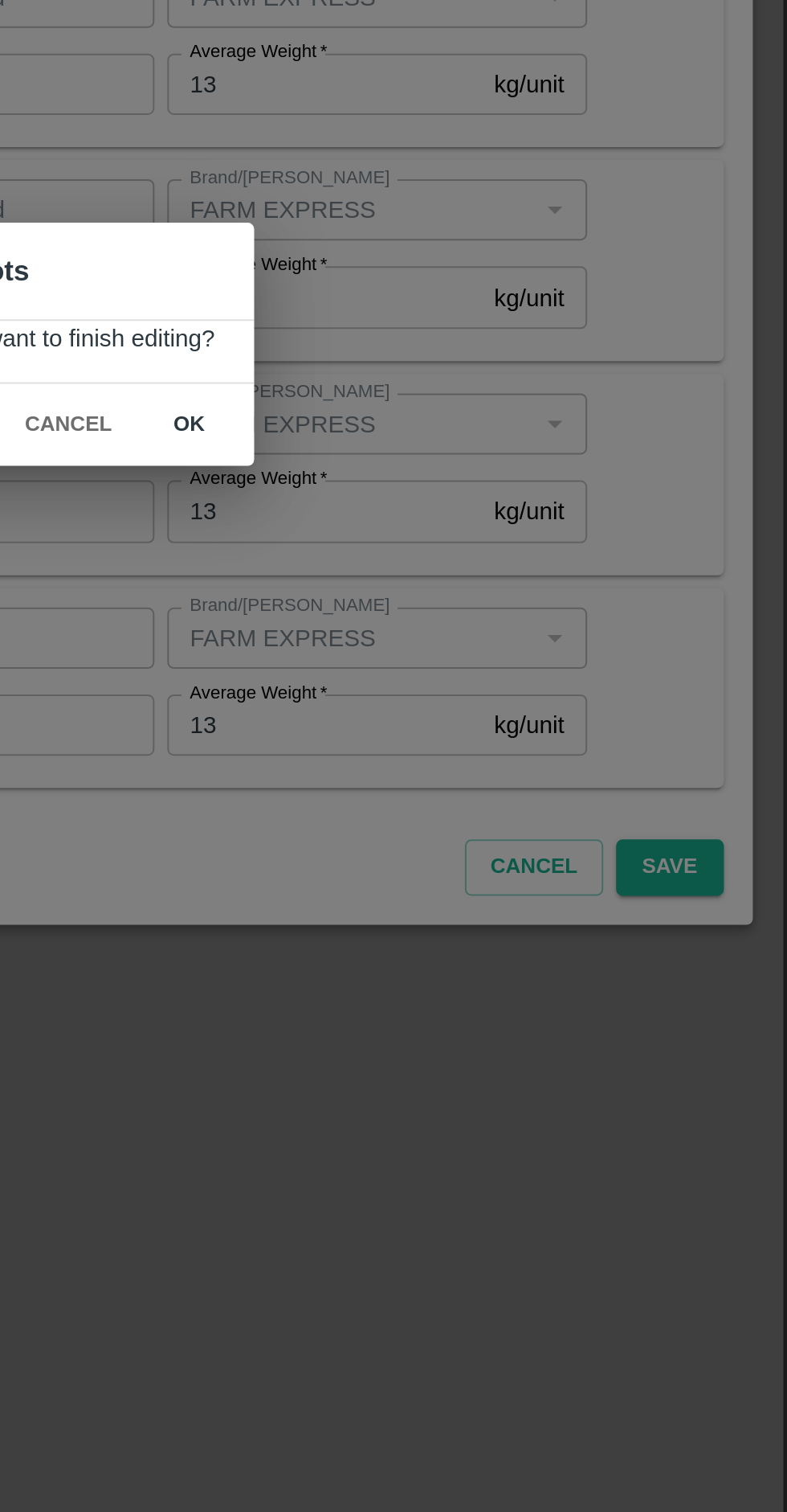
click at [485, 798] on button "ok" at bounding box center [486, 796] width 51 height 28
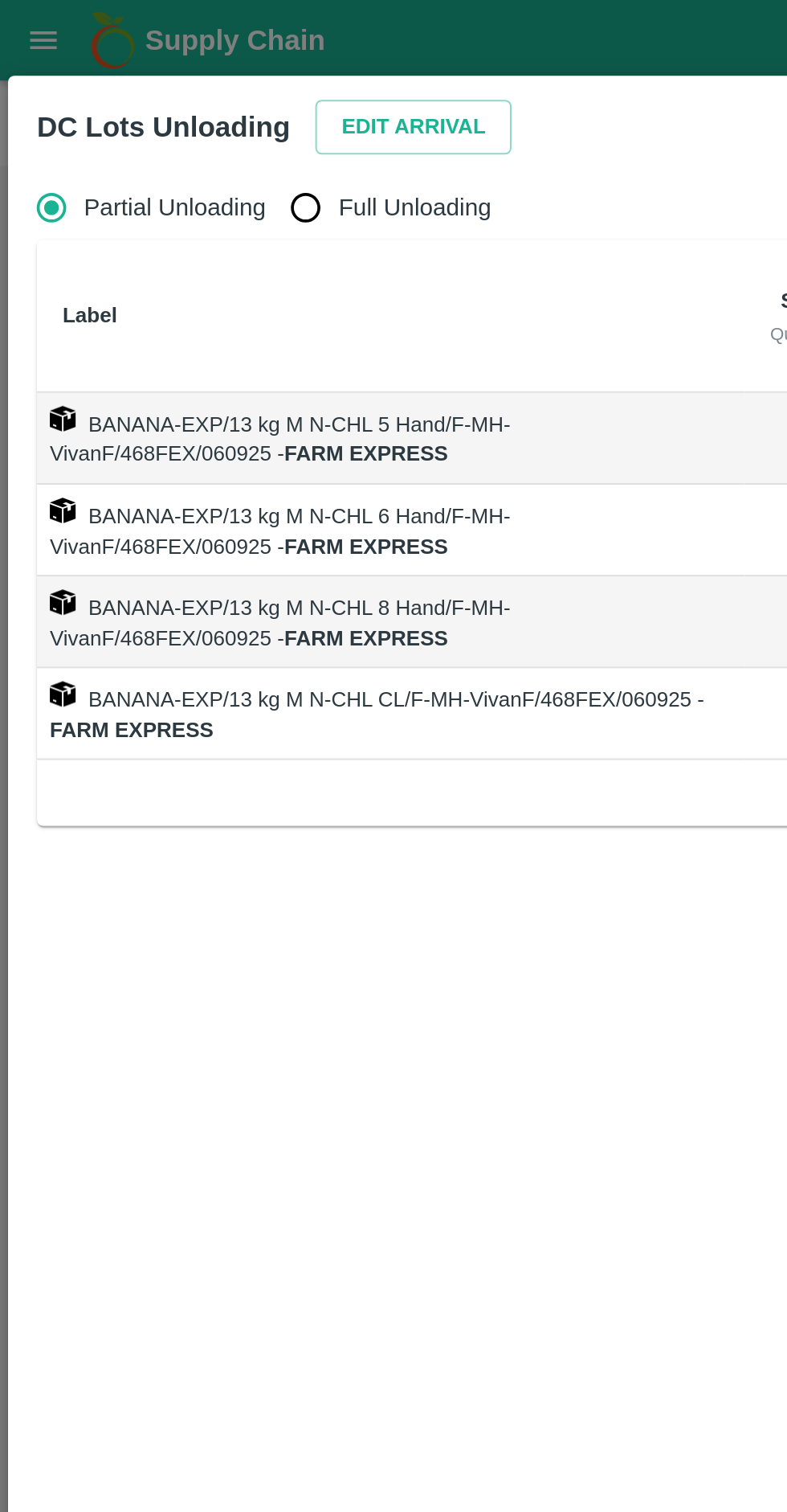
click at [189, 101] on span "Full Unloading" at bounding box center [208, 104] width 76 height 18
click at [169, 101] on input "Full Unloading" at bounding box center [153, 104] width 32 height 32
radio input "true"
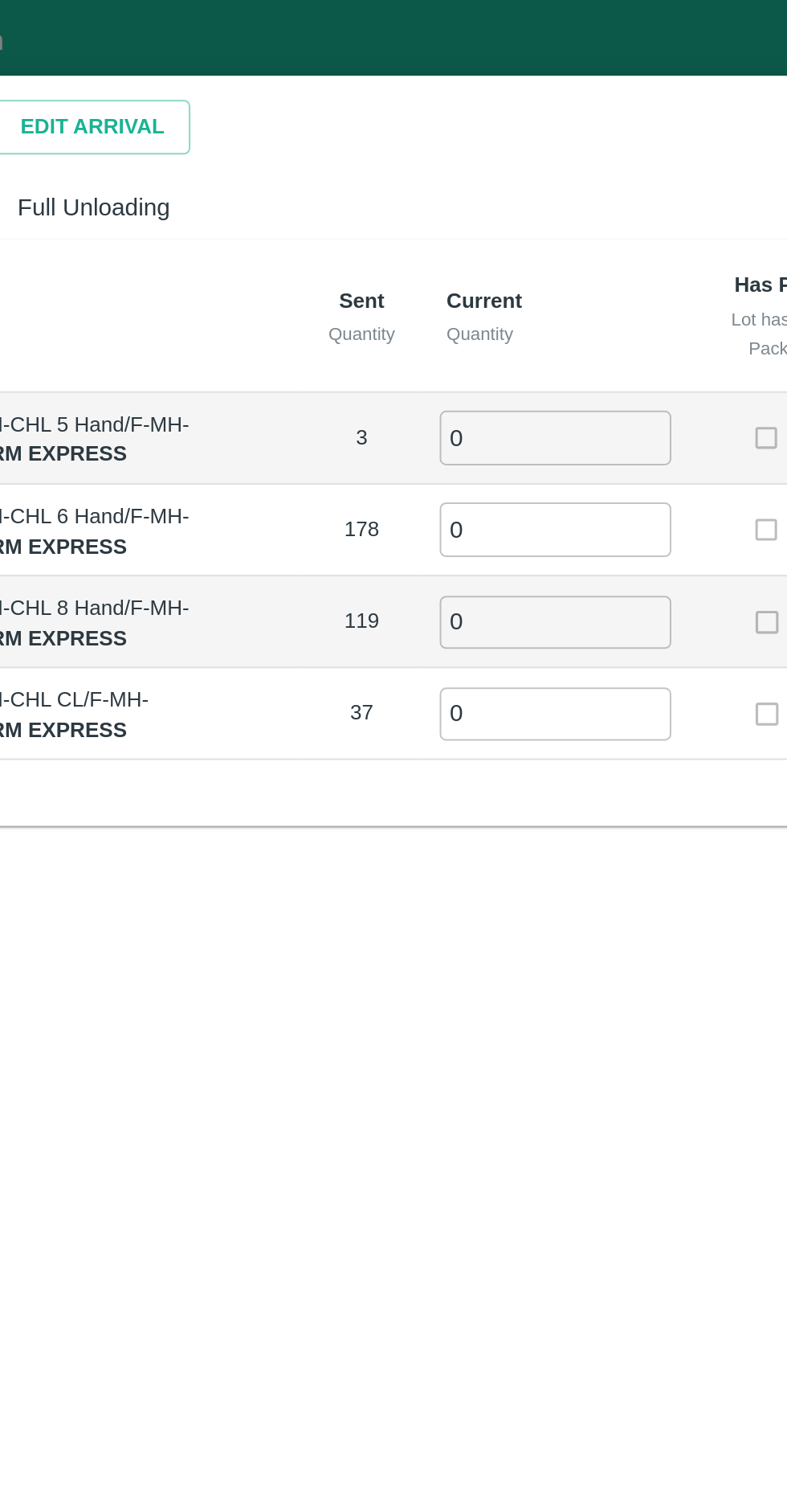
click at [415, 224] on input "0" at bounding box center [437, 218] width 116 height 27
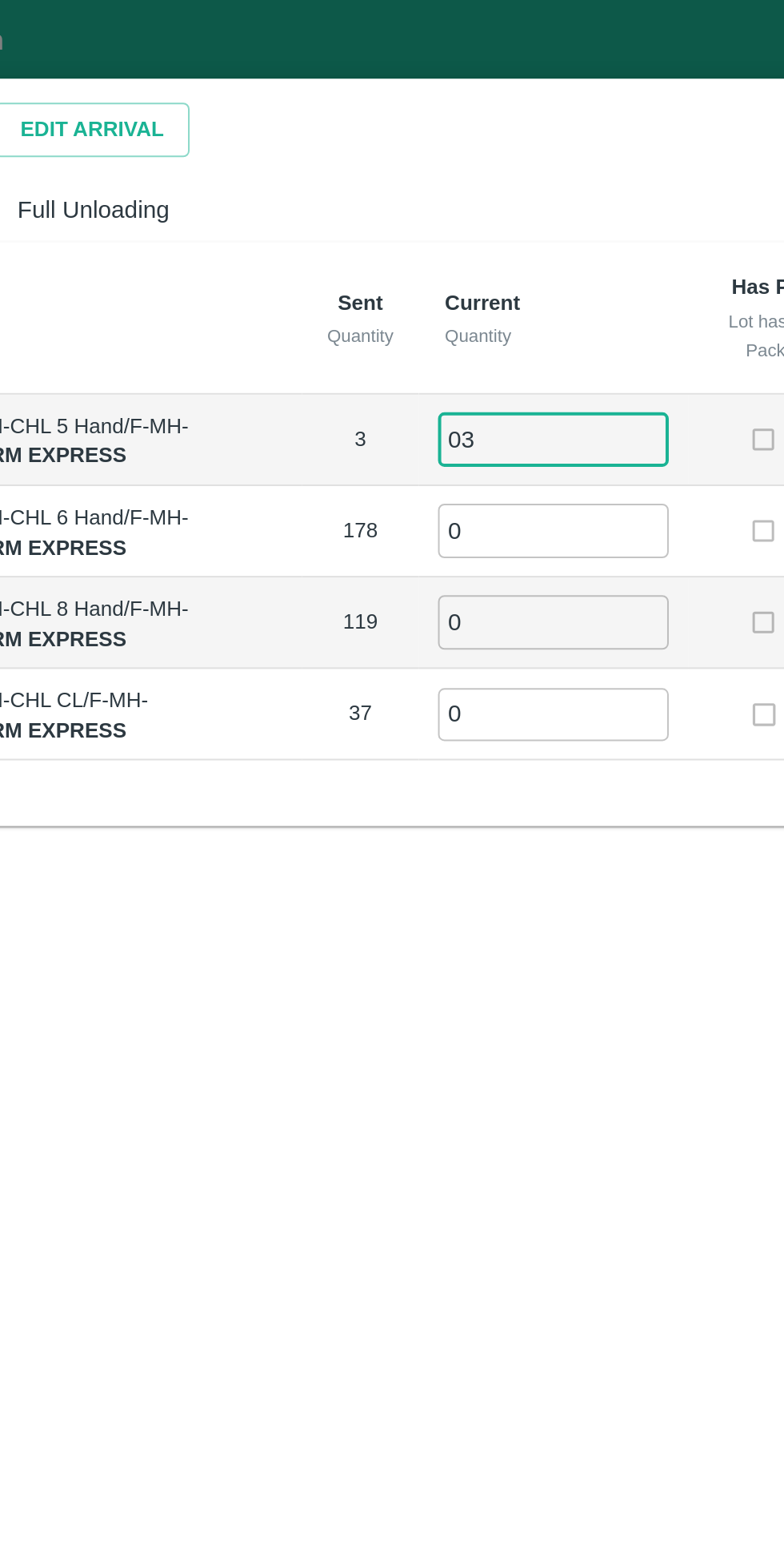
type input "0"
type input "3"
click at [416, 261] on input "0" at bounding box center [436, 265] width 115 height 27
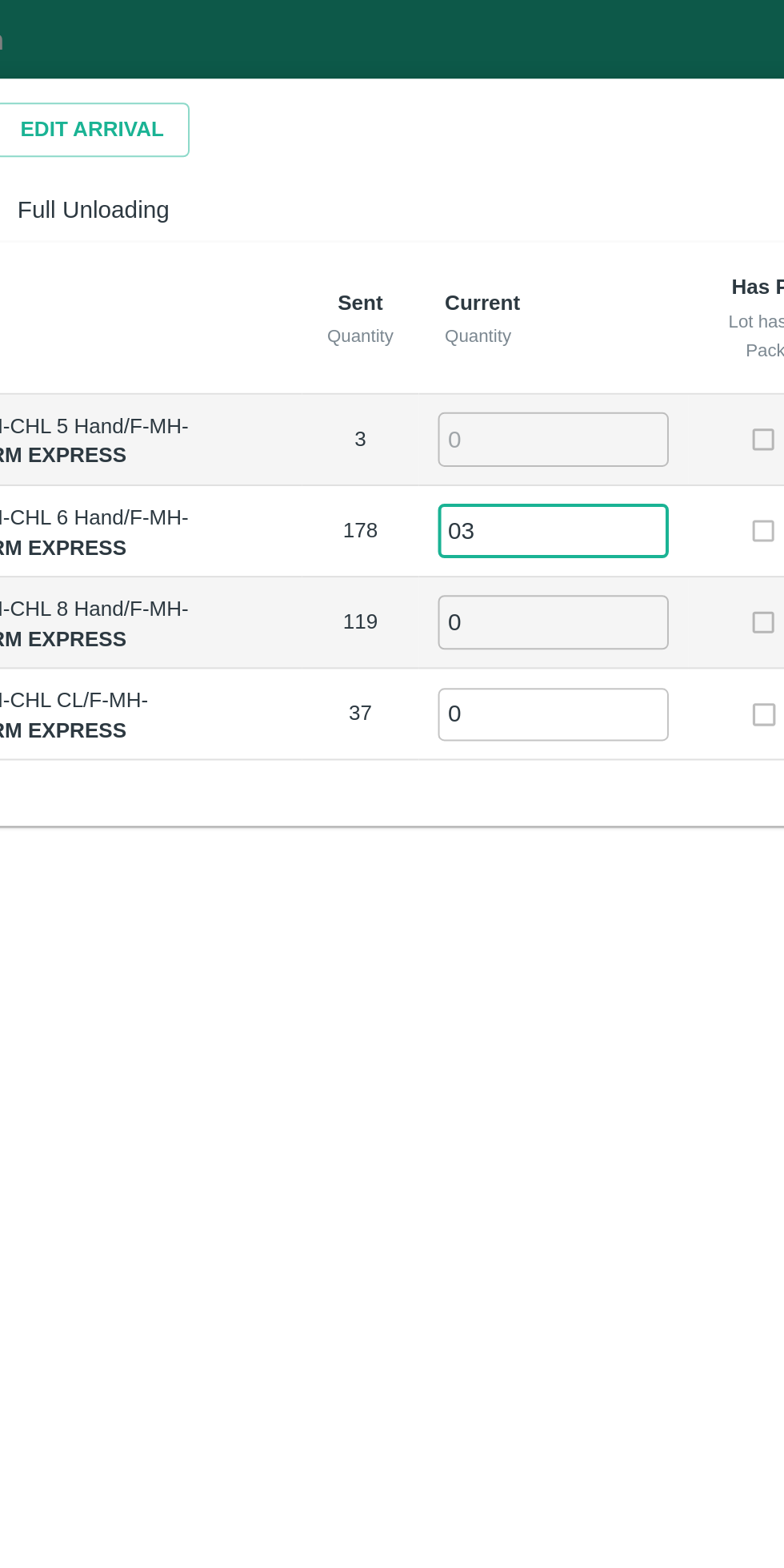
type input "0"
type input "178"
click at [419, 217] on input "number" at bounding box center [436, 219] width 115 height 27
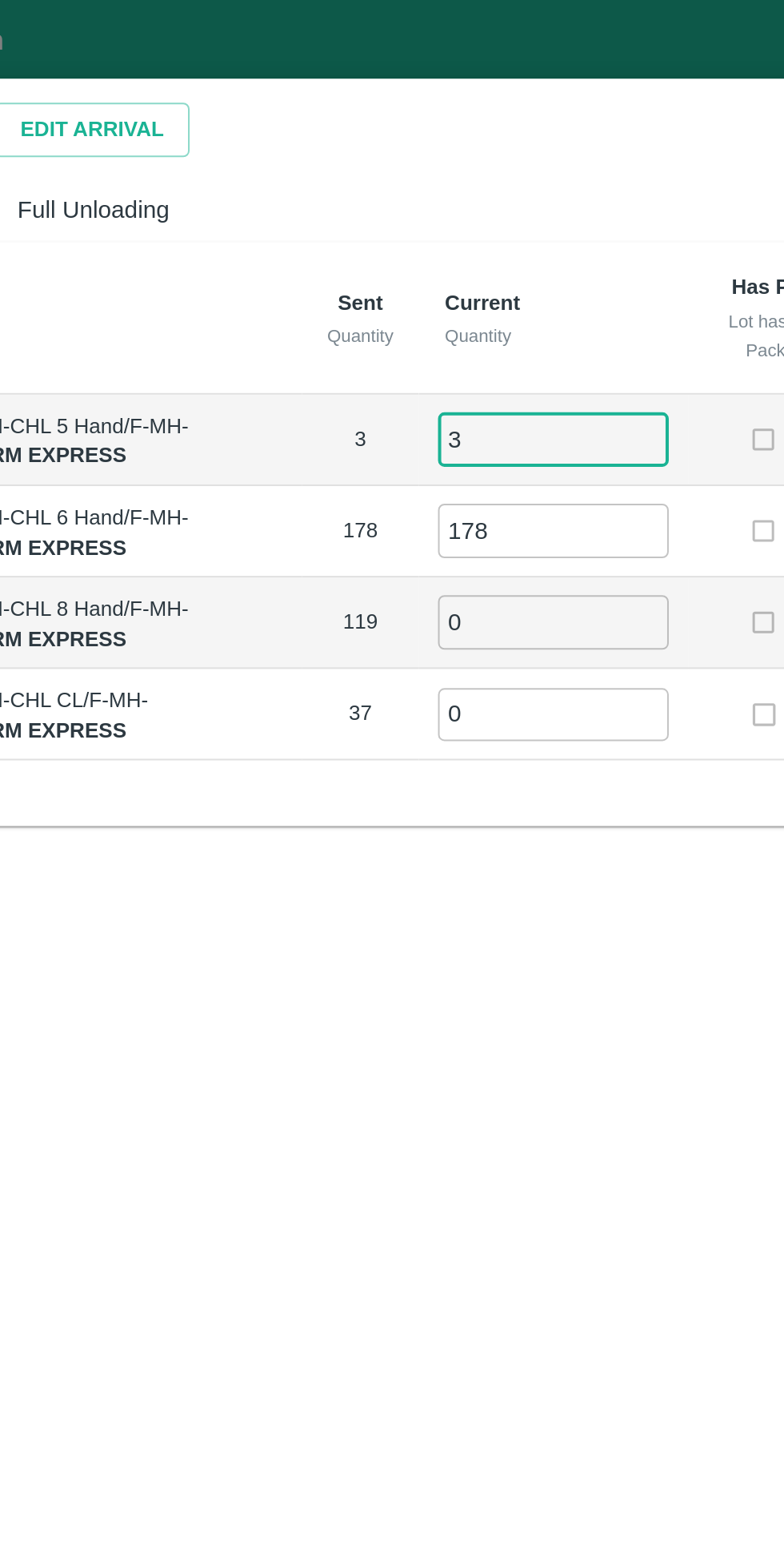
type input "3"
click at [417, 308] on input "0" at bounding box center [436, 310] width 115 height 27
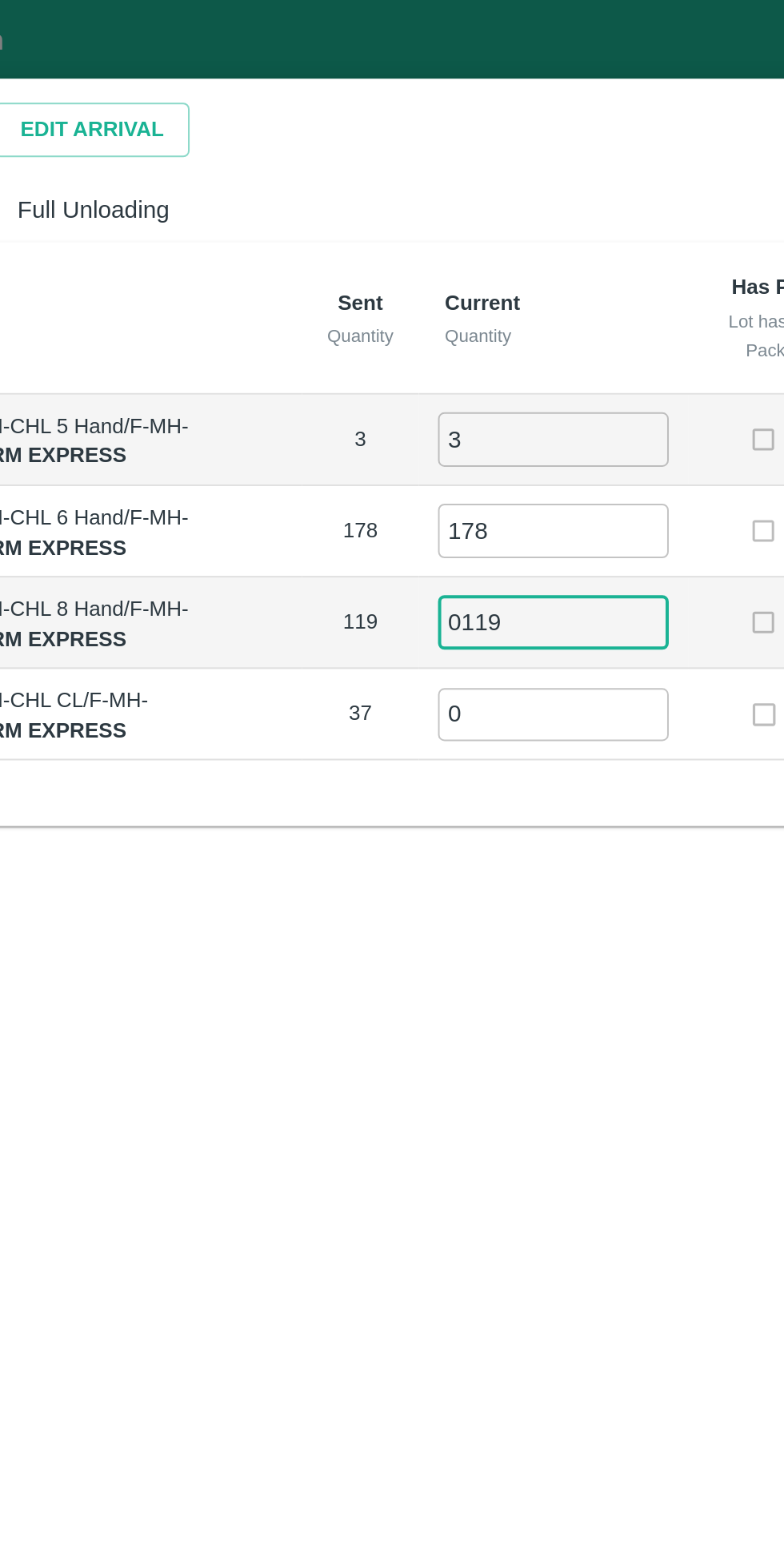
type input "0119"
click at [425, 361] on input "0" at bounding box center [436, 356] width 115 height 27
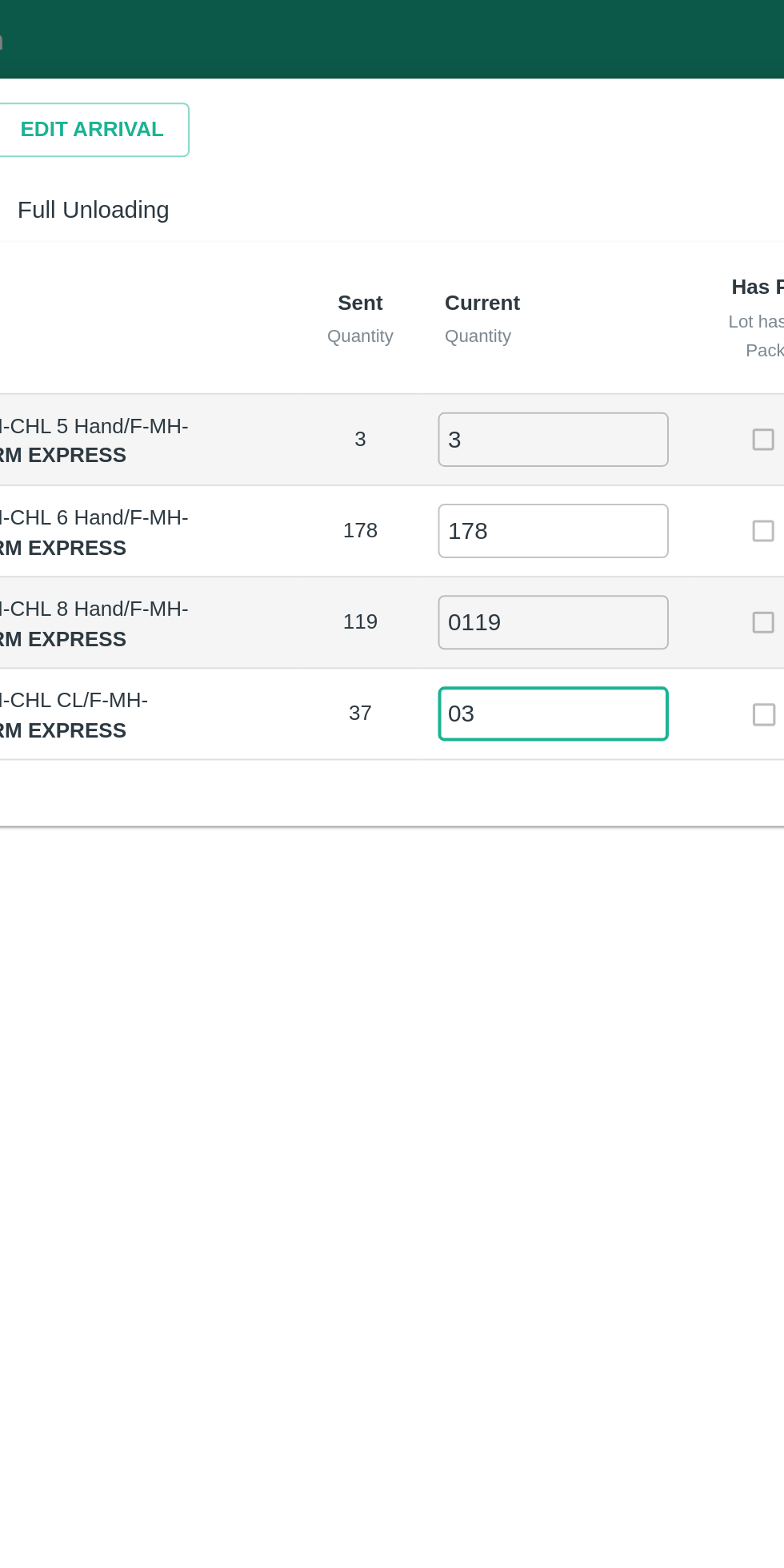
type input "0"
click at [392, 315] on input "0119" at bounding box center [436, 310] width 115 height 27
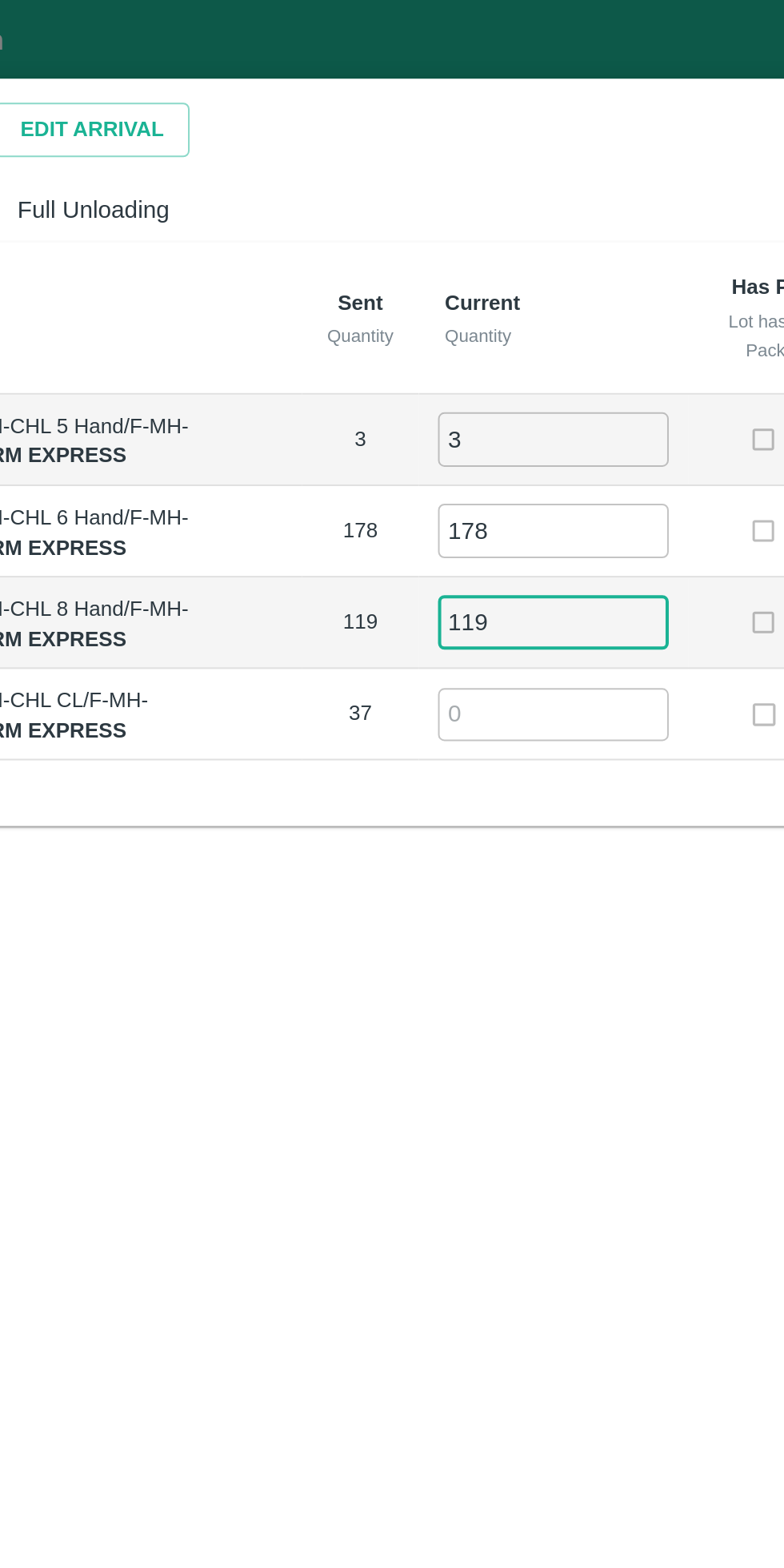
type input "119"
click at [417, 355] on input "number" at bounding box center [436, 356] width 115 height 27
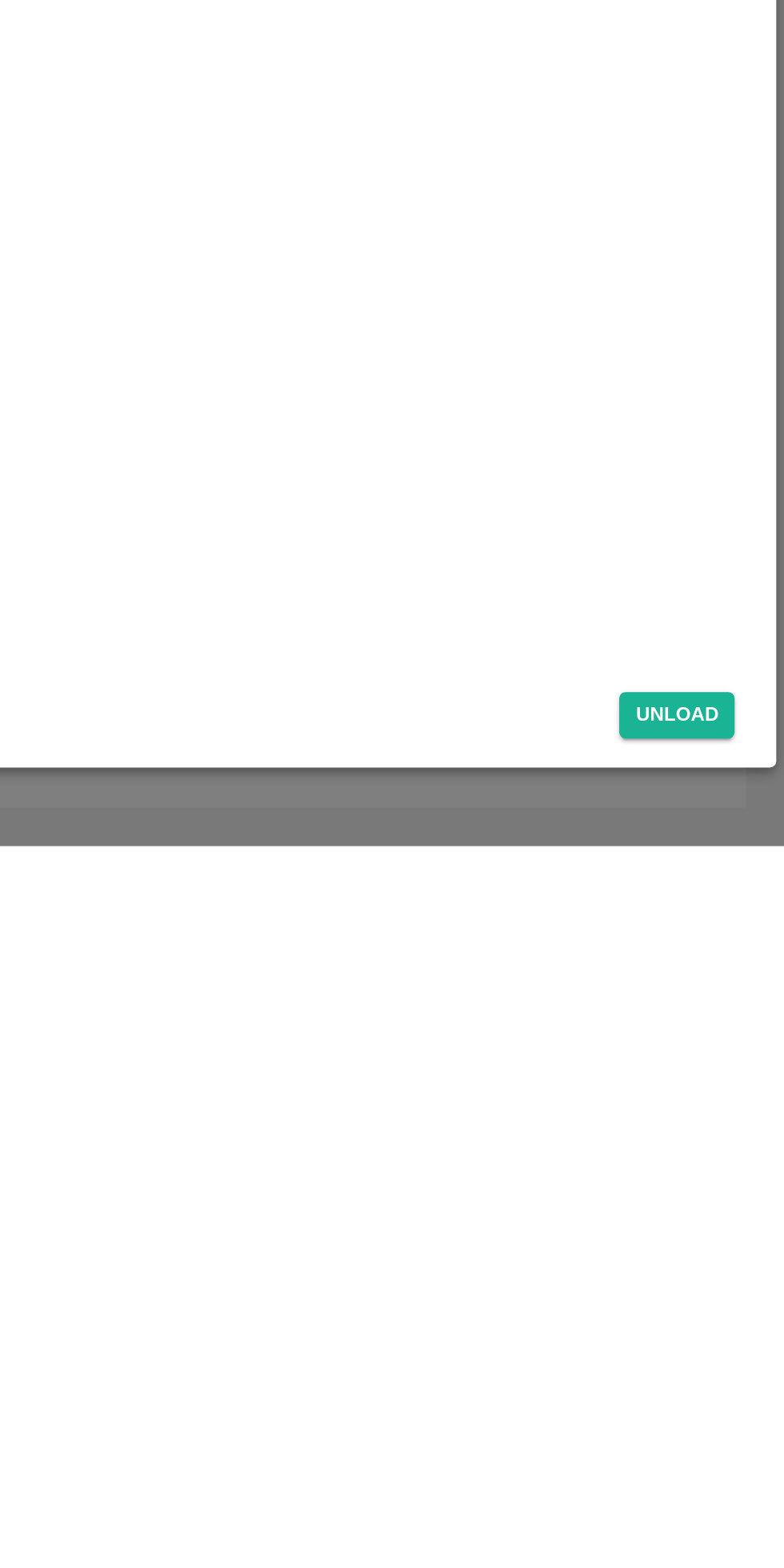
type input "37"
click at [742, 1504] on button "Unload" at bounding box center [730, 1501] width 58 height 23
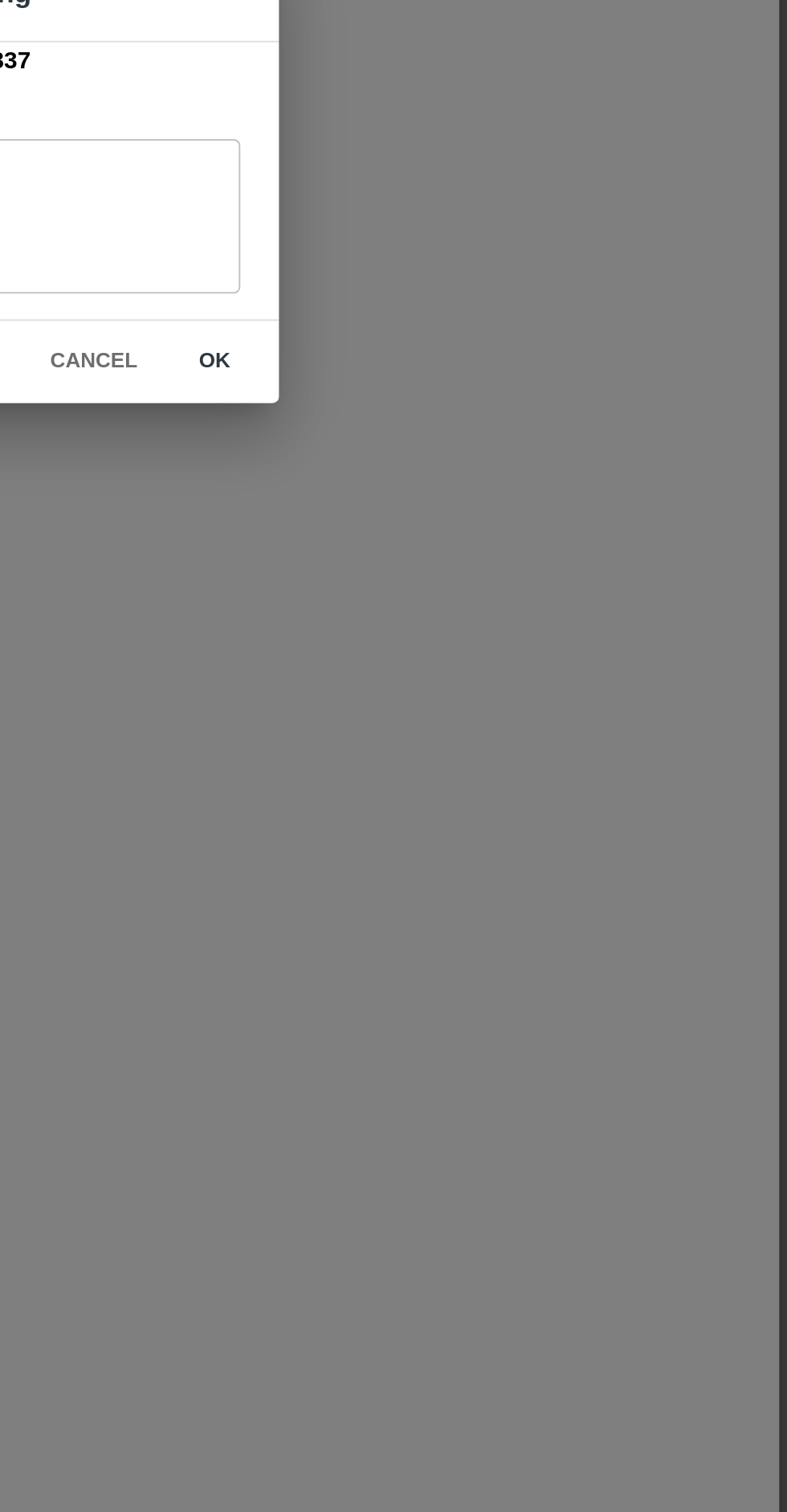
click at [498, 850] on button "ok" at bounding box center [500, 849] width 51 height 28
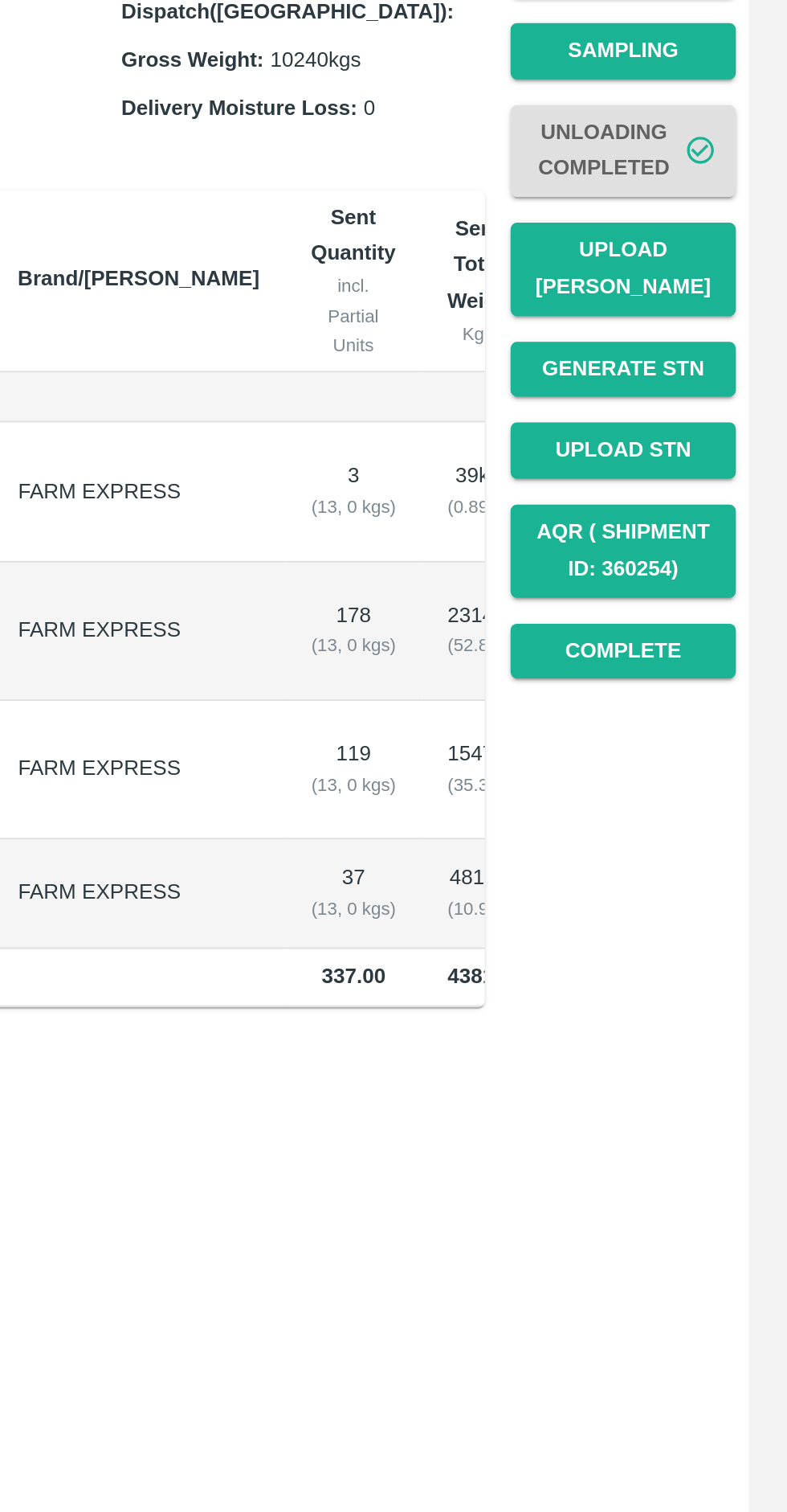
click at [716, 380] on button "Upload [PERSON_NAME]" at bounding box center [705, 395] width 113 height 47
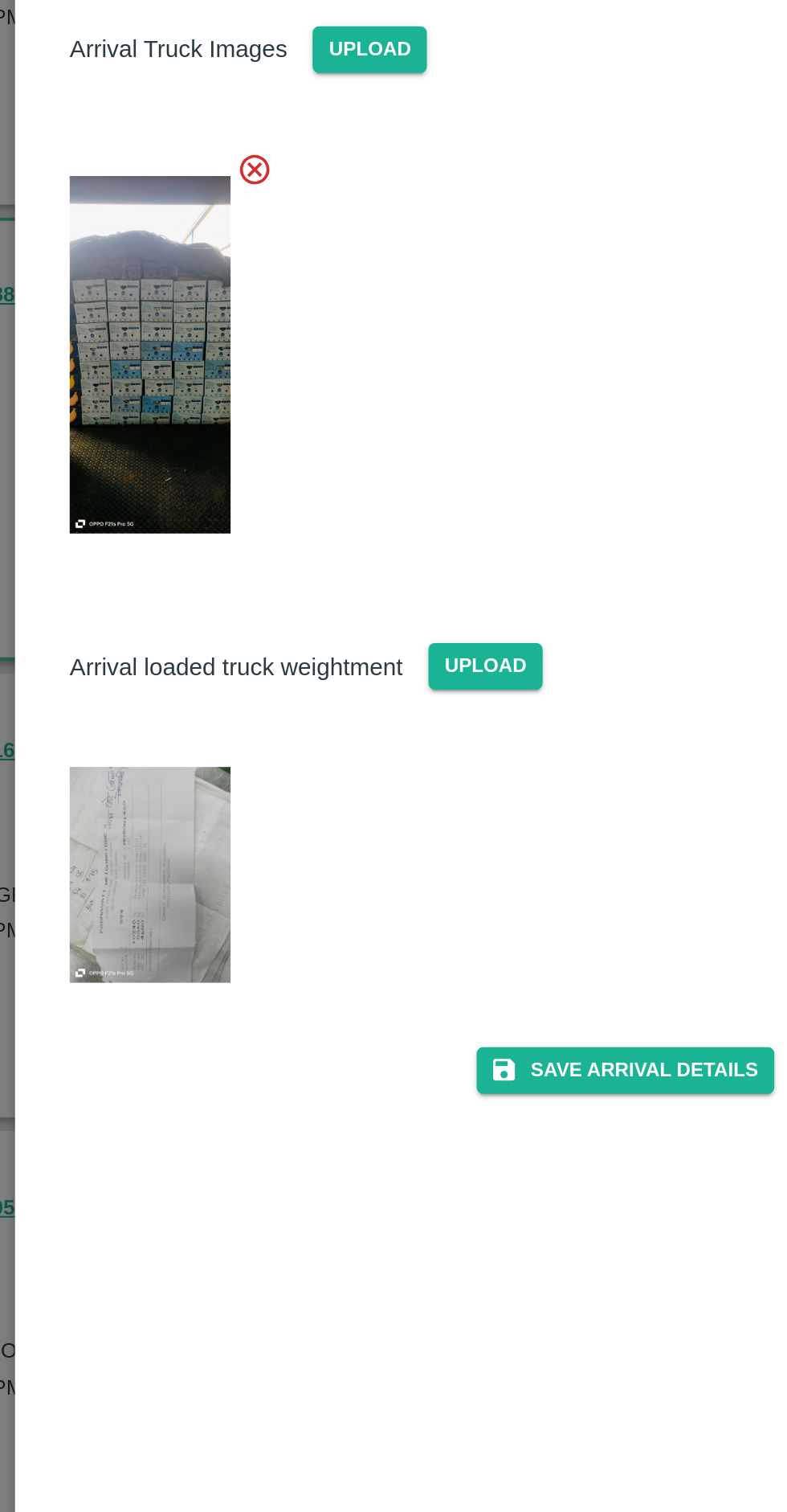
click at [278, 671] on img at bounding box center [264, 697] width 80 height 107
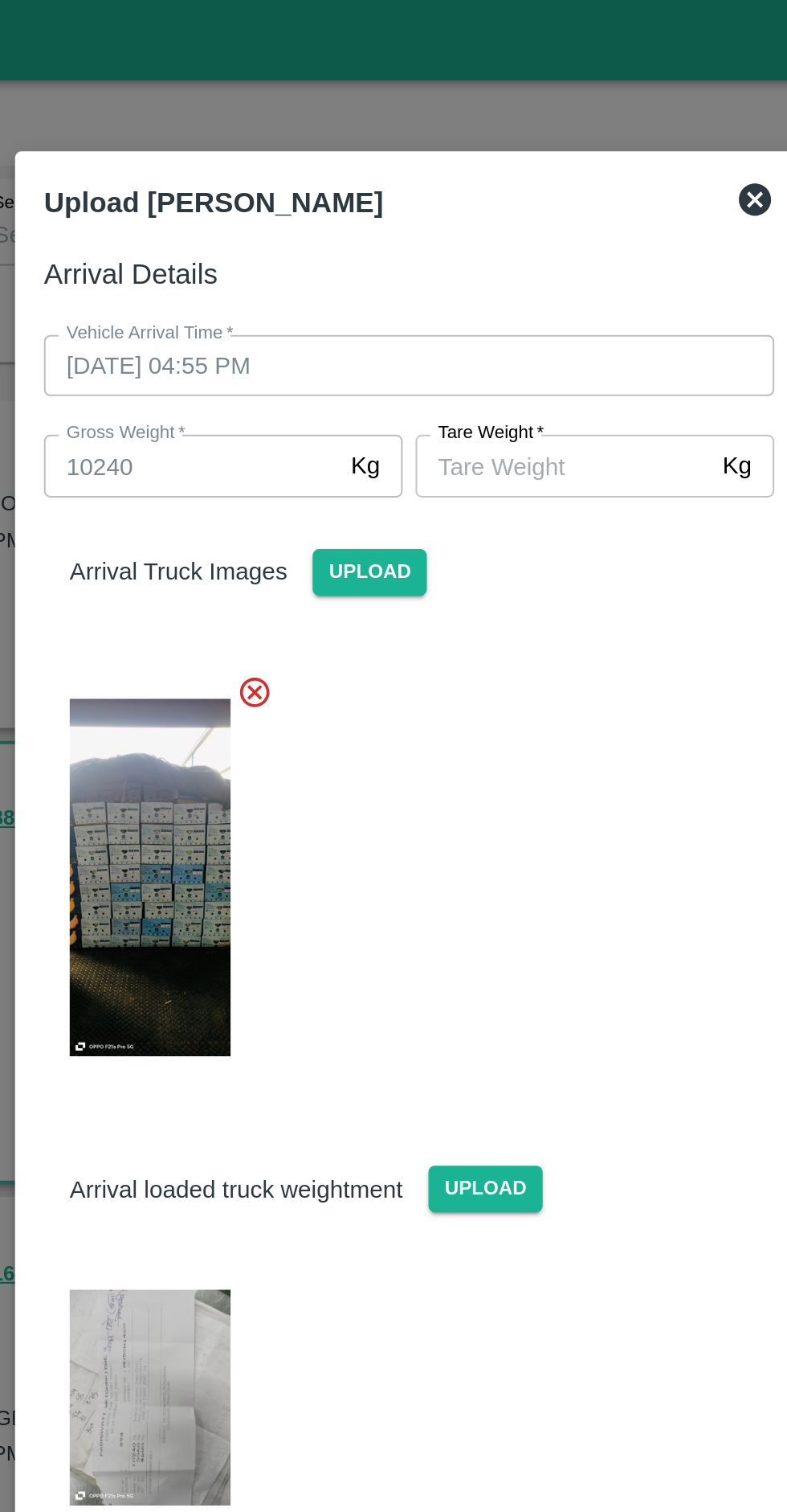
click at [468, 230] on input "[PERSON_NAME]   *" at bounding box center [469, 232] width 147 height 31
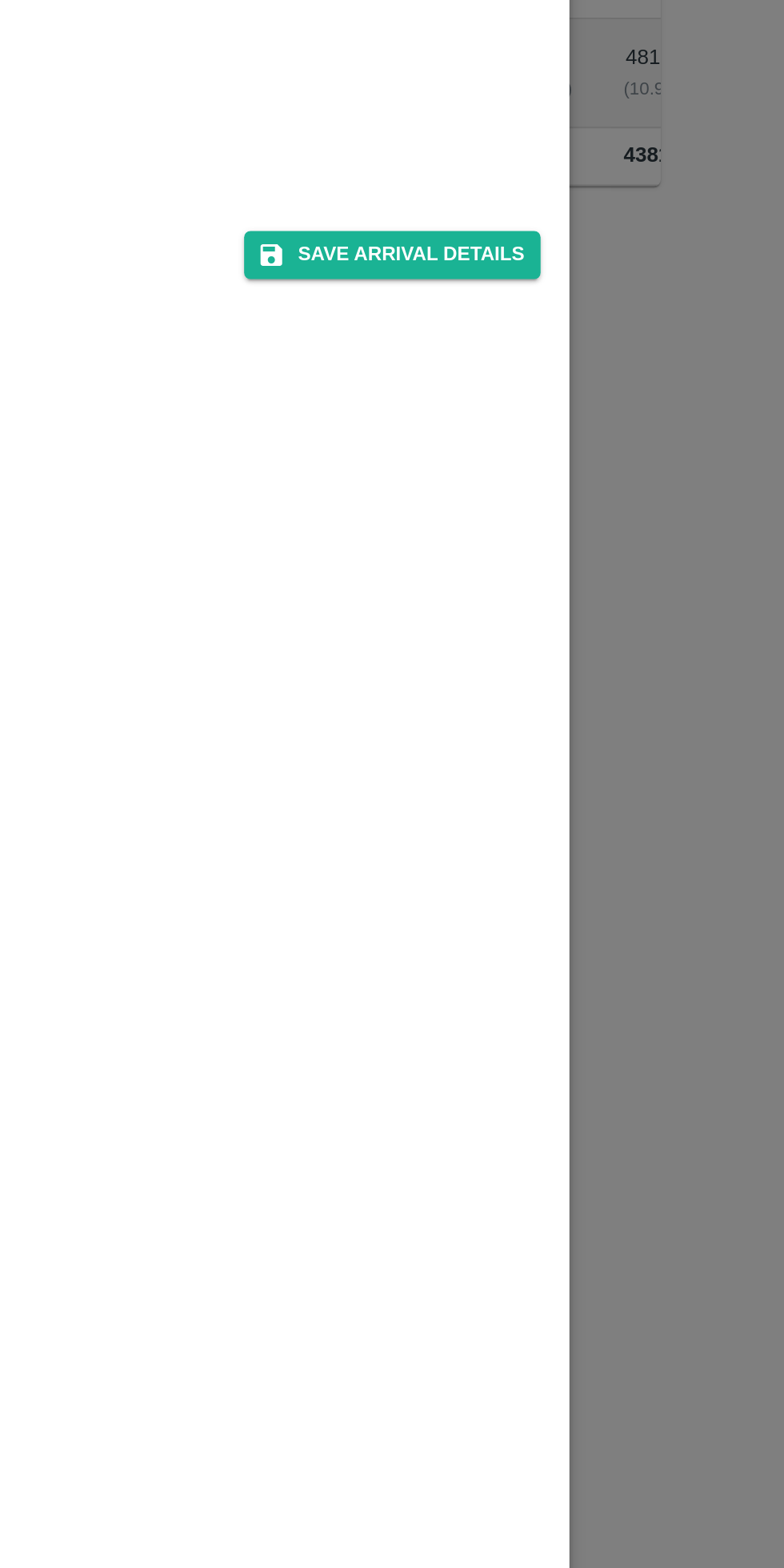
type input "5560"
click at [514, 795] on button "Save Arrival Details" at bounding box center [499, 794] width 148 height 23
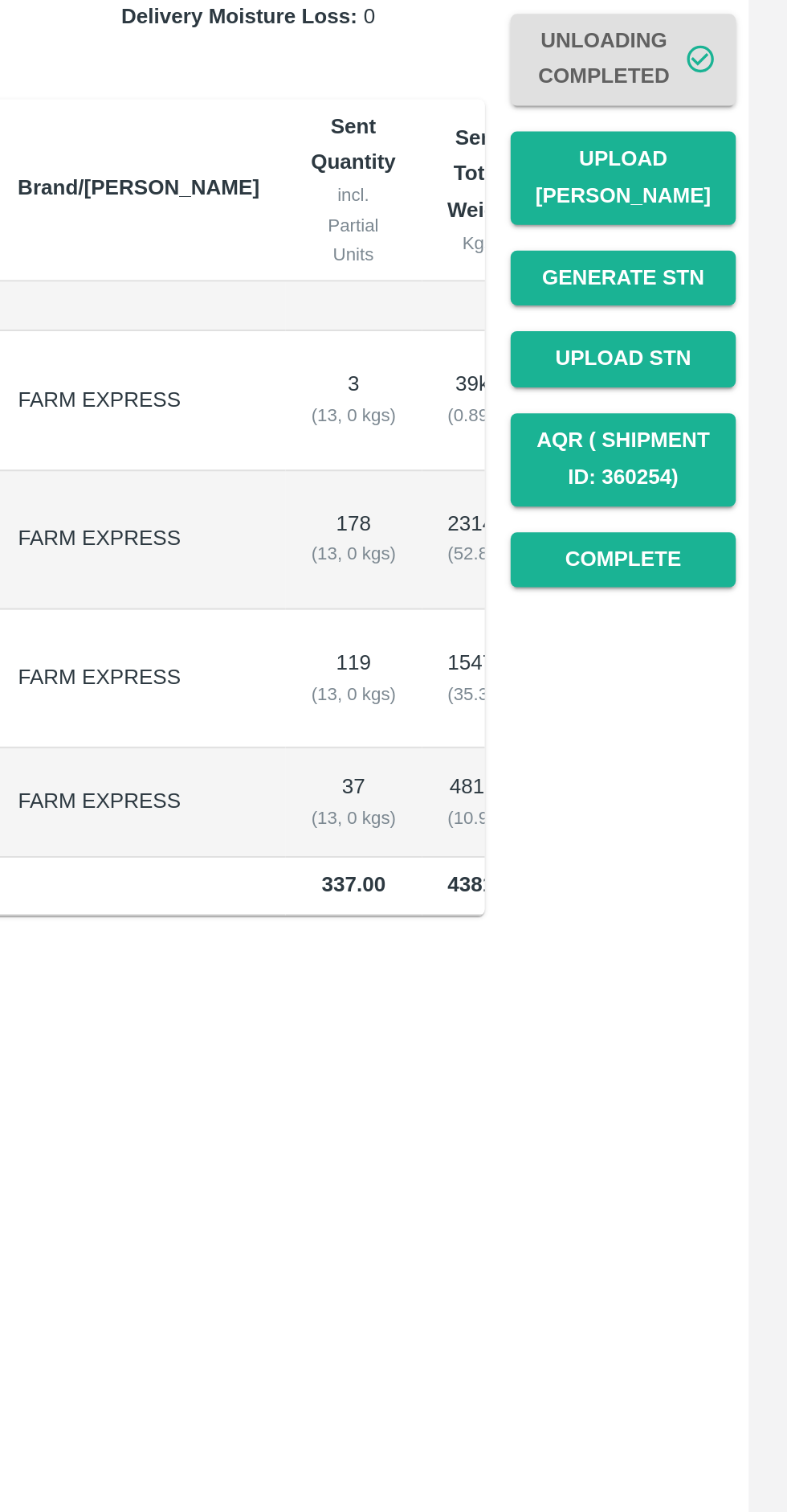
click at [719, 575] on button "Complete" at bounding box center [705, 587] width 113 height 28
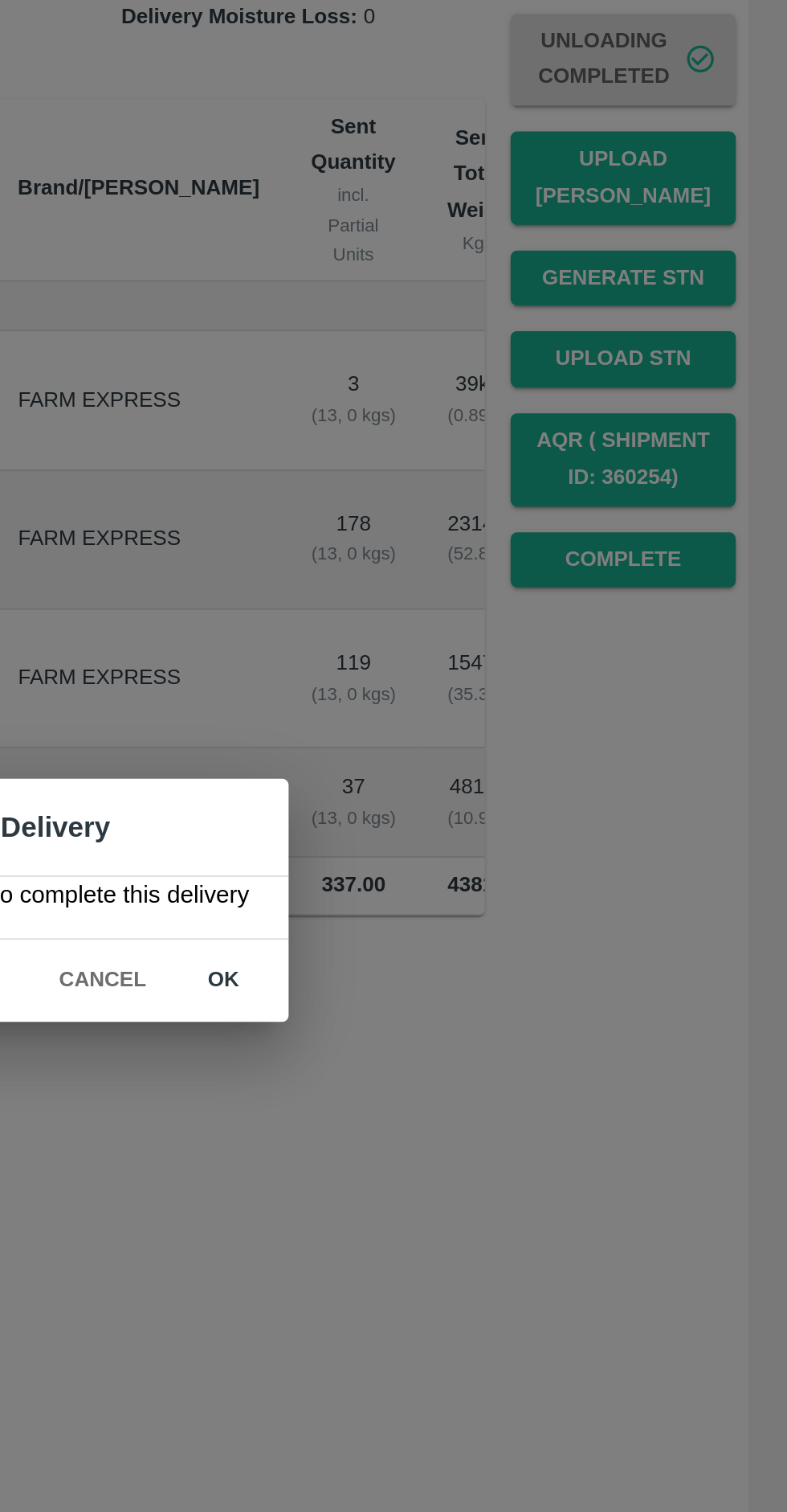
click at [511, 802] on button "ok" at bounding box center [505, 796] width 51 height 28
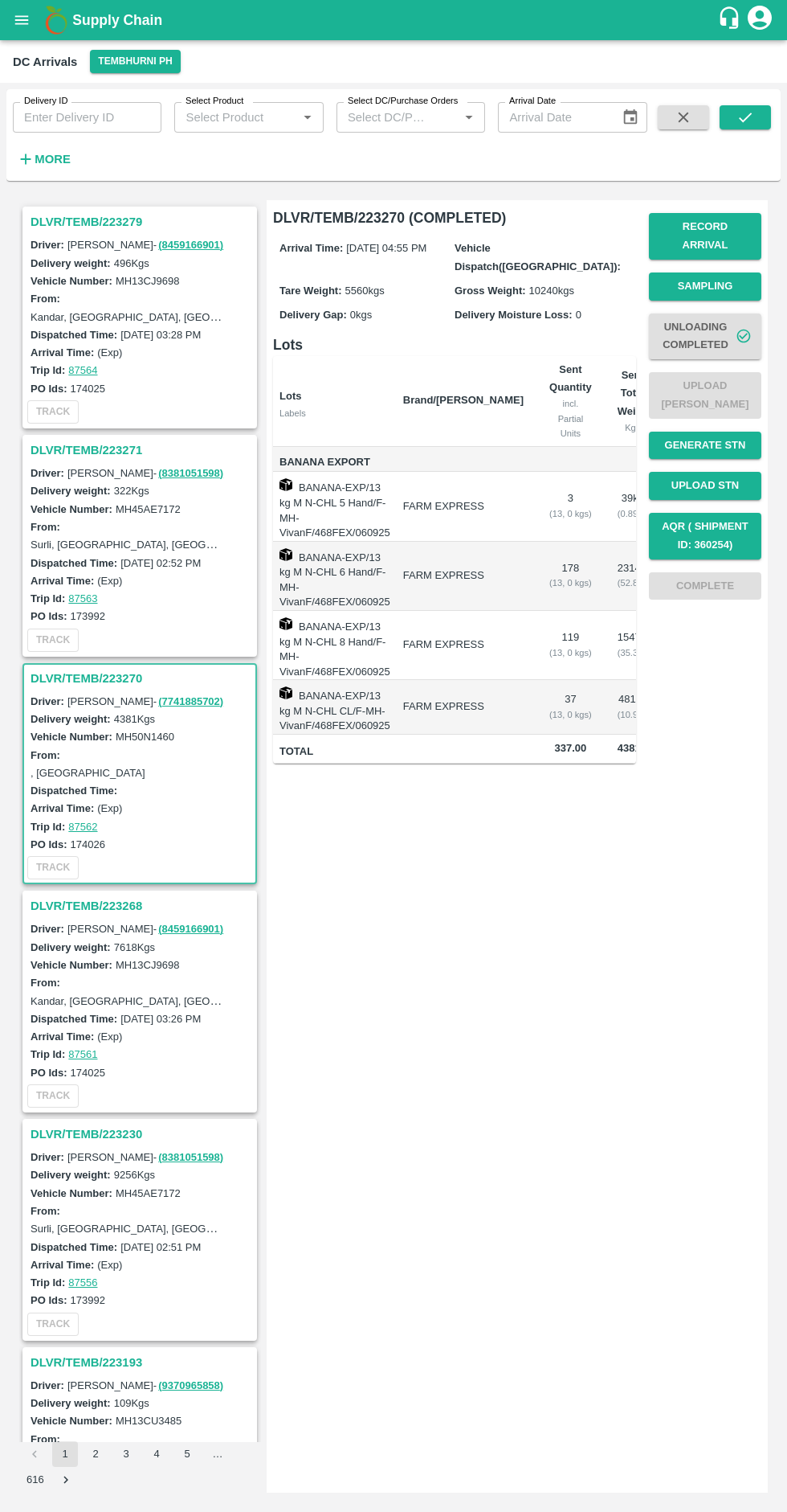
click at [96, 914] on h3 "DLVR/TEMB/223268" at bounding box center [143, 905] width 224 height 21
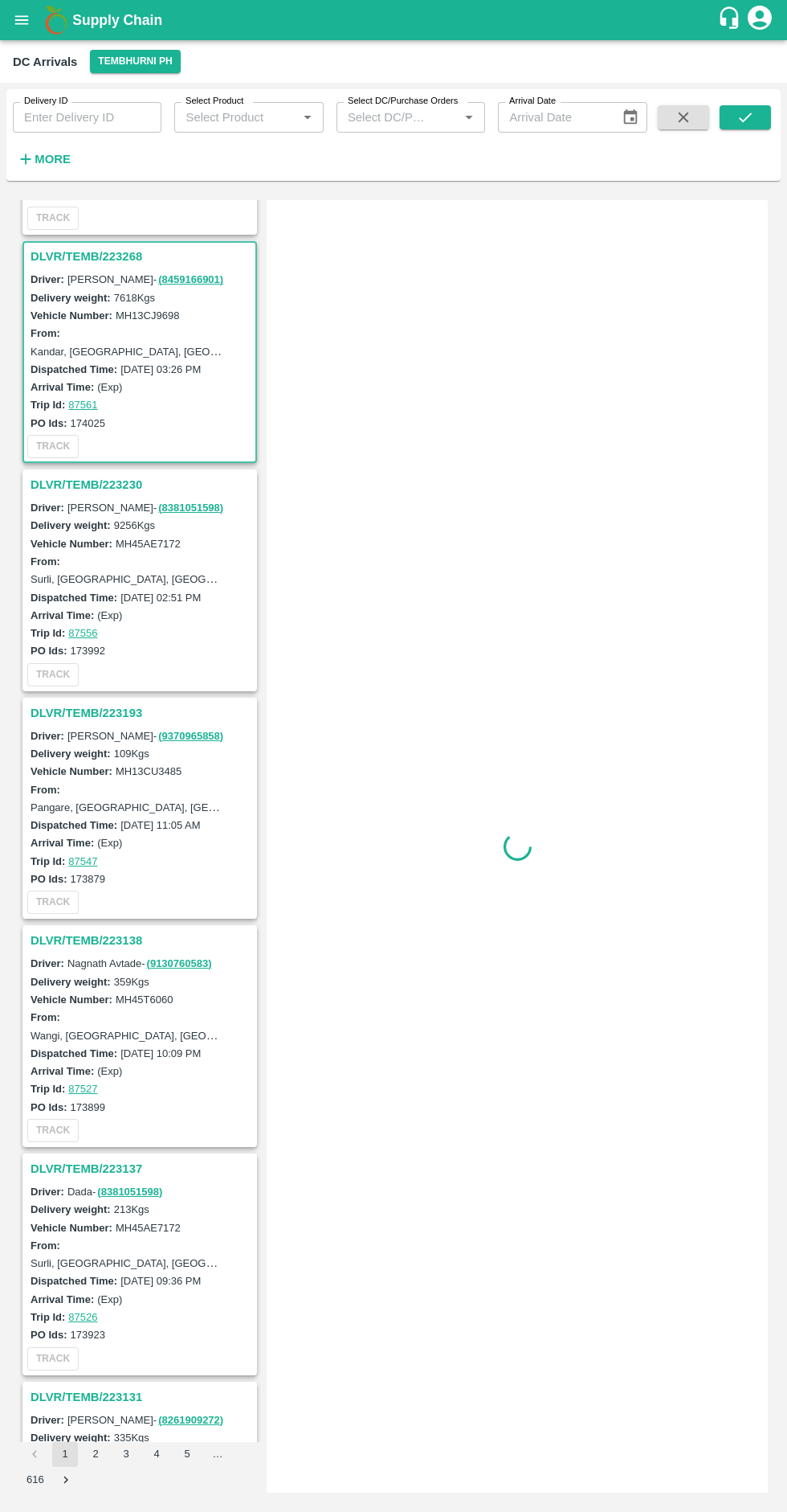
scroll to position [691, 0]
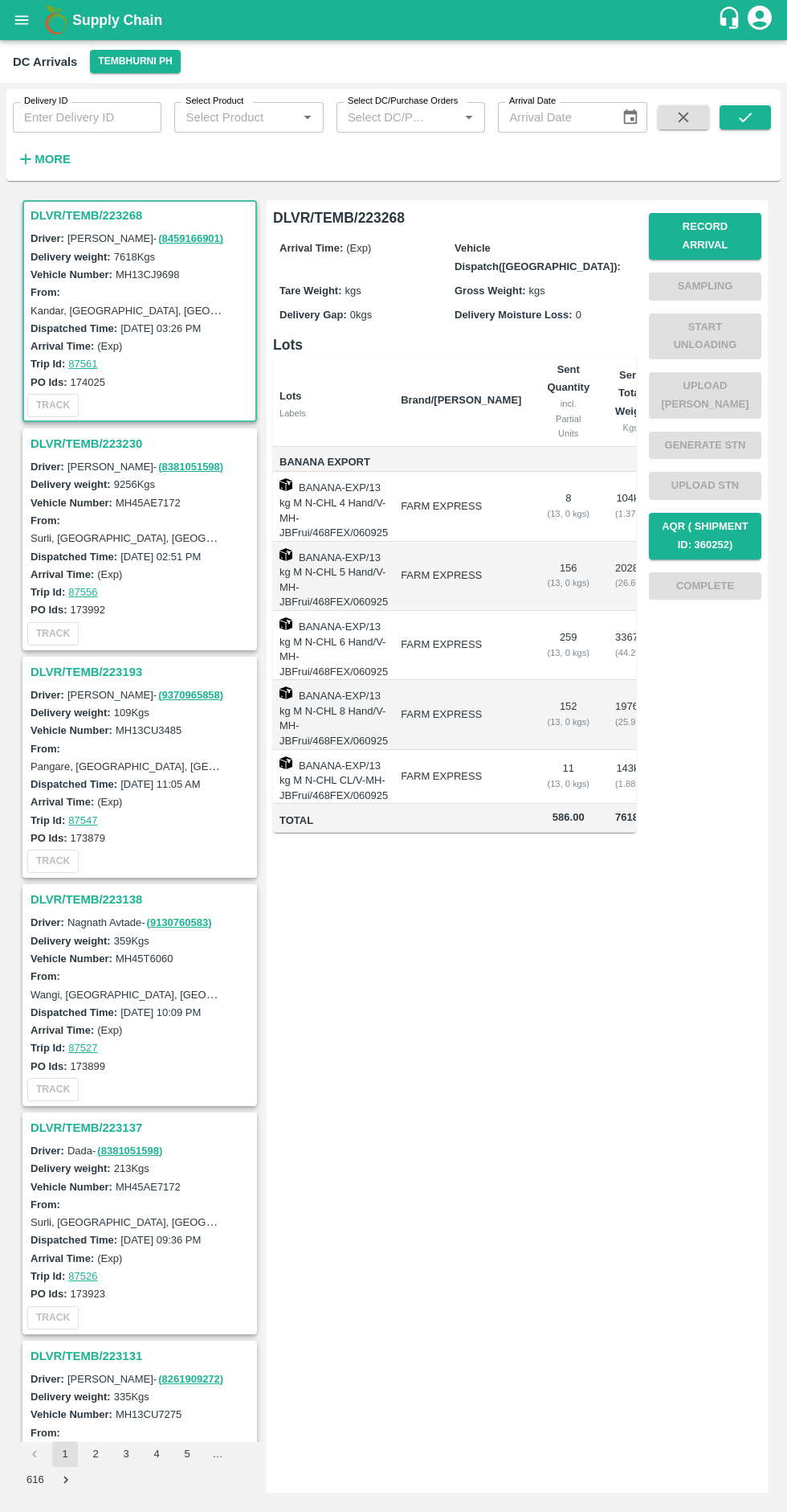
click at [724, 224] on button "Record Arrival" at bounding box center [705, 236] width 113 height 47
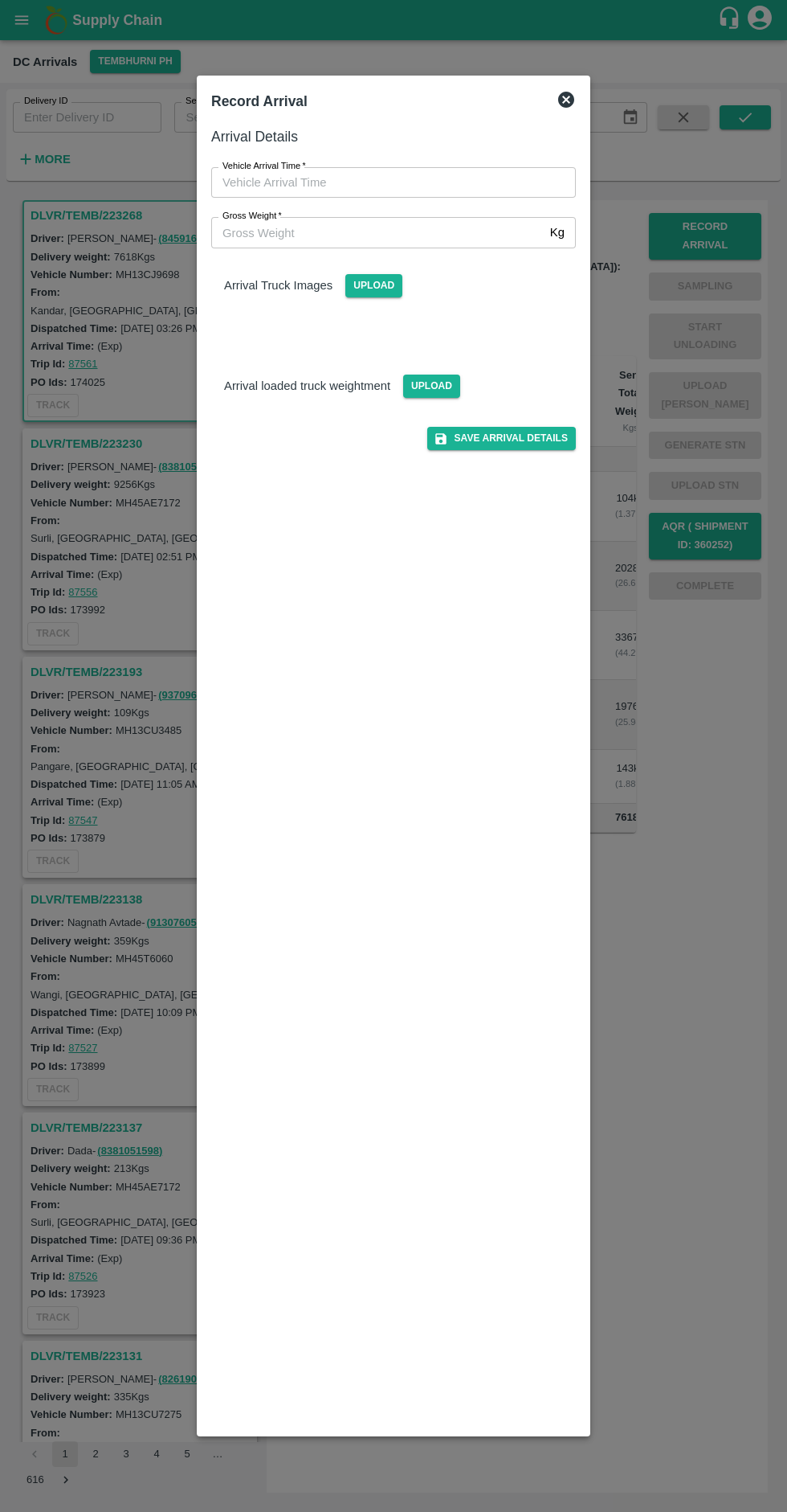
click at [364, 182] on input "Vehicle Arrival Time   *" at bounding box center [389, 182] width 354 height 31
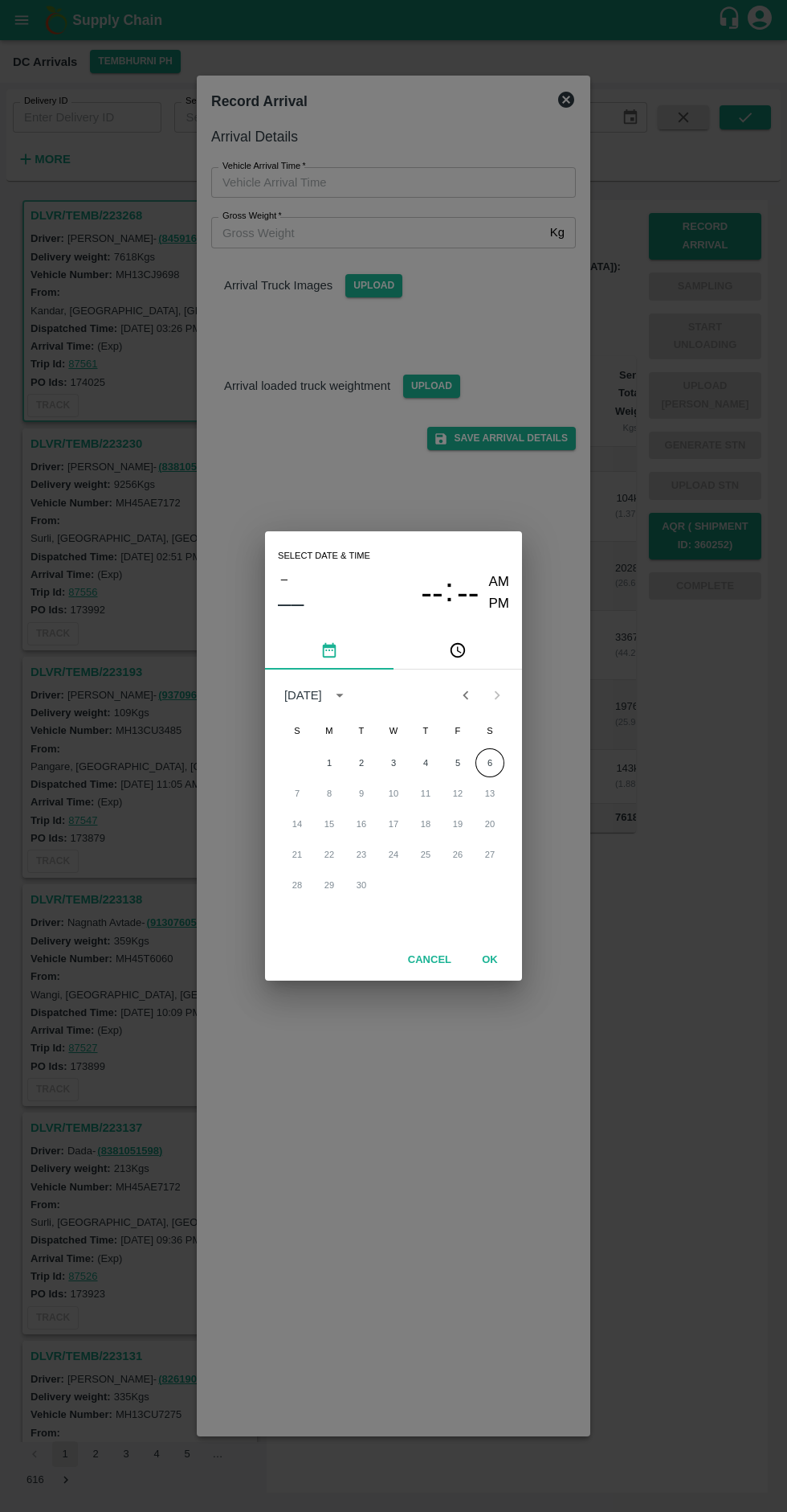
click at [501, 604] on span "PM" at bounding box center [499, 605] width 21 height 22
click at [496, 765] on button "6" at bounding box center [489, 762] width 29 height 29
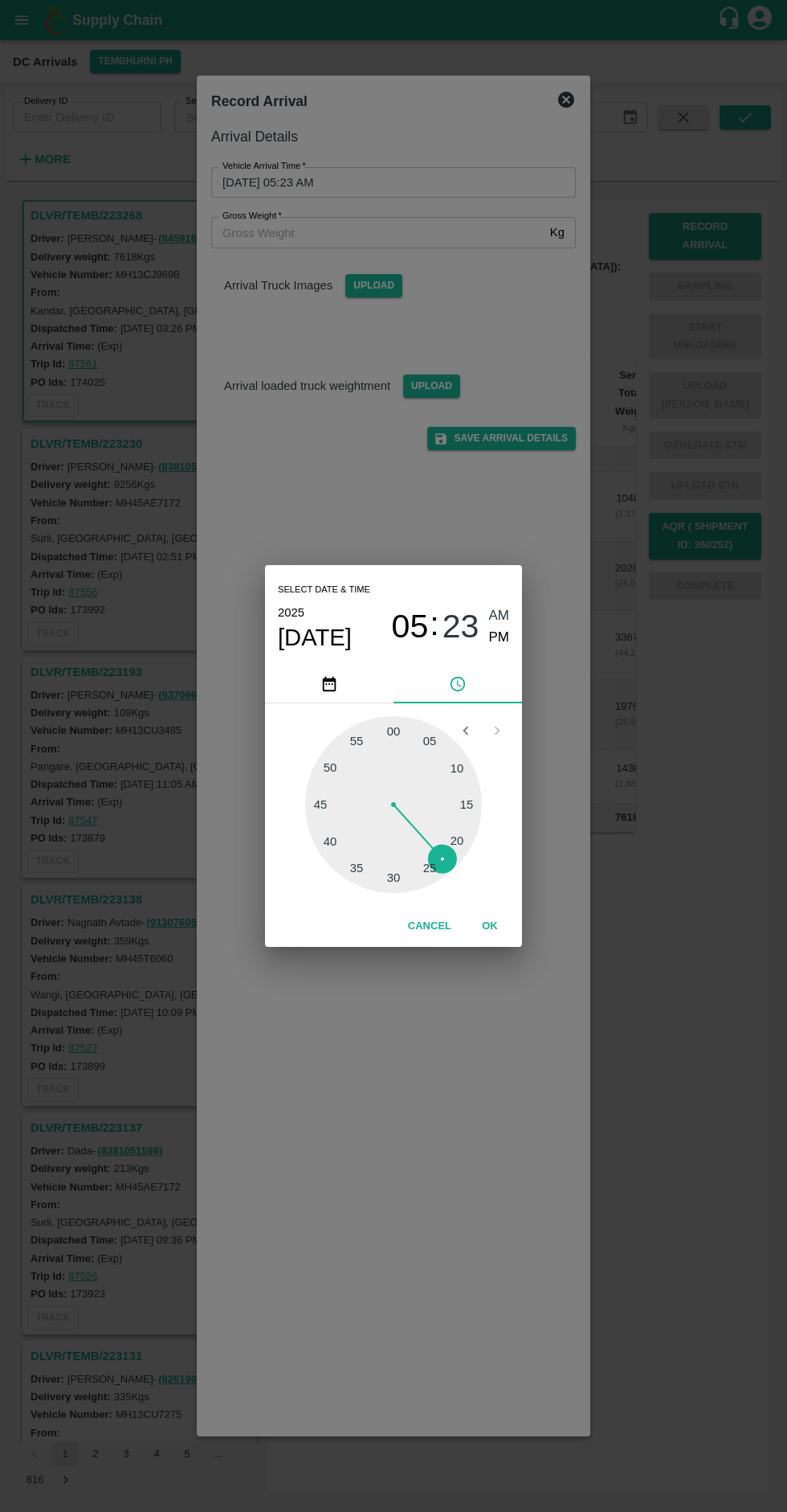
click at [496, 935] on button "OK" at bounding box center [489, 926] width 51 height 28
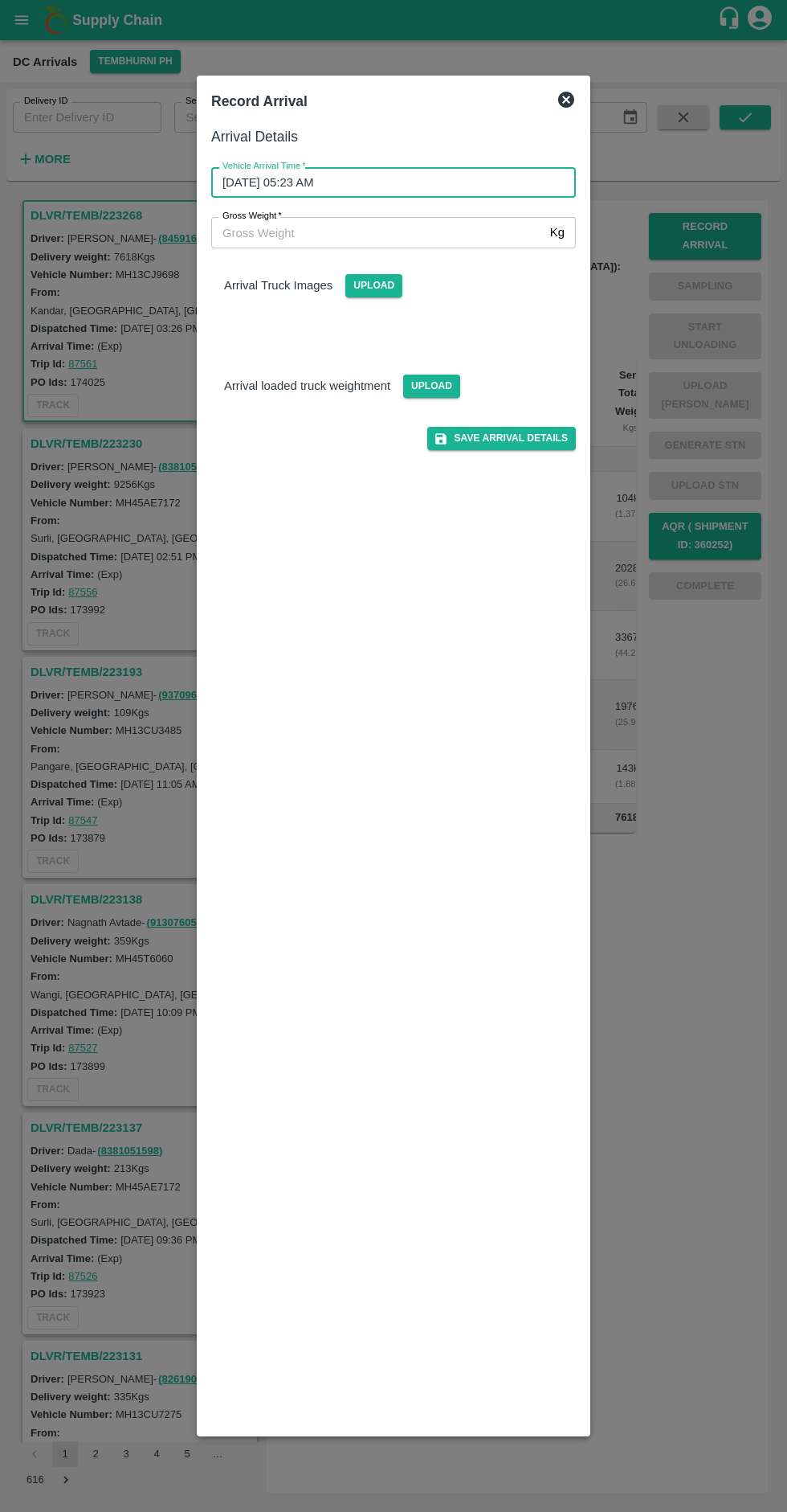
click at [340, 183] on input "[DATE] 05:23 AM" at bounding box center [389, 182] width 354 height 31
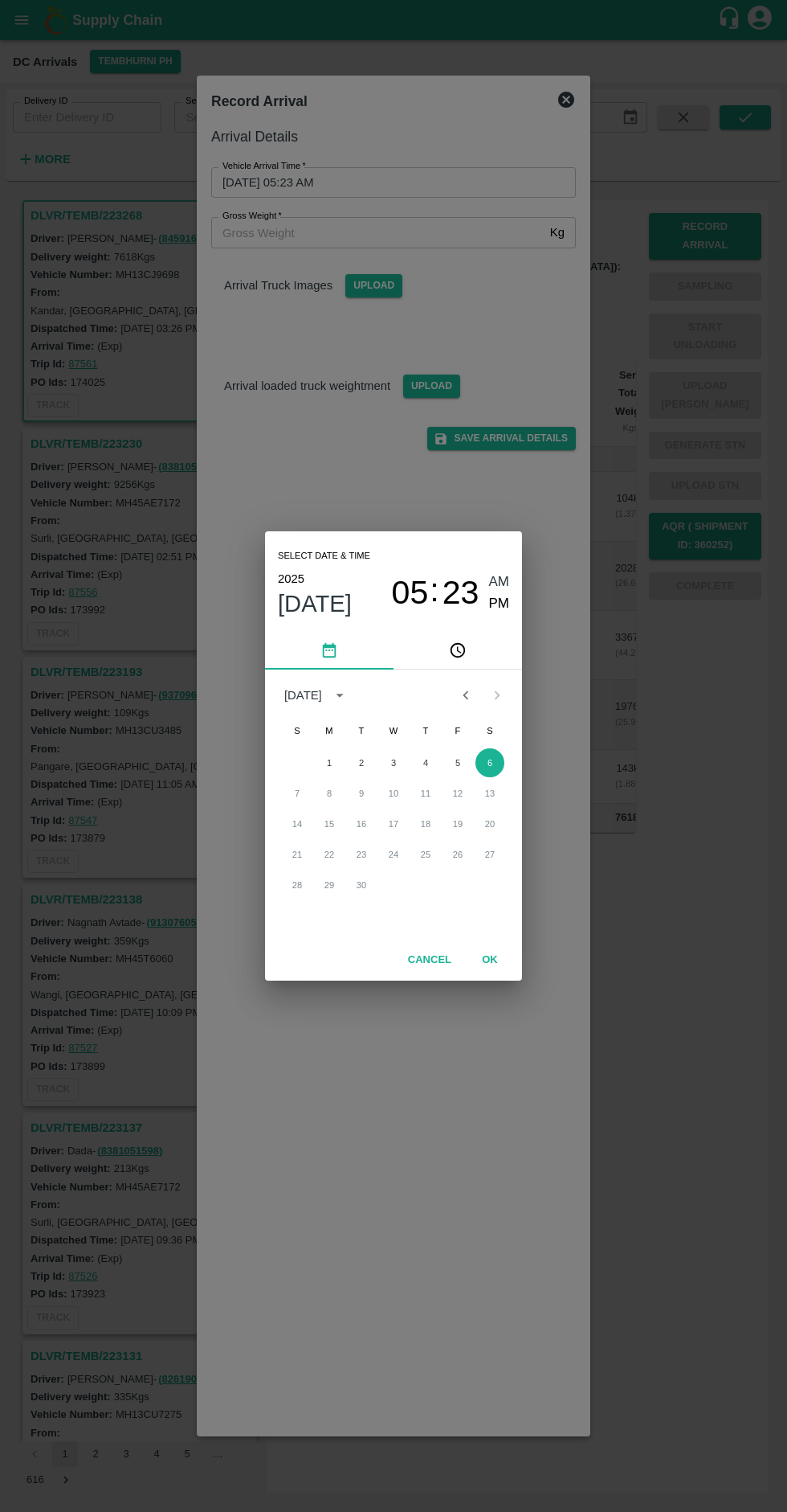
click at [506, 605] on span "PM" at bounding box center [499, 605] width 21 height 22
type input "[DATE] 05:23 PM"
click at [498, 604] on span "PM" at bounding box center [499, 605] width 21 height 22
click at [505, 959] on button "OK" at bounding box center [489, 960] width 51 height 28
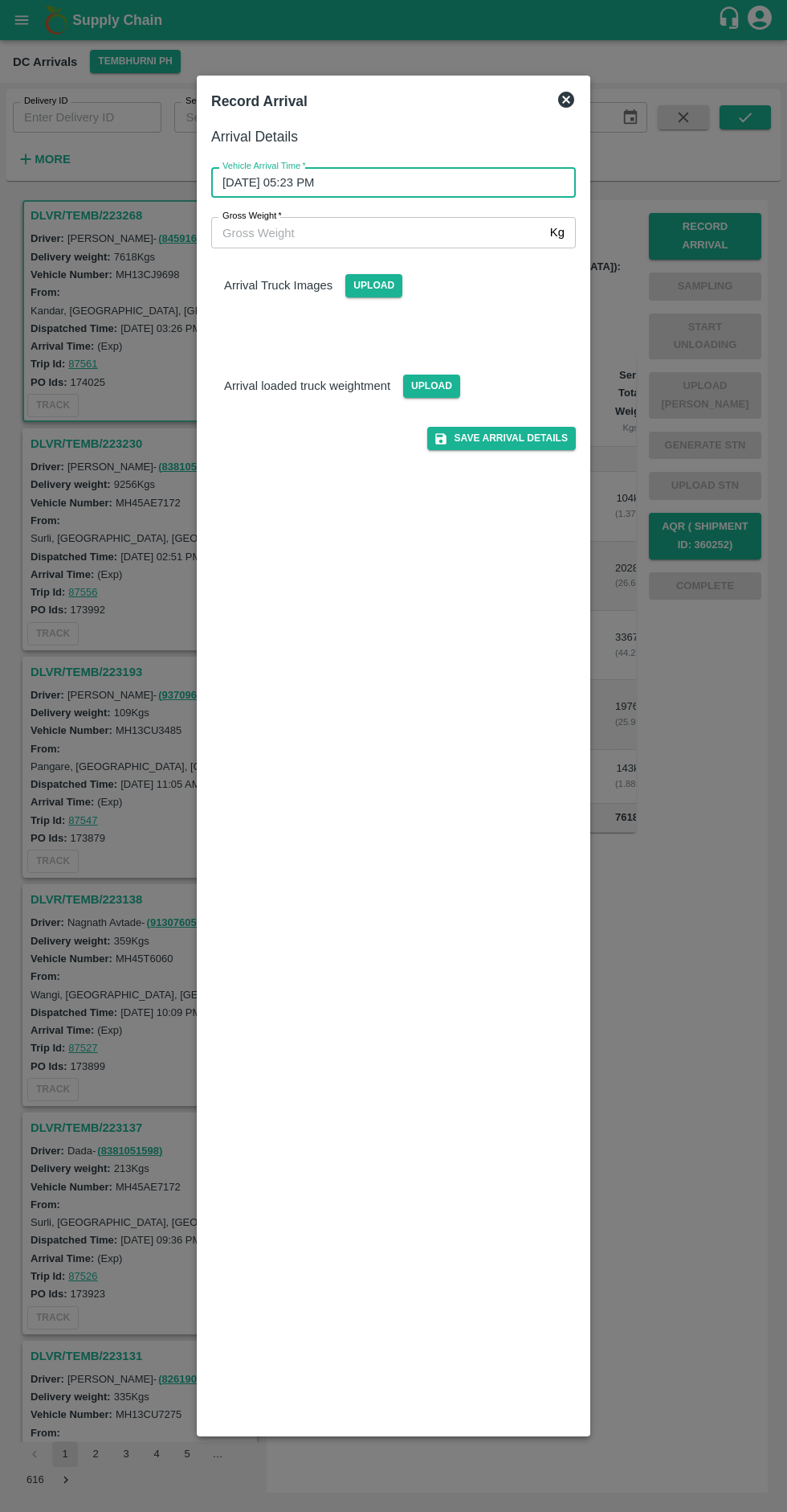
click at [286, 290] on p "Arrival Truck Images" at bounding box center [278, 286] width 109 height 18
click at [368, 292] on span "Upload" at bounding box center [374, 285] width 57 height 23
click at [0, 0] on input "Upload" at bounding box center [0, 0] width 0 height 0
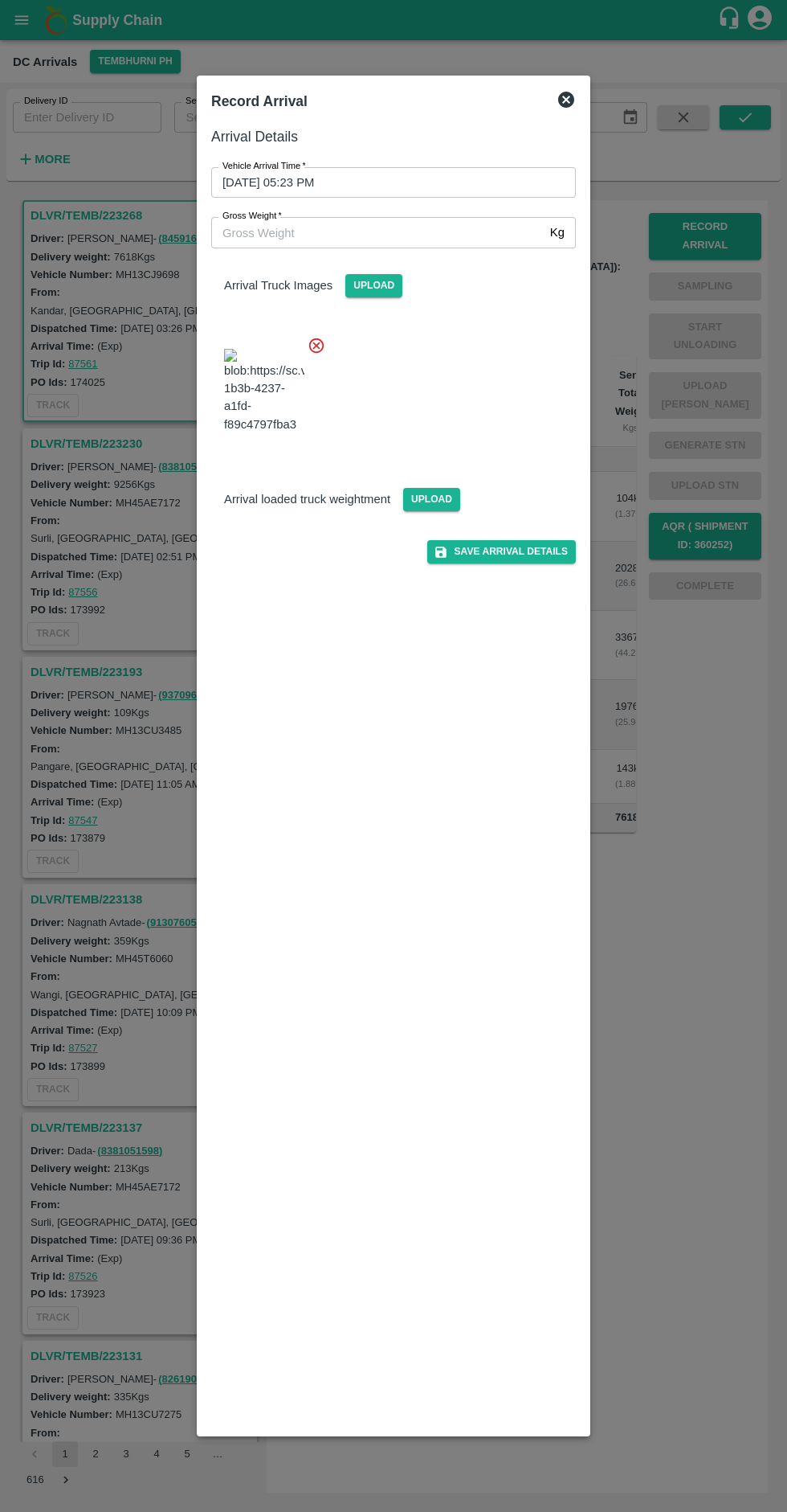
click at [431, 511] on span "Upload" at bounding box center [431, 499] width 57 height 23
click at [0, 0] on input "Upload" at bounding box center [0, 0] width 0 height 0
click at [423, 511] on span "Upload" at bounding box center [431, 499] width 57 height 23
click at [0, 0] on input "Upload" at bounding box center [0, 0] width 0 height 0
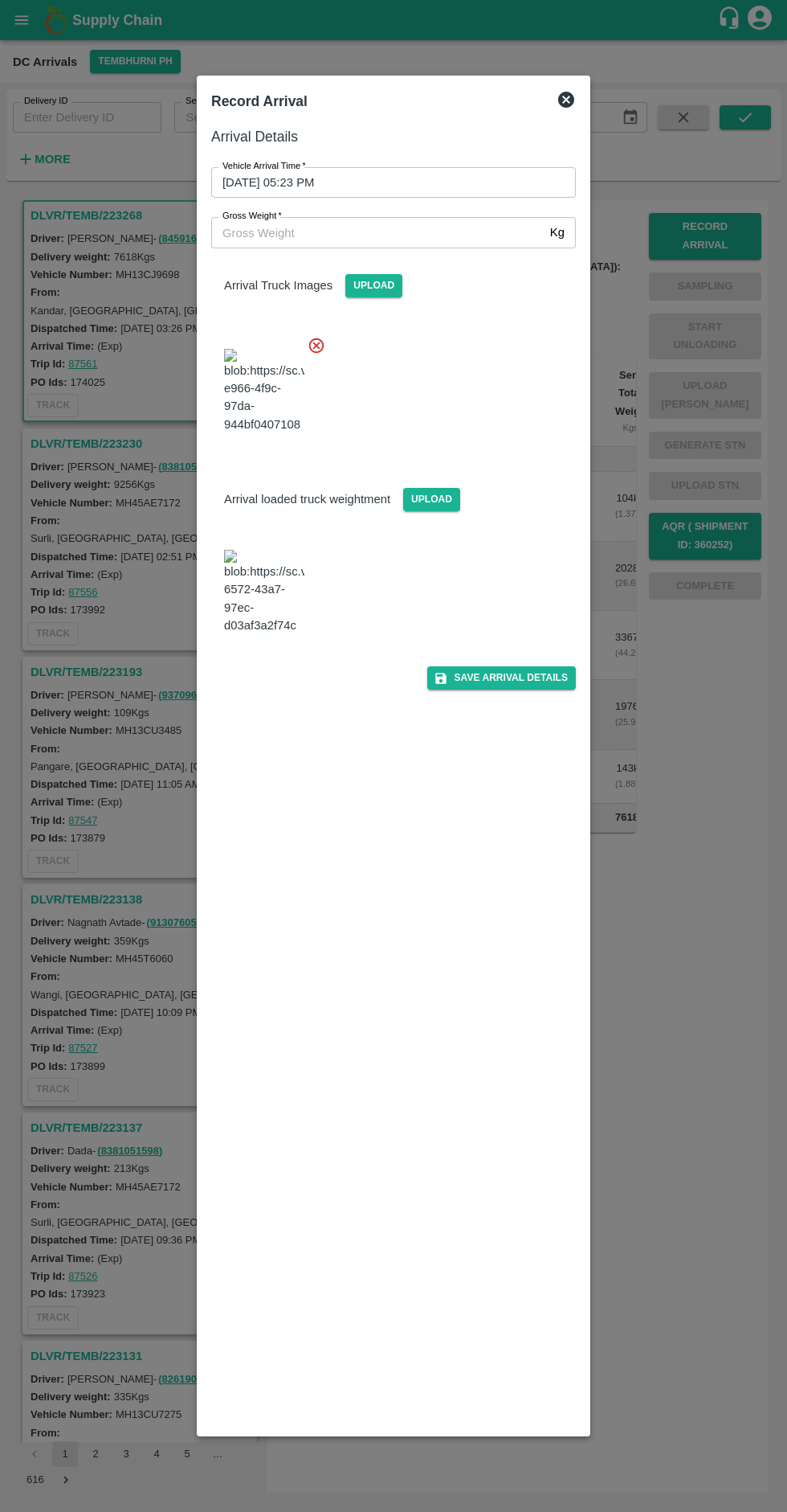
click at [269, 635] on img at bounding box center [264, 592] width 80 height 84
click at [277, 227] on input "Gross Weight   *" at bounding box center [378, 232] width 333 height 31
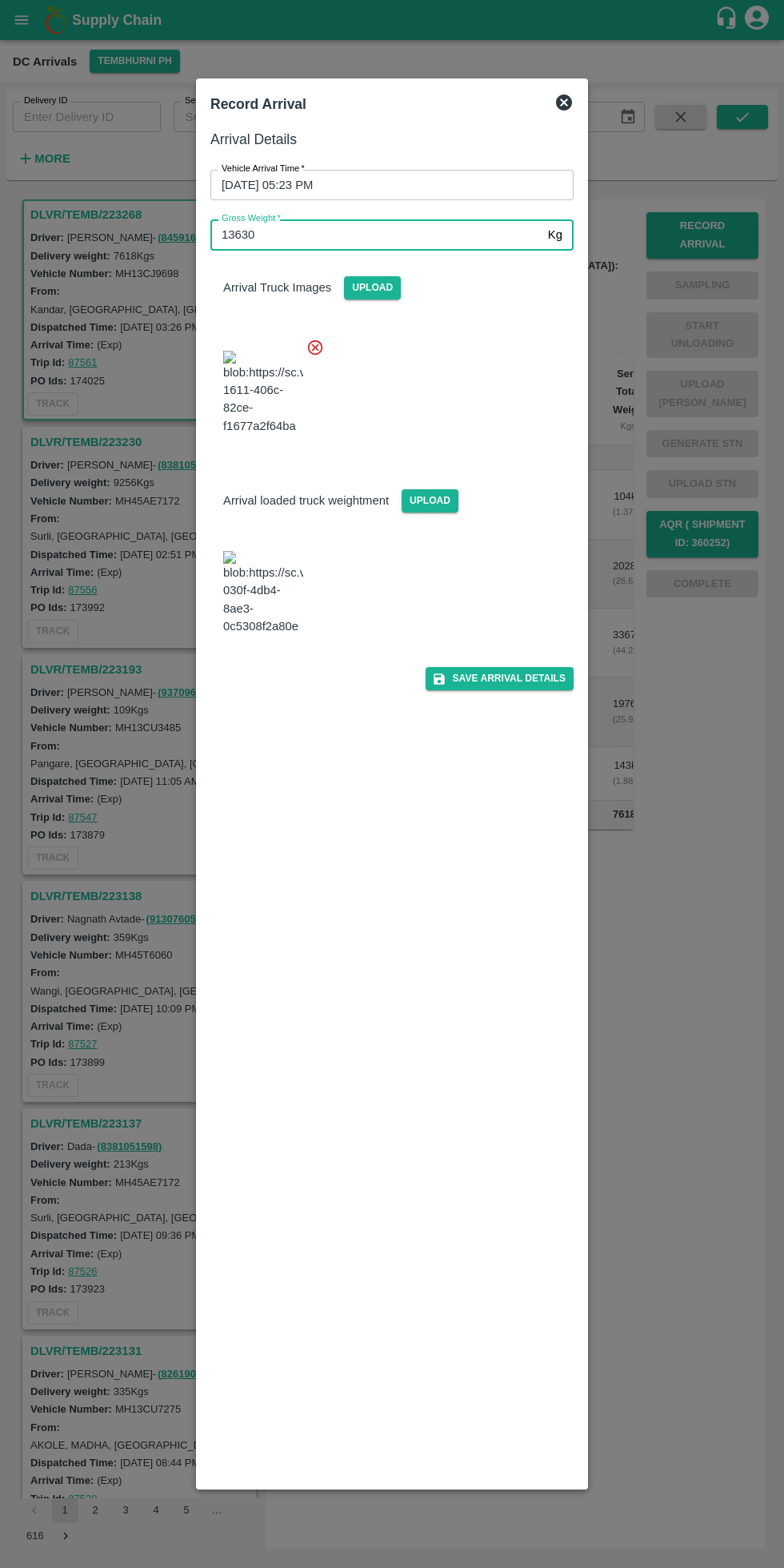
type input "13630"
click at [504, 690] on button "Save Arrival Details" at bounding box center [499, 678] width 148 height 23
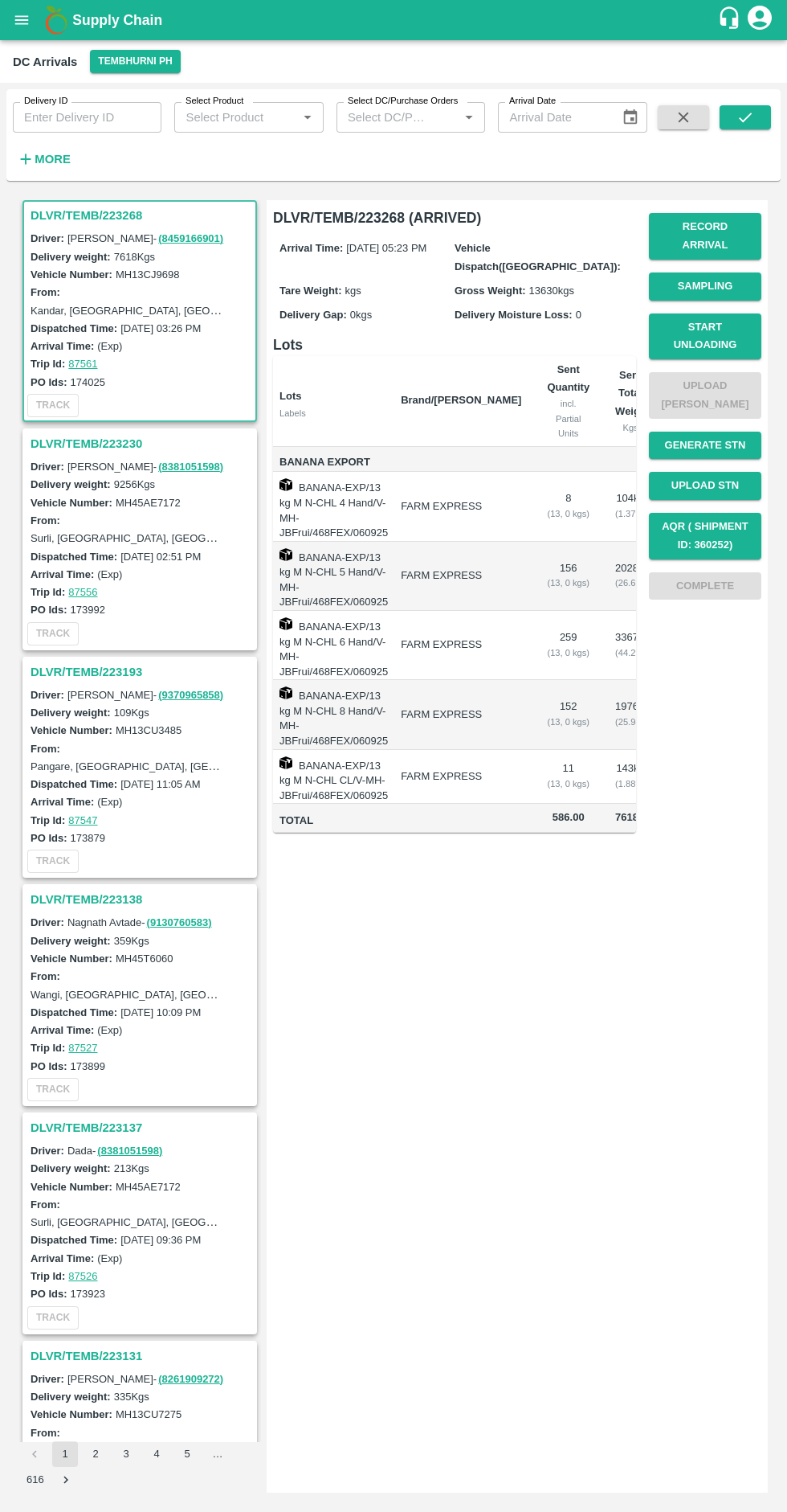
click at [696, 327] on button "Start Unloading" at bounding box center [705, 337] width 113 height 47
